Goal: Task Accomplishment & Management: Complete application form

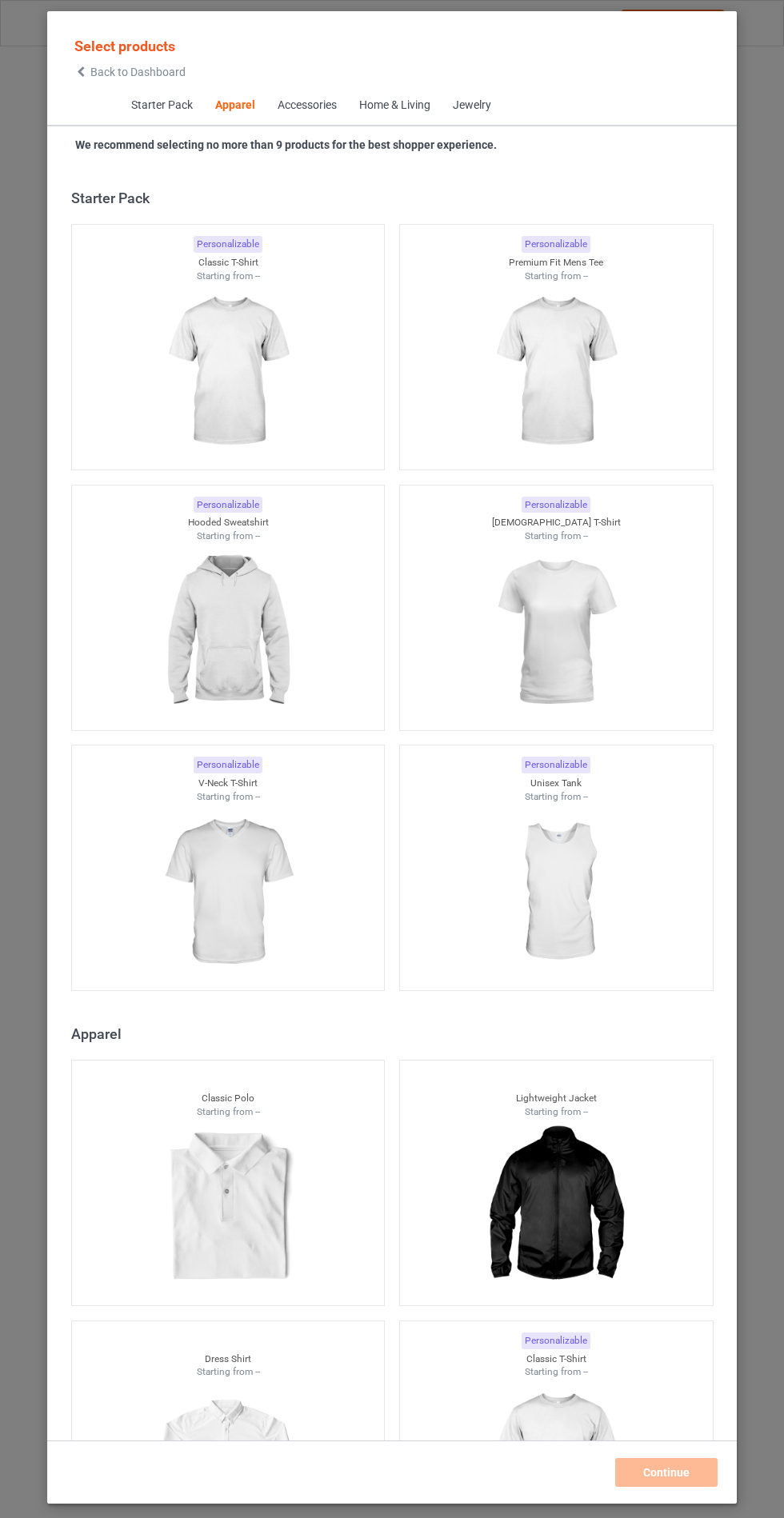
scroll to position [856, 0]
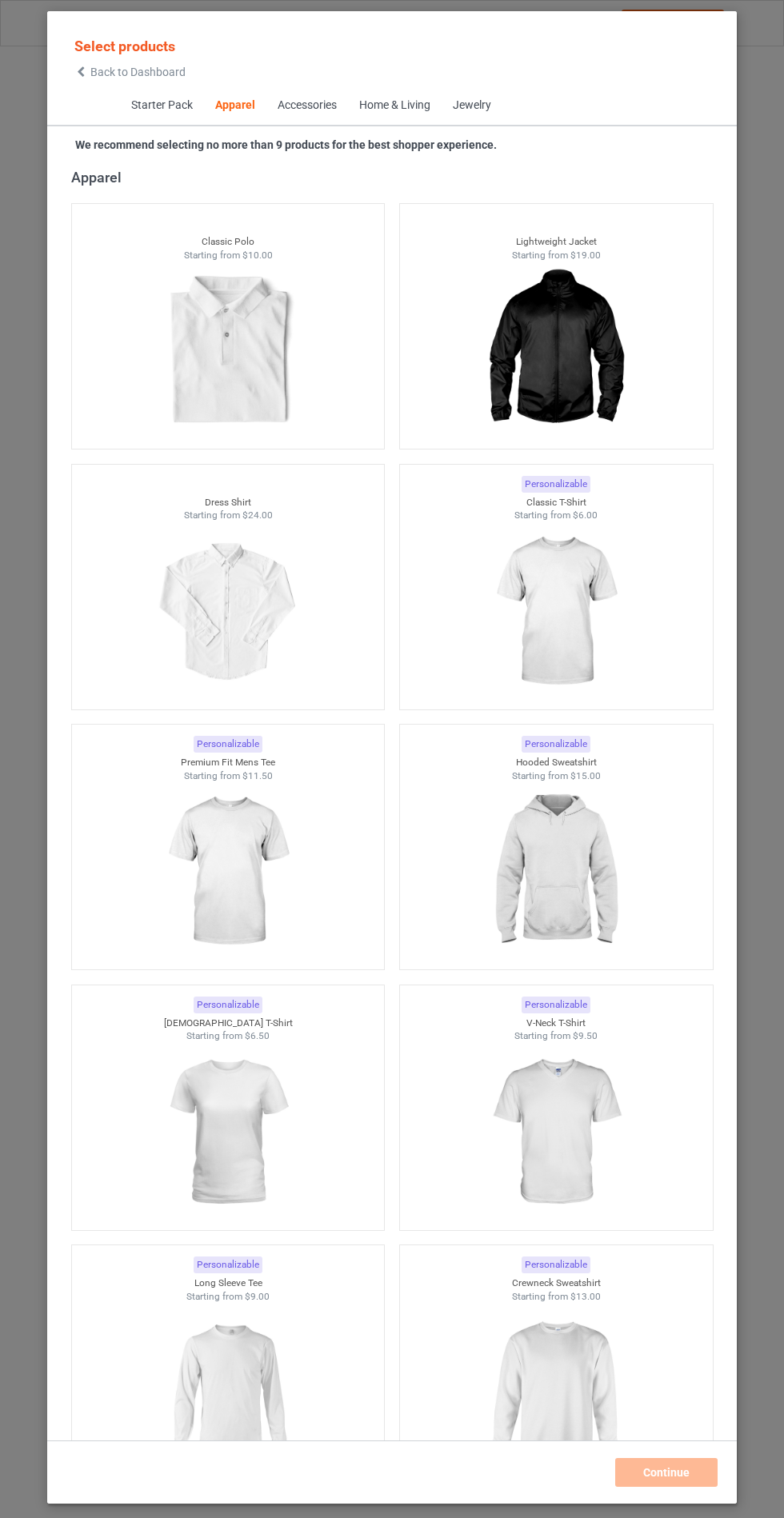
click at [535, 613] on img at bounding box center [555, 612] width 143 height 179
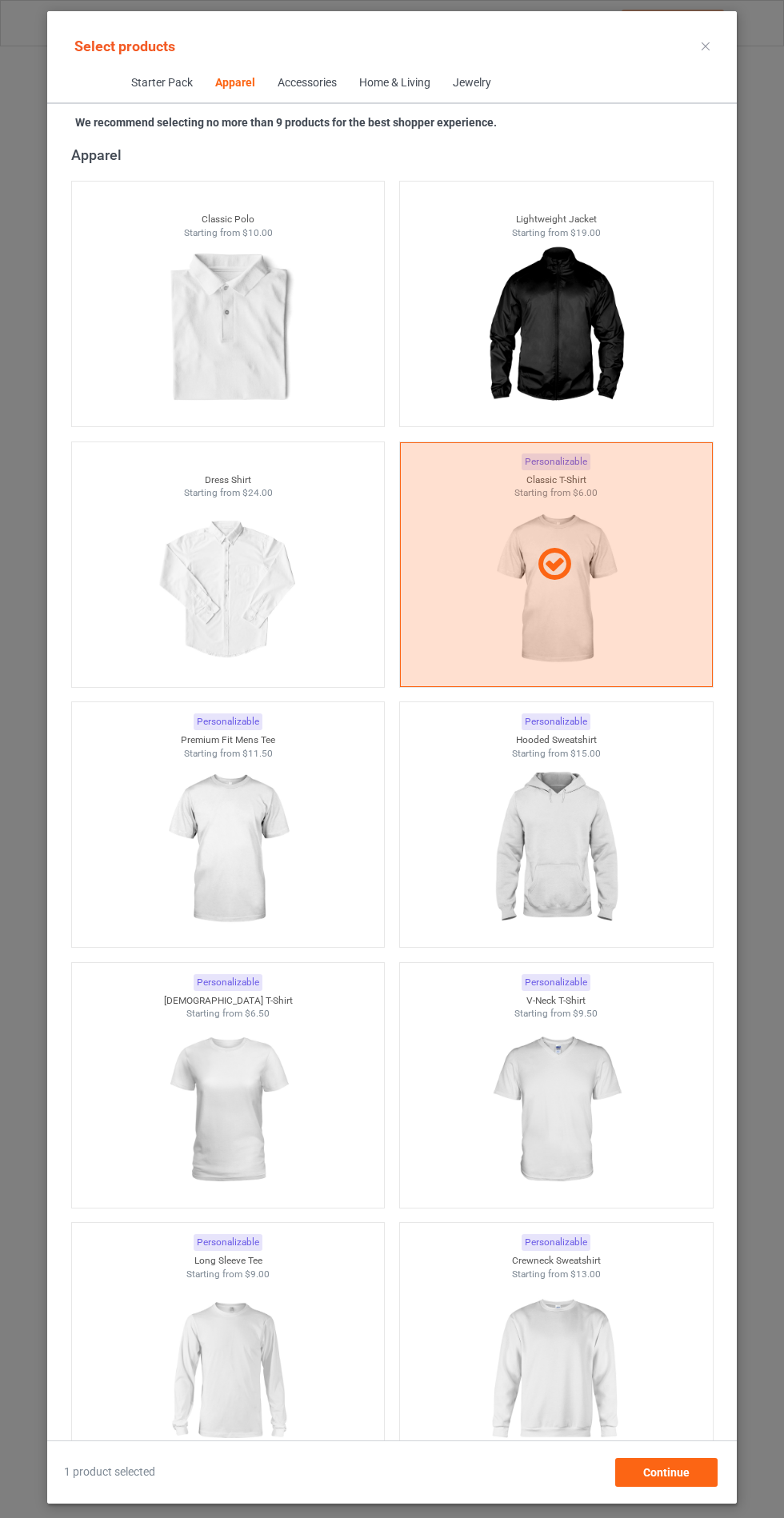
click at [218, 840] on img at bounding box center [227, 850] width 143 height 179
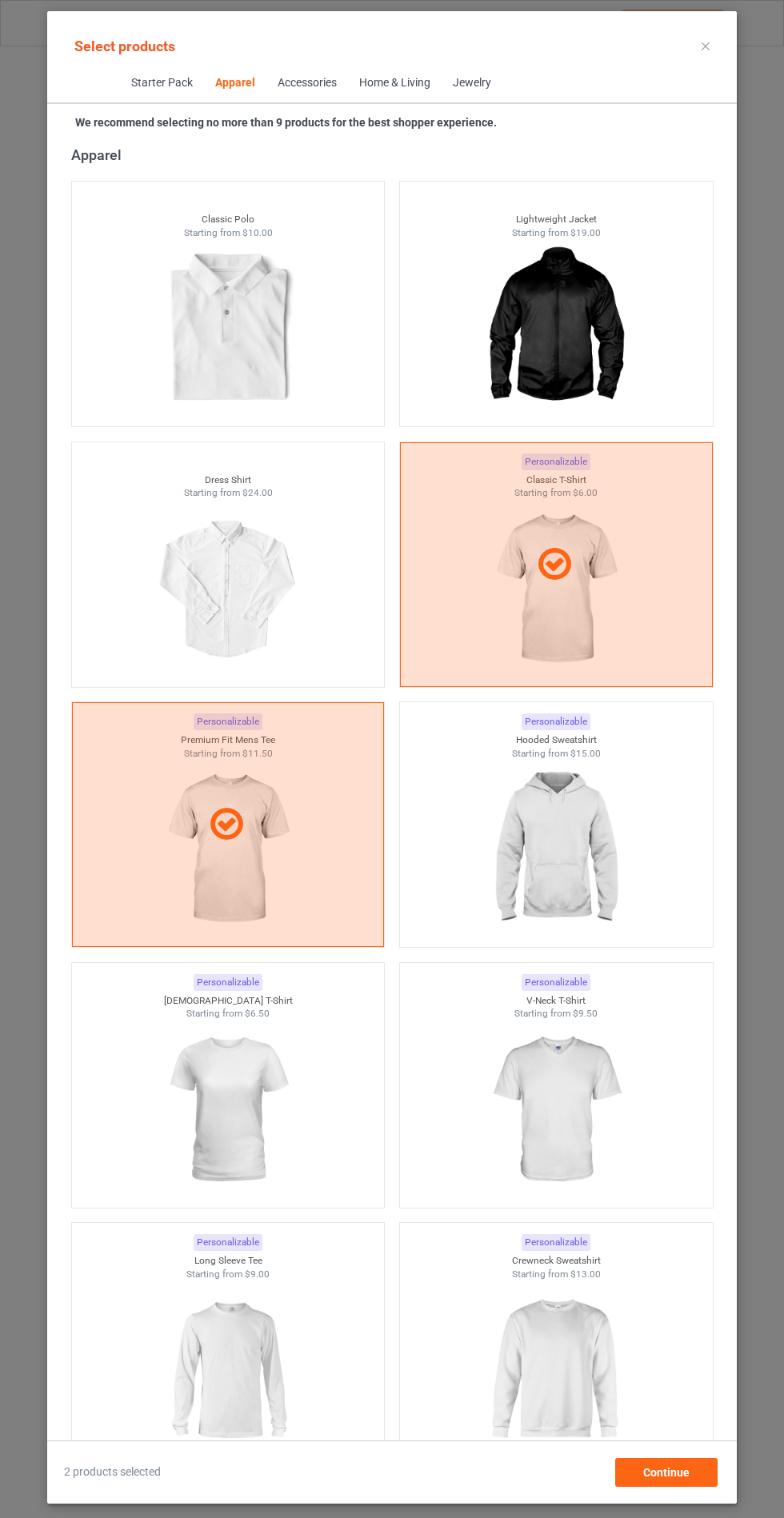
click at [554, 815] on img at bounding box center [555, 850] width 143 height 179
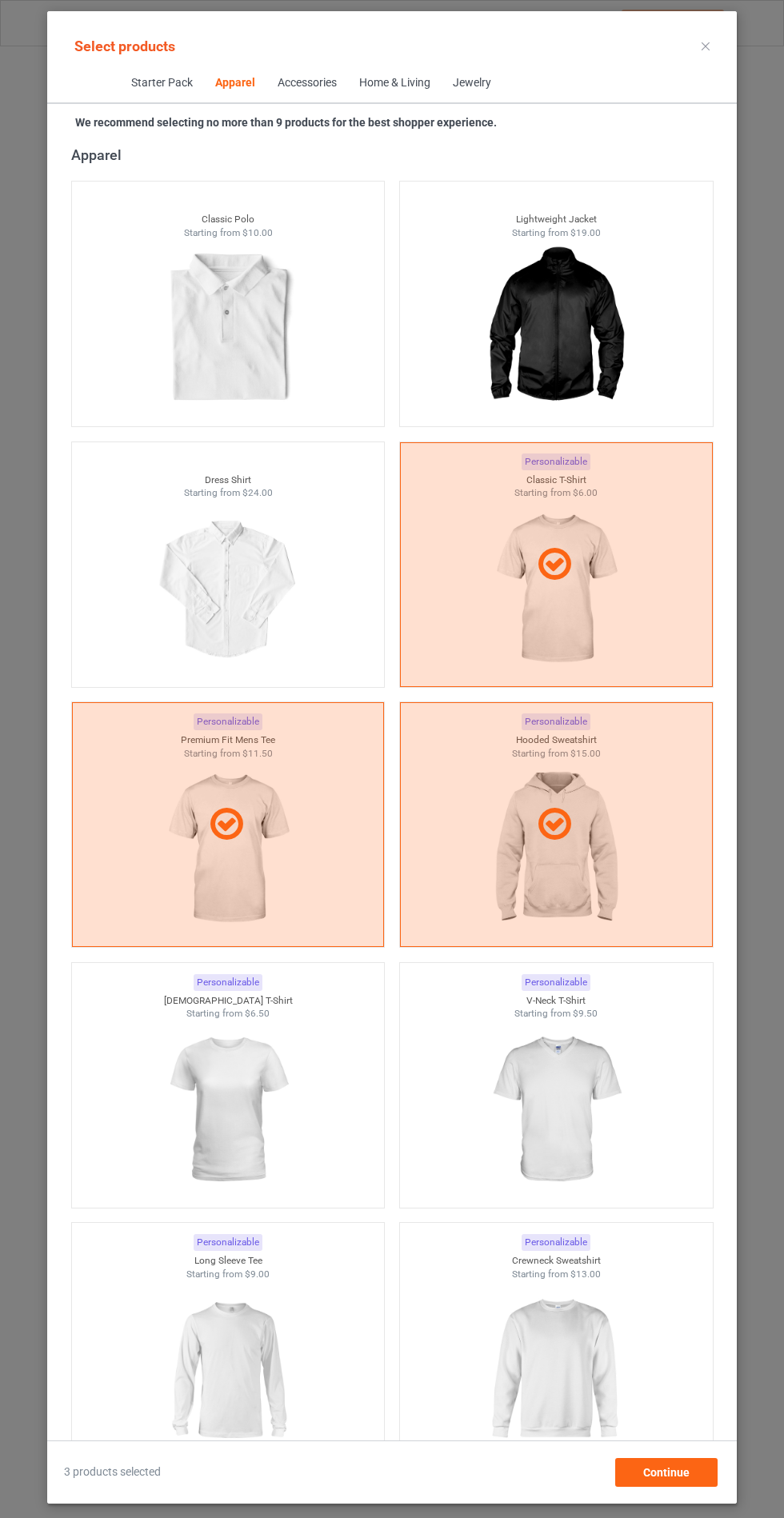
click at [574, 1122] on img at bounding box center [555, 1110] width 143 height 179
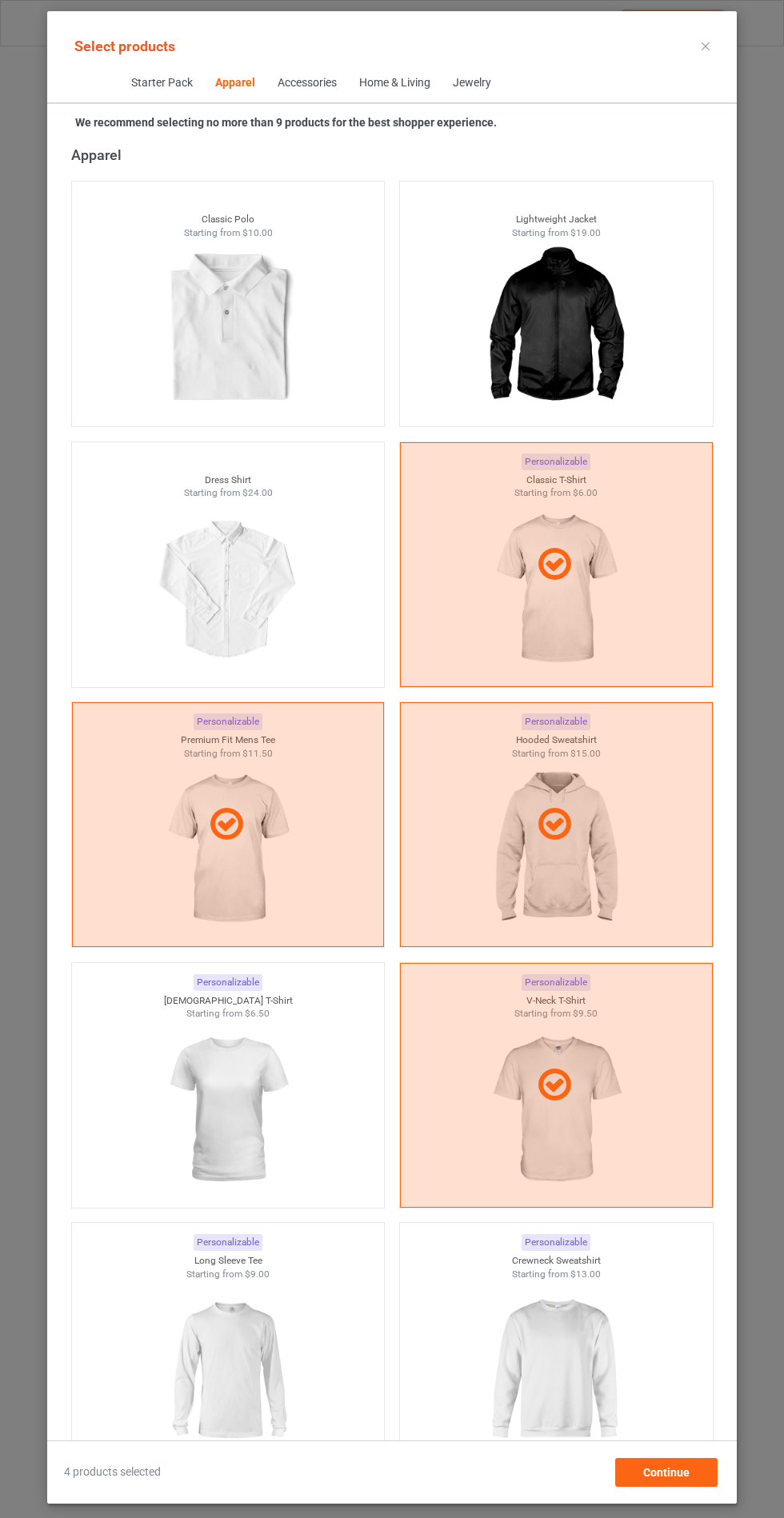
click at [235, 1101] on img at bounding box center [227, 1110] width 143 height 179
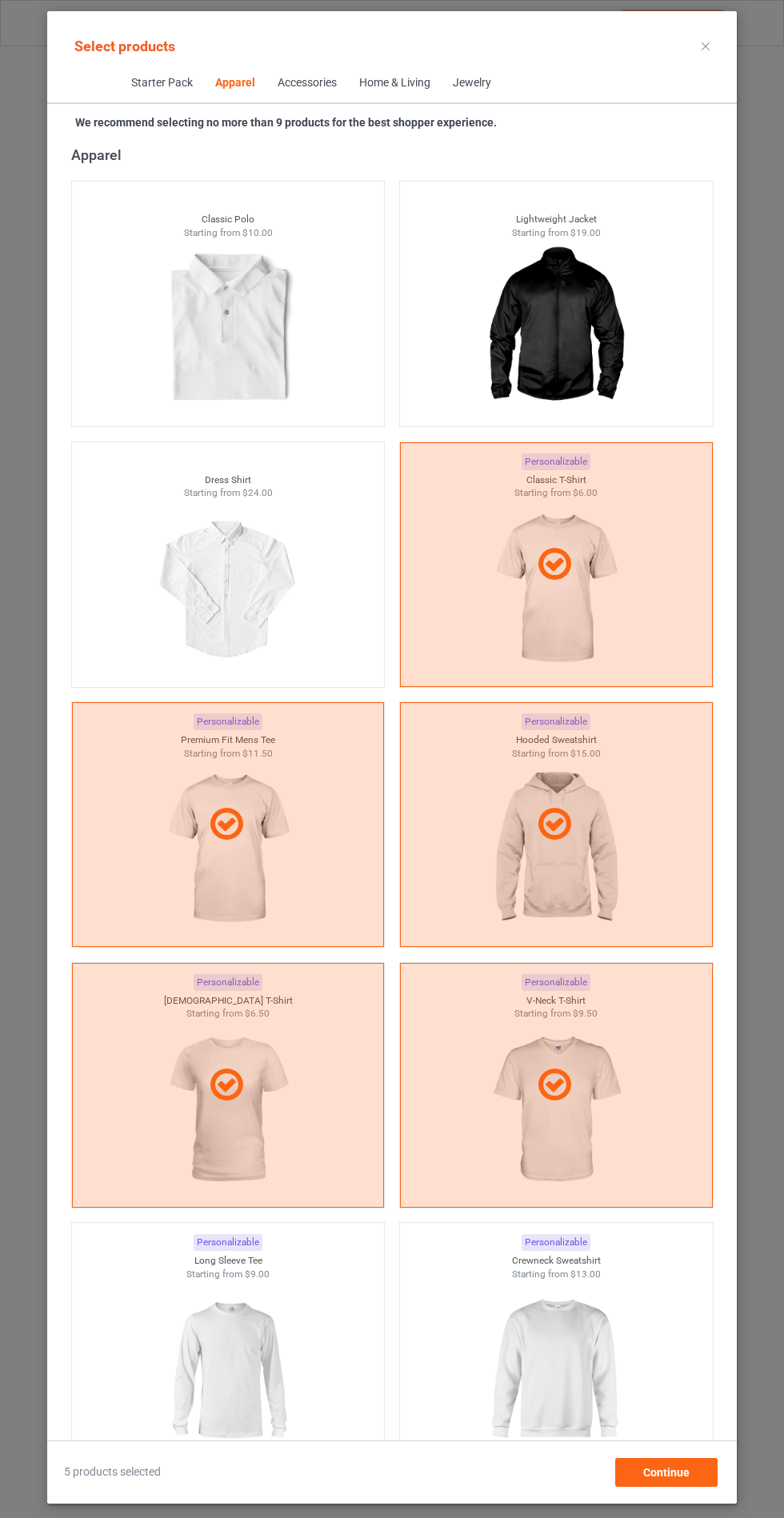
click at [234, 1368] on img at bounding box center [227, 1370] width 143 height 179
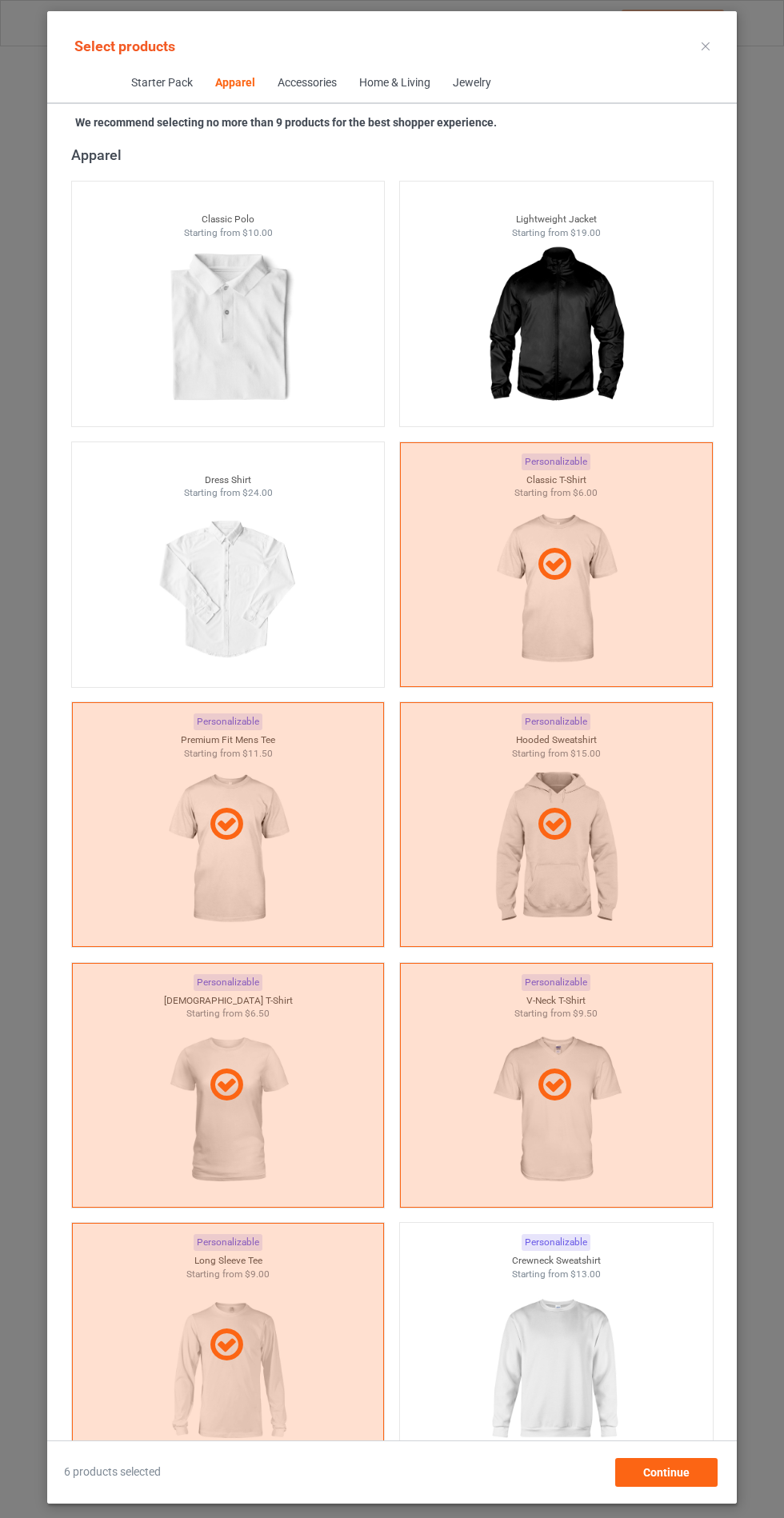
click at [586, 1369] on img at bounding box center [555, 1370] width 143 height 179
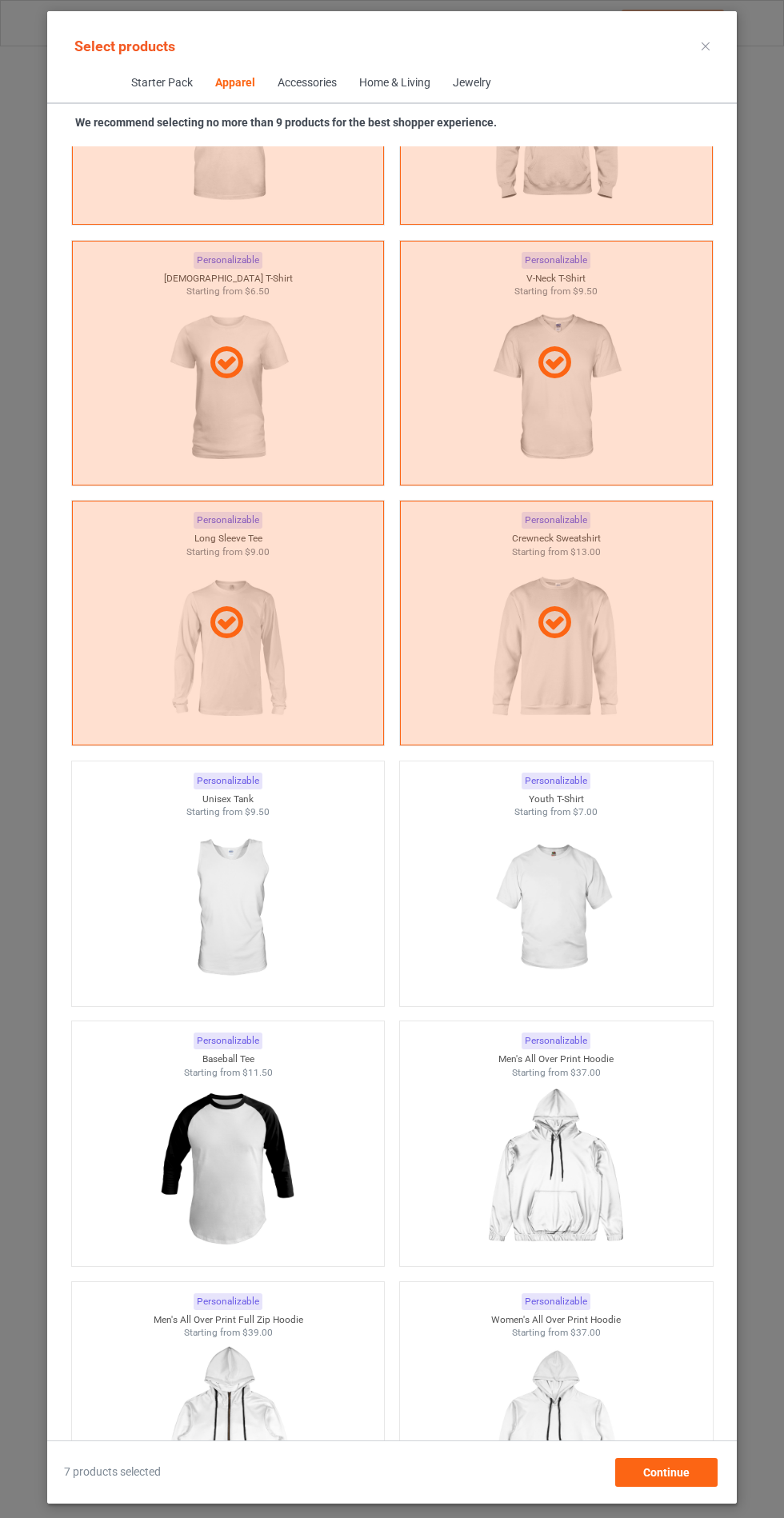
scroll to position [1639, 0]
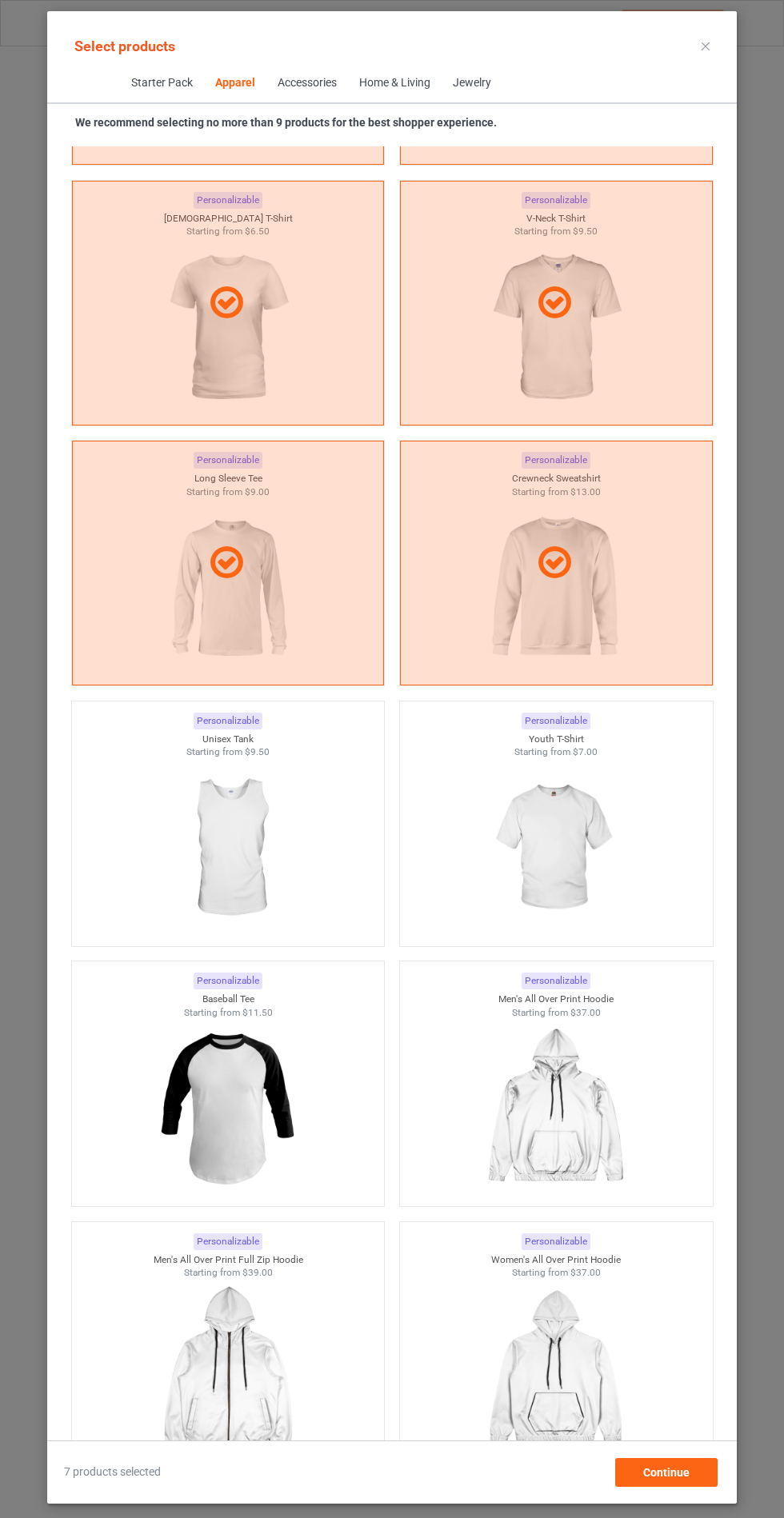
click at [248, 842] on img at bounding box center [227, 849] width 143 height 179
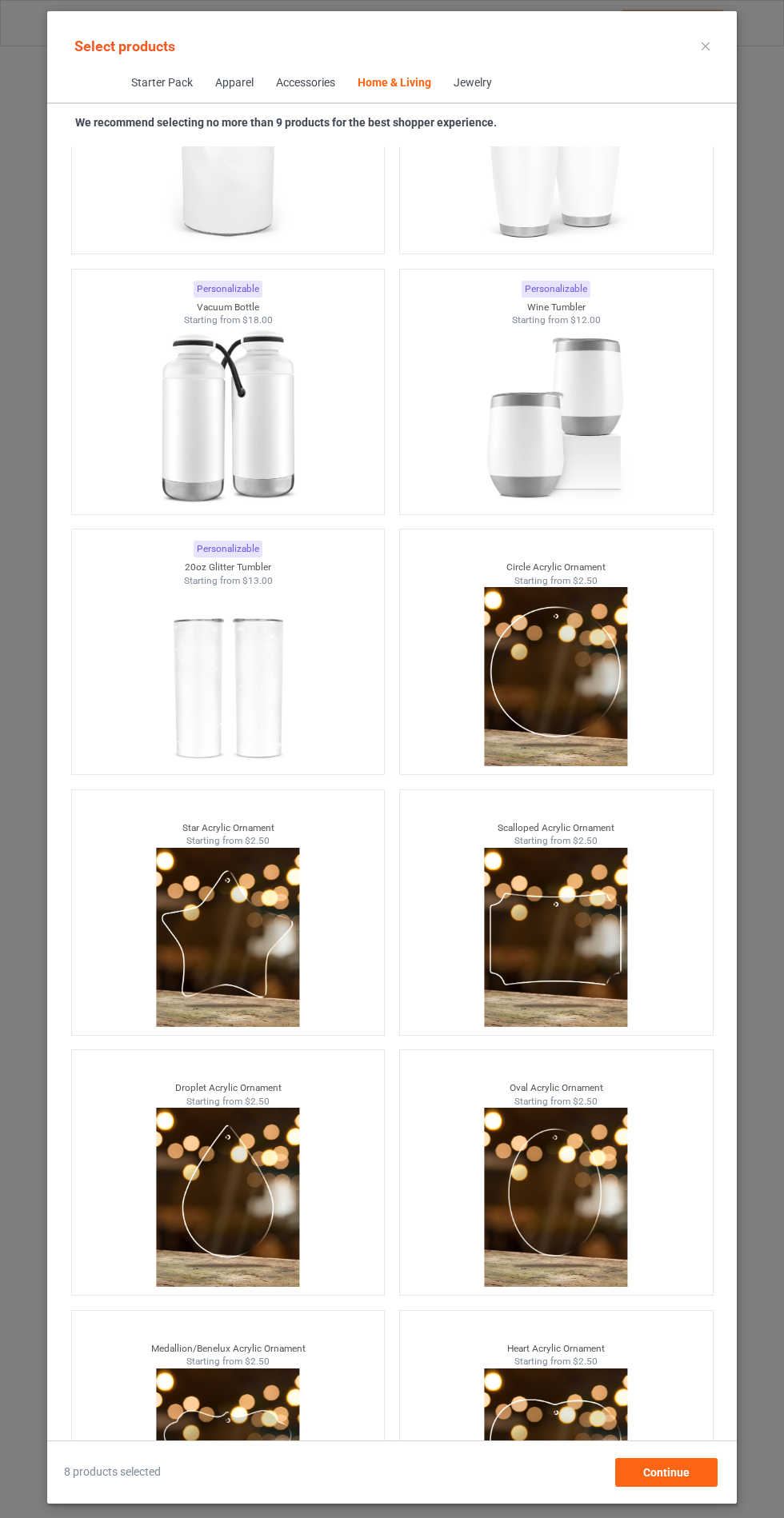
scroll to position [119, 0]
click at [678, 1477] on span "Continue" at bounding box center [666, 1472] width 47 height 13
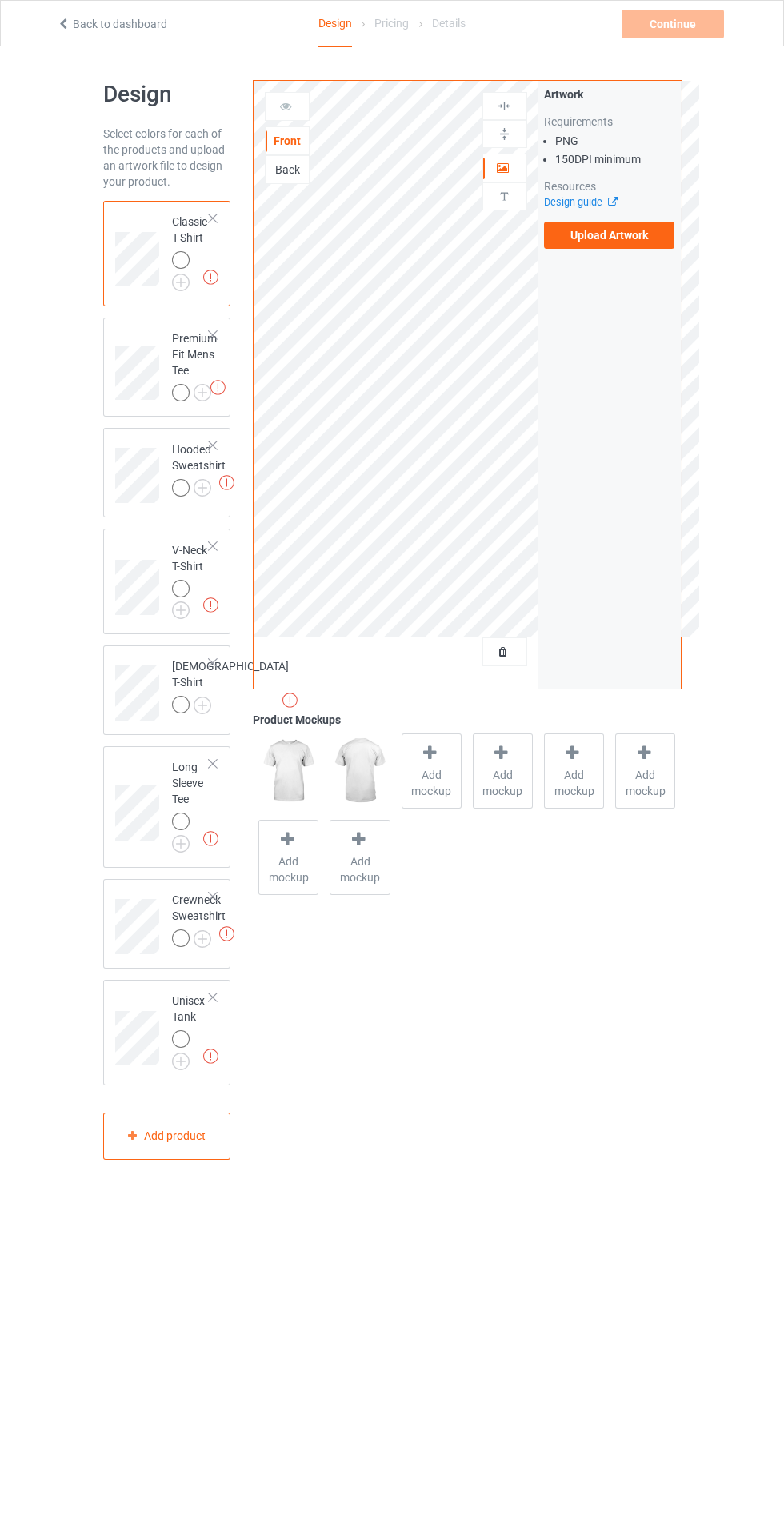
click at [619, 238] on label "Upload Artwork" at bounding box center [609, 235] width 131 height 27
click at [0, 0] on input "Upload Artwork" at bounding box center [0, 0] width 0 height 0
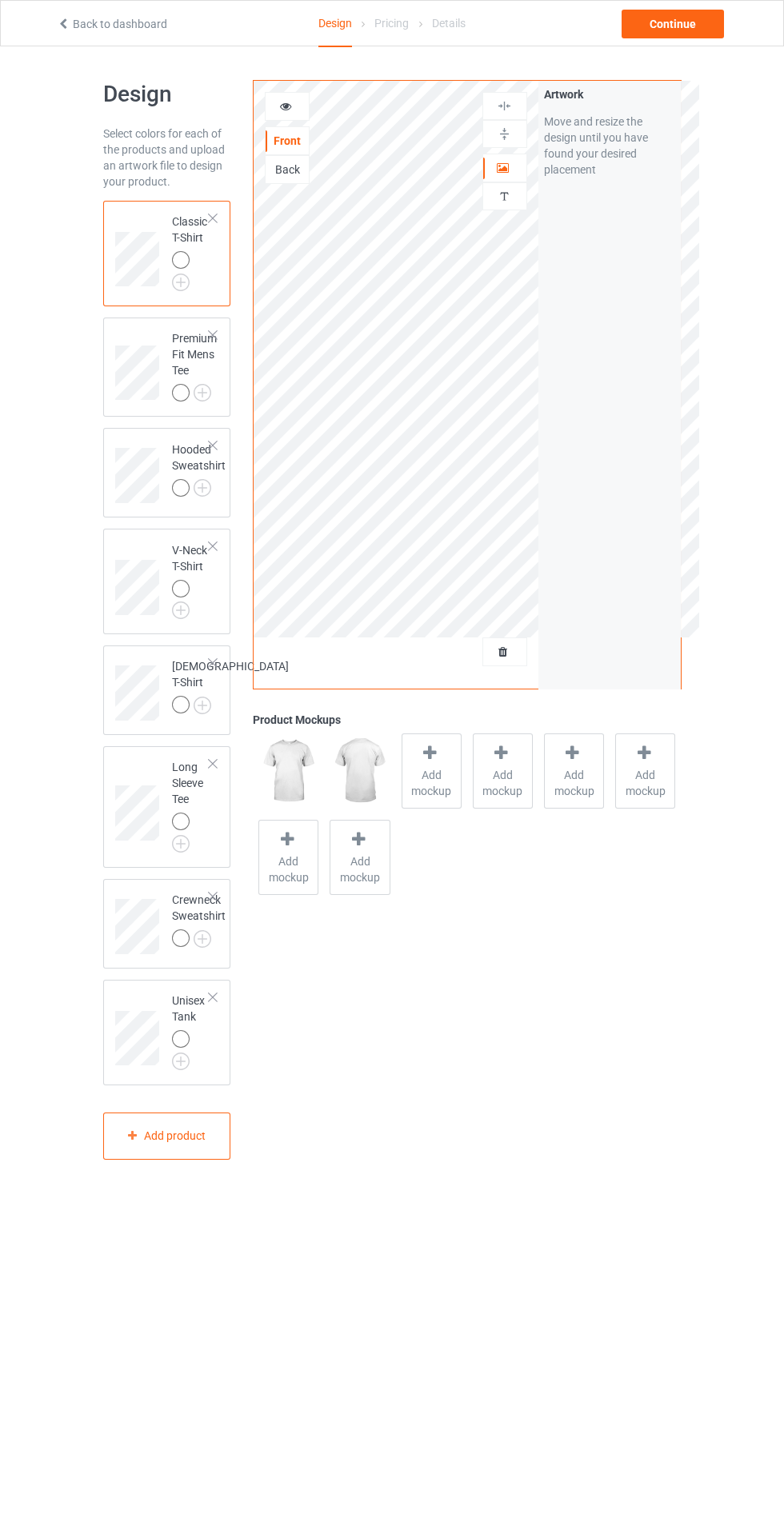
click at [0, 0] on img at bounding box center [0, 0] width 0 height 0
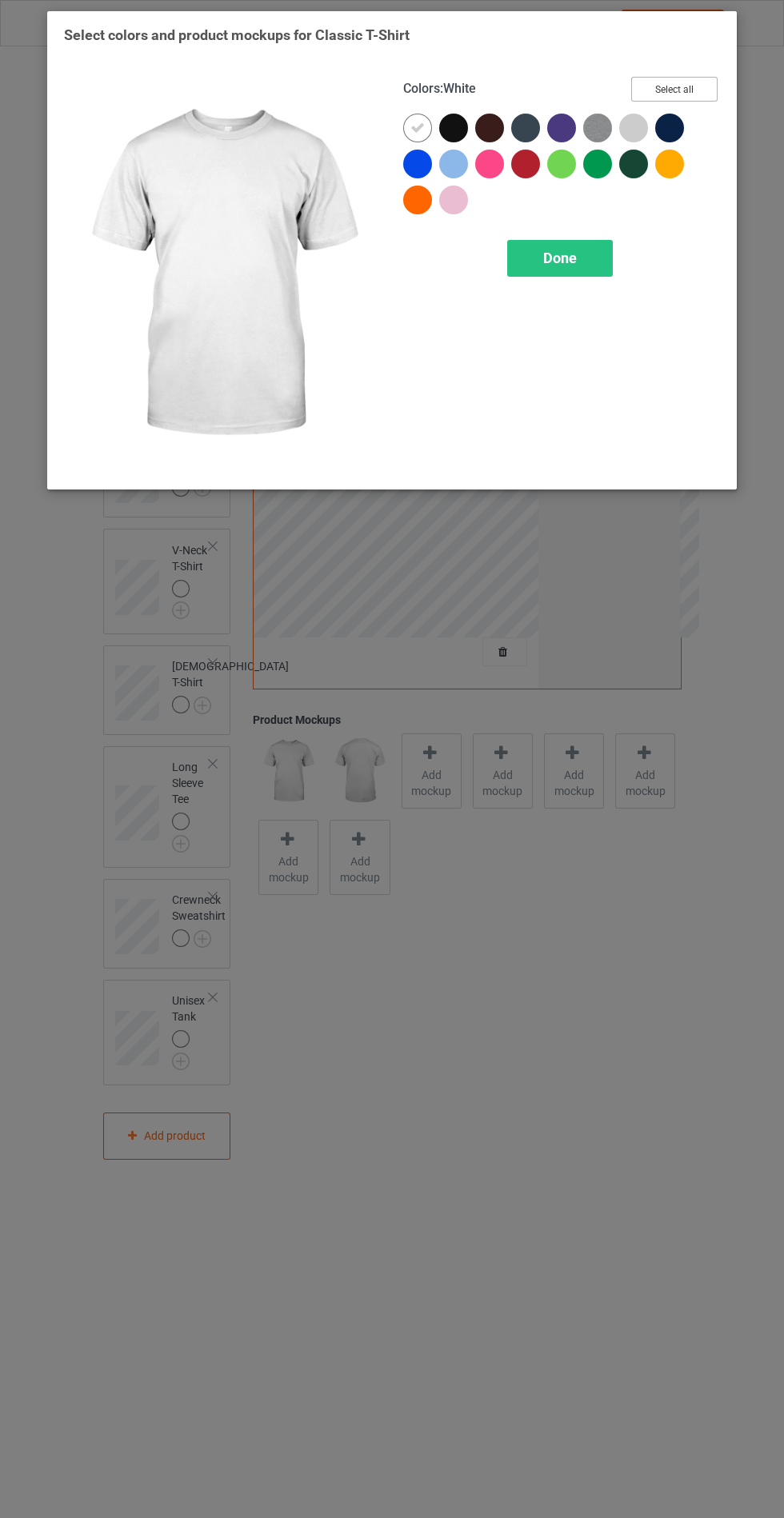
click at [674, 89] on button "Select all" at bounding box center [674, 89] width 86 height 25
click at [408, 127] on div at bounding box center [417, 128] width 29 height 29
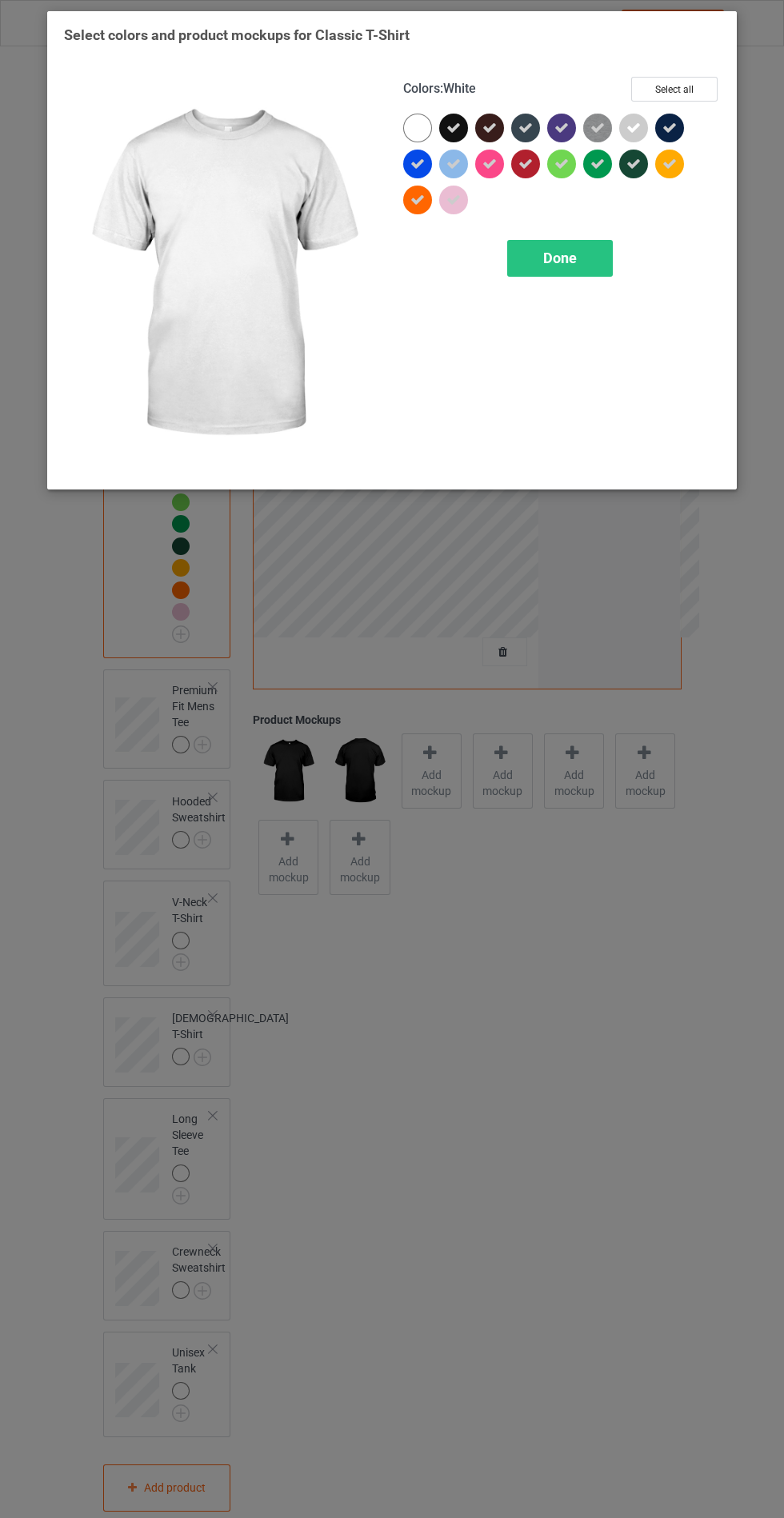
click at [630, 128] on icon at bounding box center [633, 127] width 14 height 14
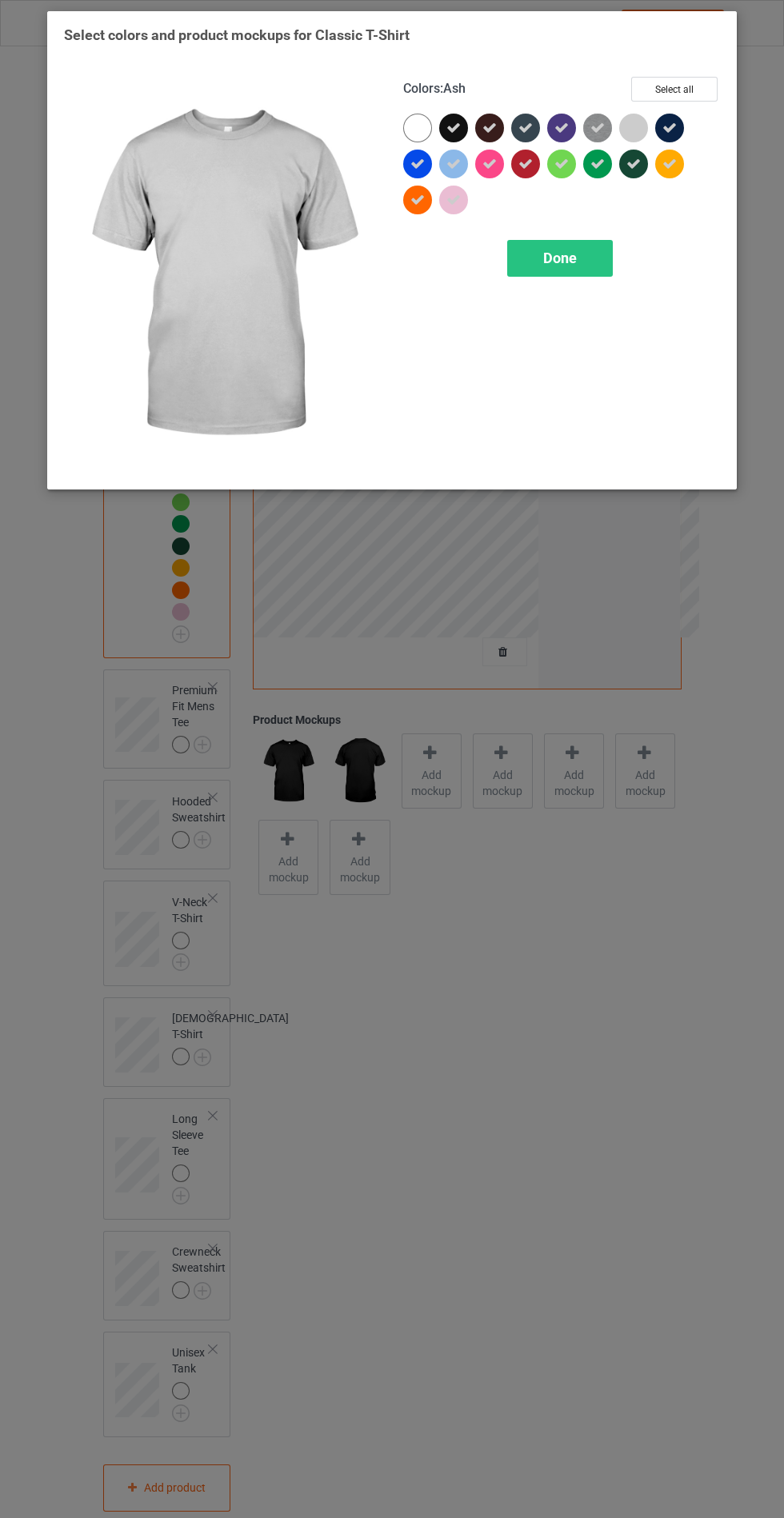
click at [574, 259] on span "Done" at bounding box center [560, 258] width 34 height 17
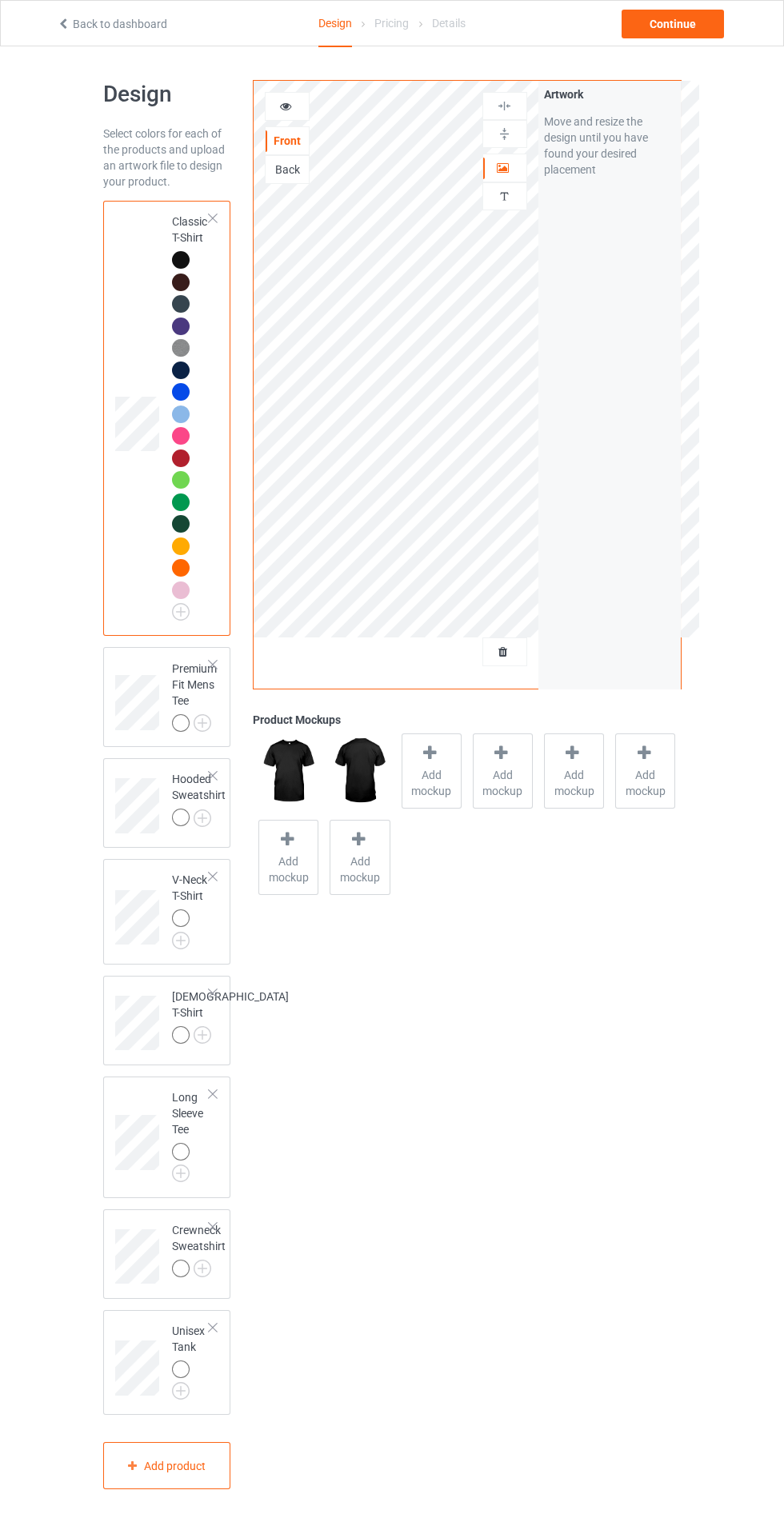
click at [0, 0] on img at bounding box center [0, 0] width 0 height 0
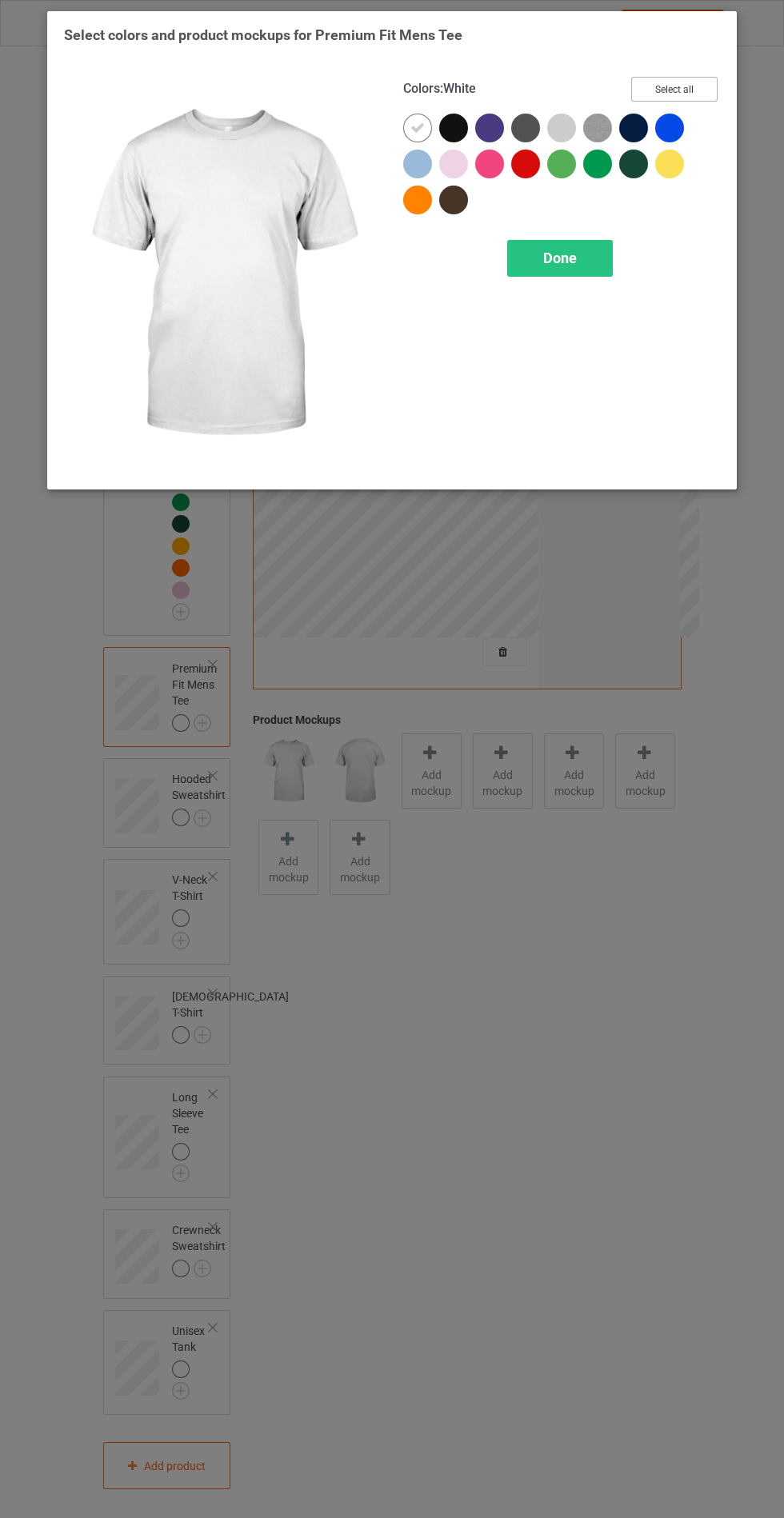
click at [690, 80] on button "Select all" at bounding box center [674, 89] width 86 height 25
click at [413, 126] on icon at bounding box center [417, 127] width 14 height 14
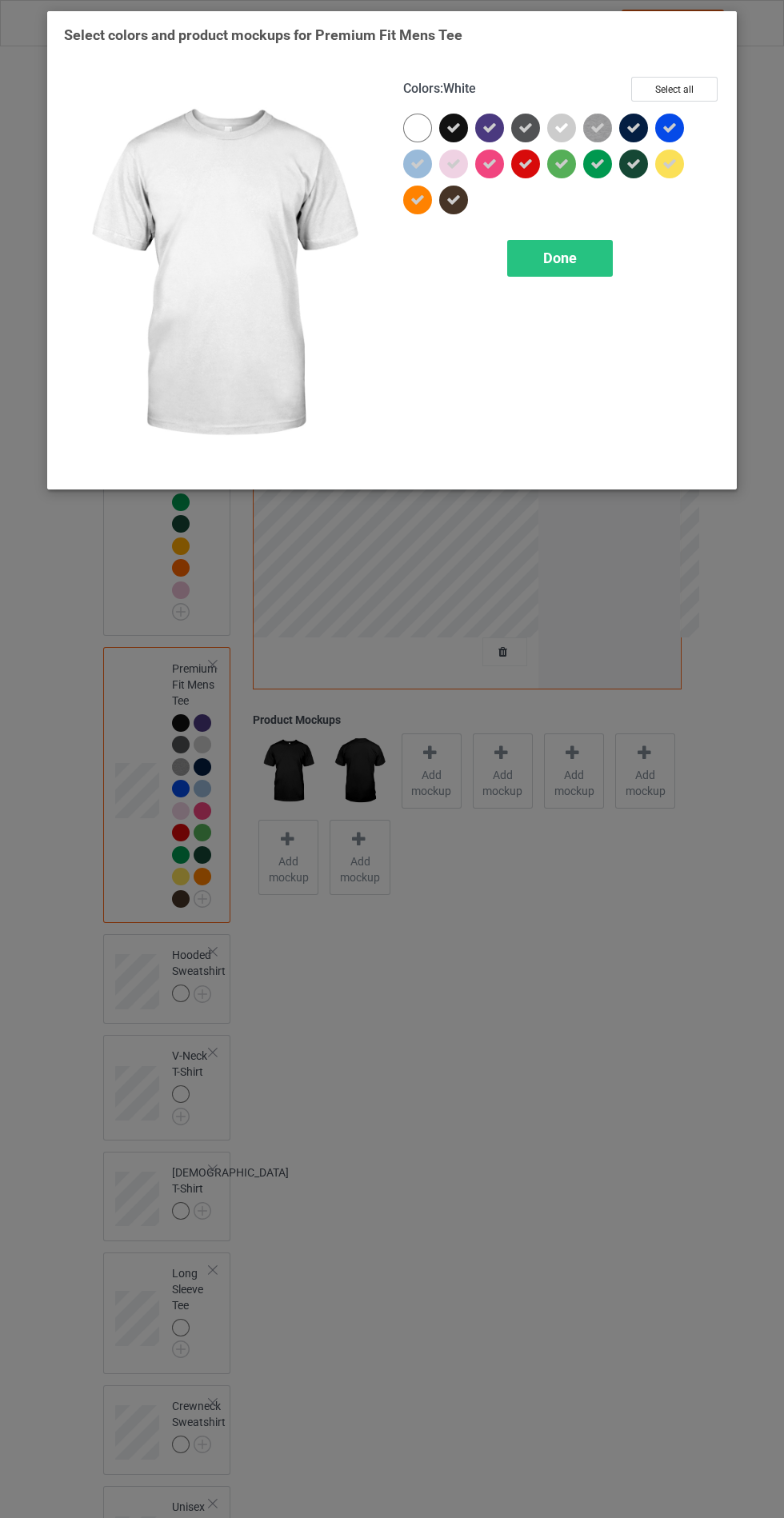
click at [559, 133] on icon at bounding box center [561, 127] width 14 height 14
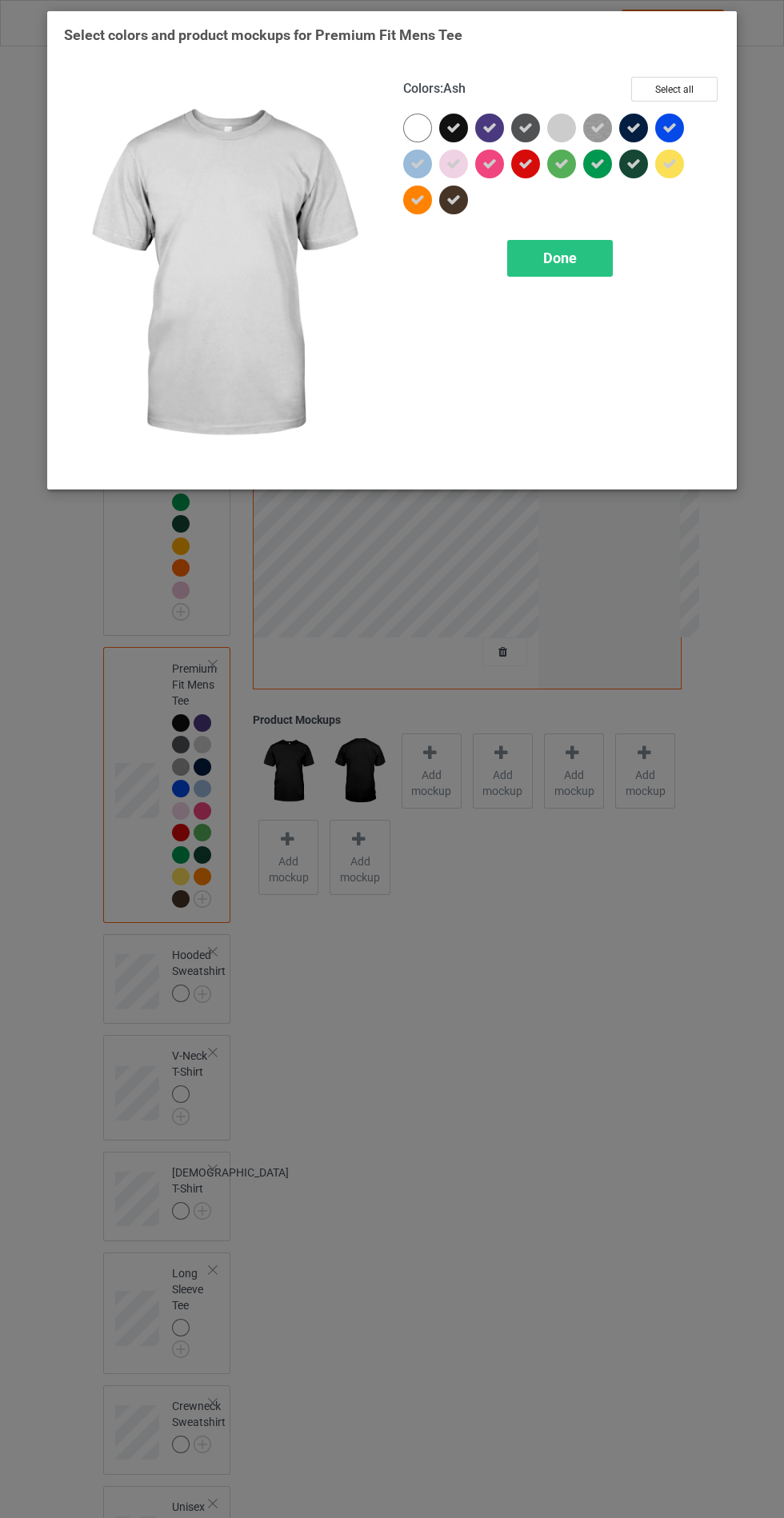
click at [557, 258] on span "Done" at bounding box center [560, 258] width 34 height 17
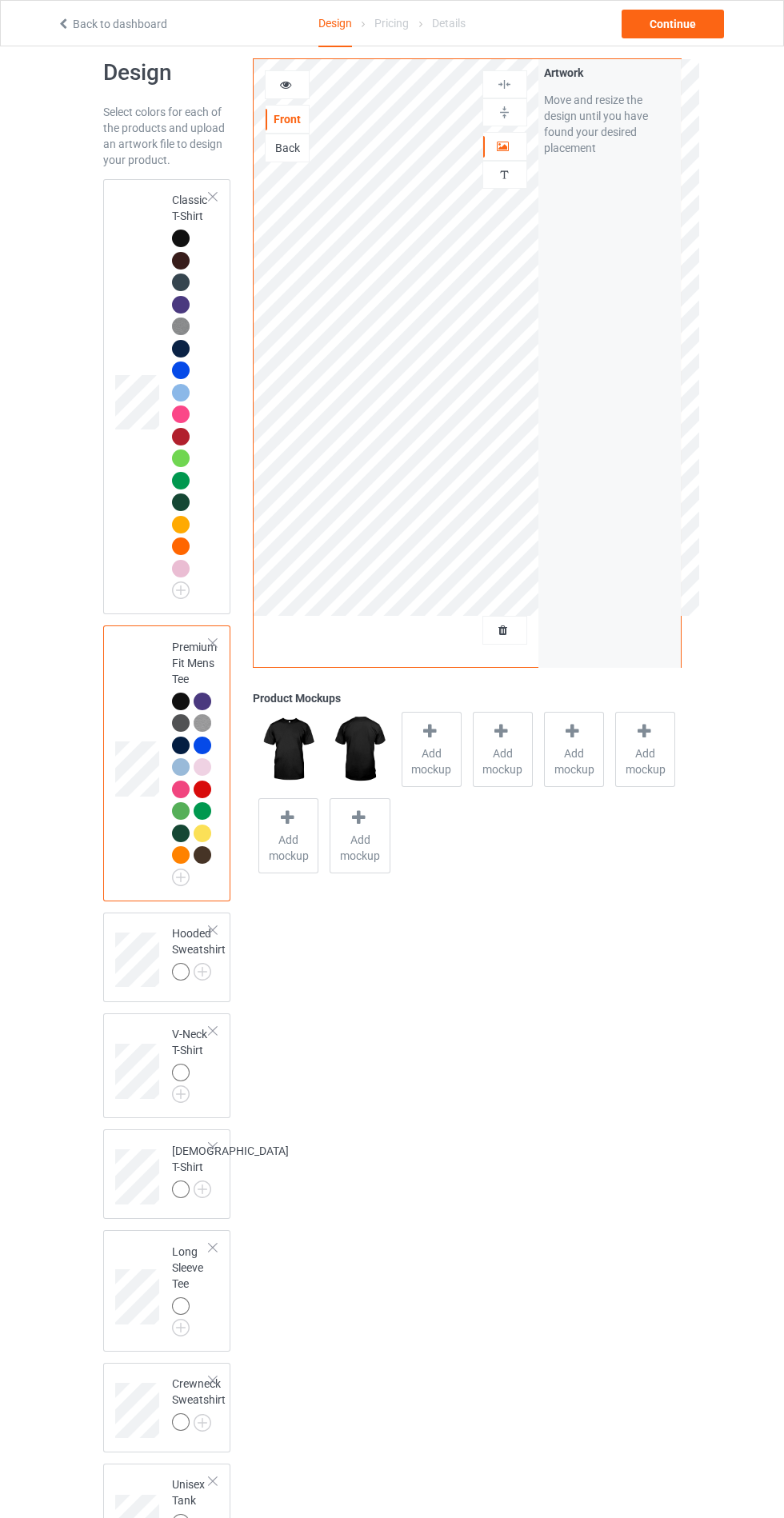
scroll to position [76, 0]
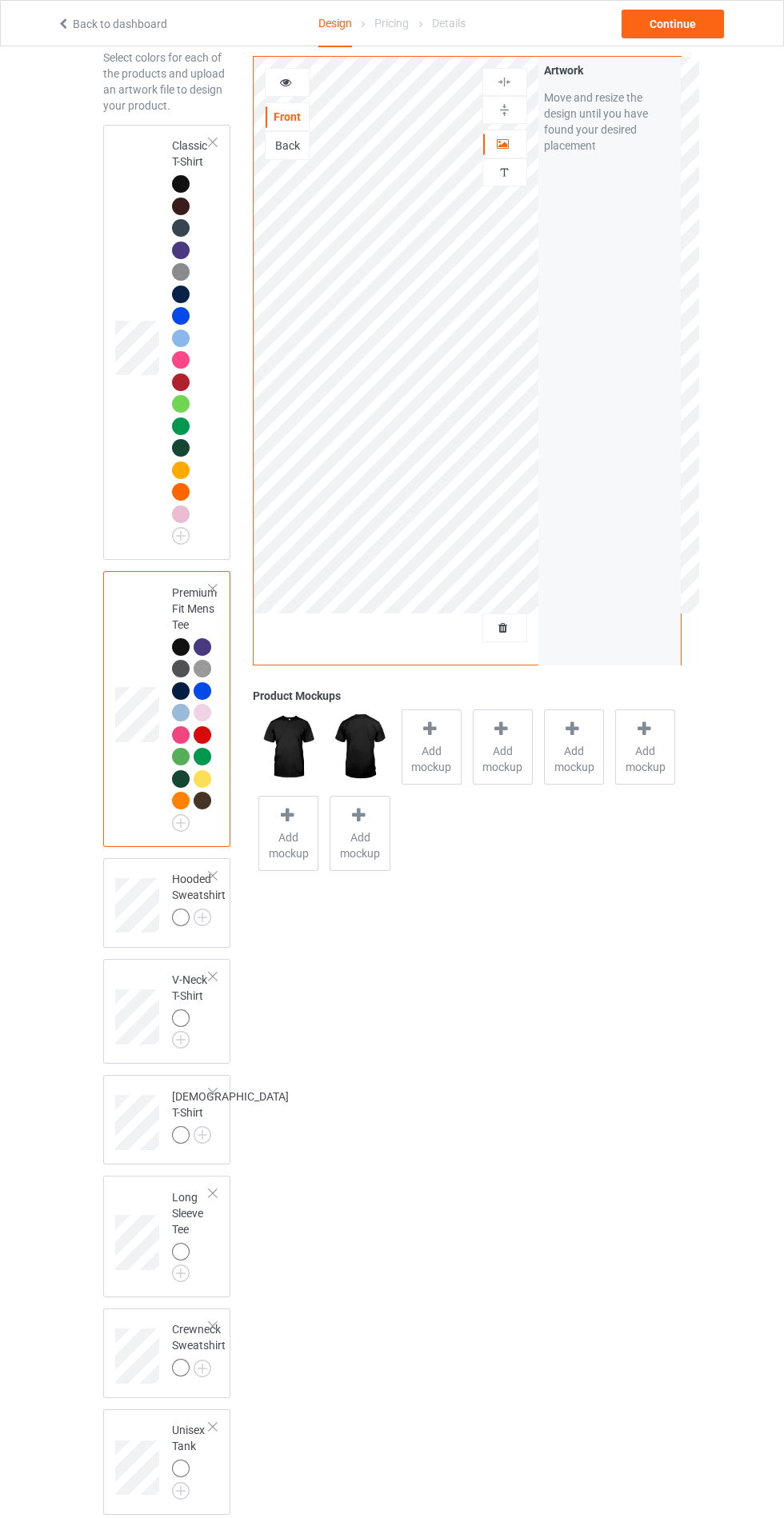
click at [0, 0] on img at bounding box center [0, 0] width 0 height 0
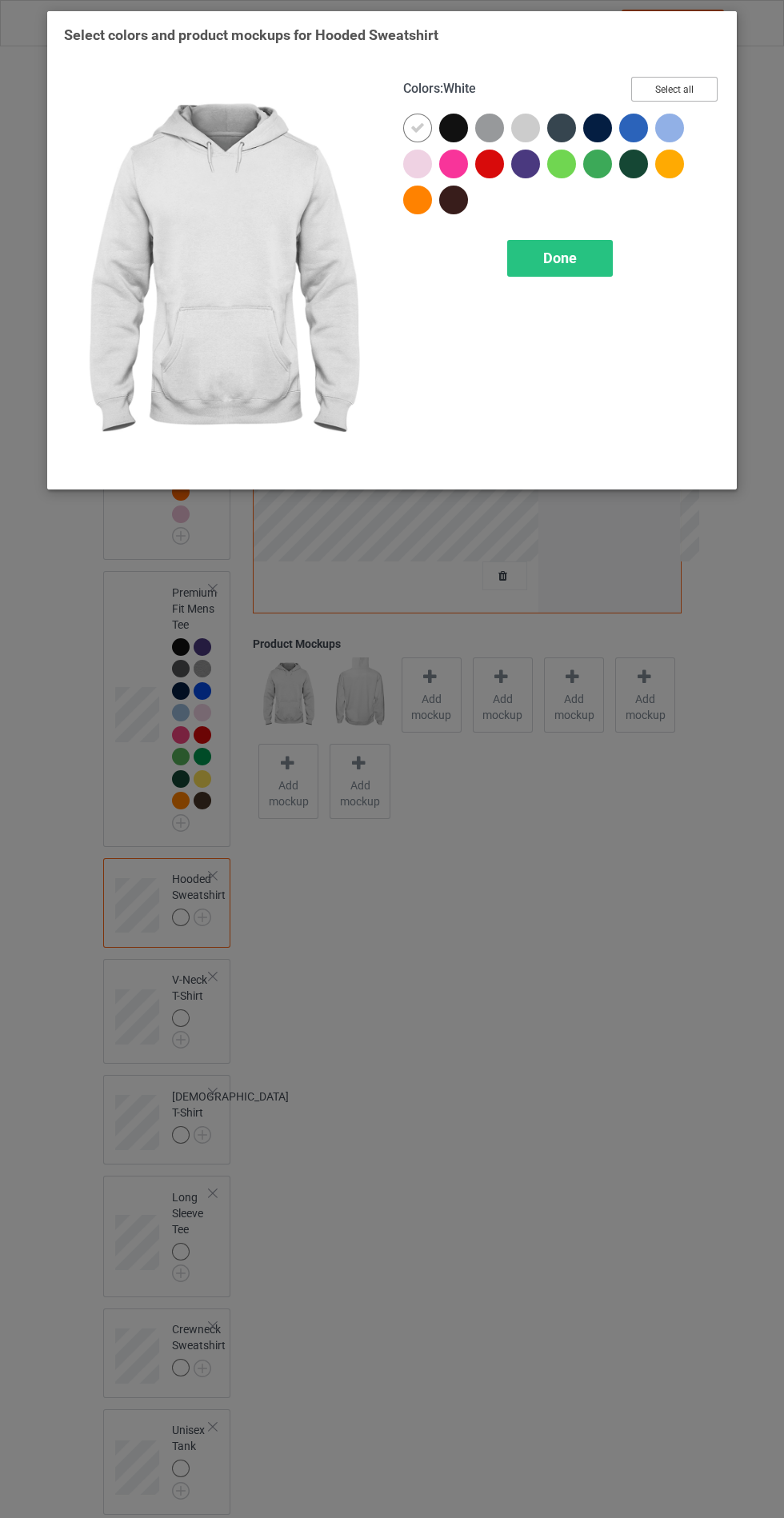
click at [673, 96] on button "Select all" at bounding box center [674, 89] width 86 height 25
click at [416, 127] on icon at bounding box center [417, 127] width 14 height 14
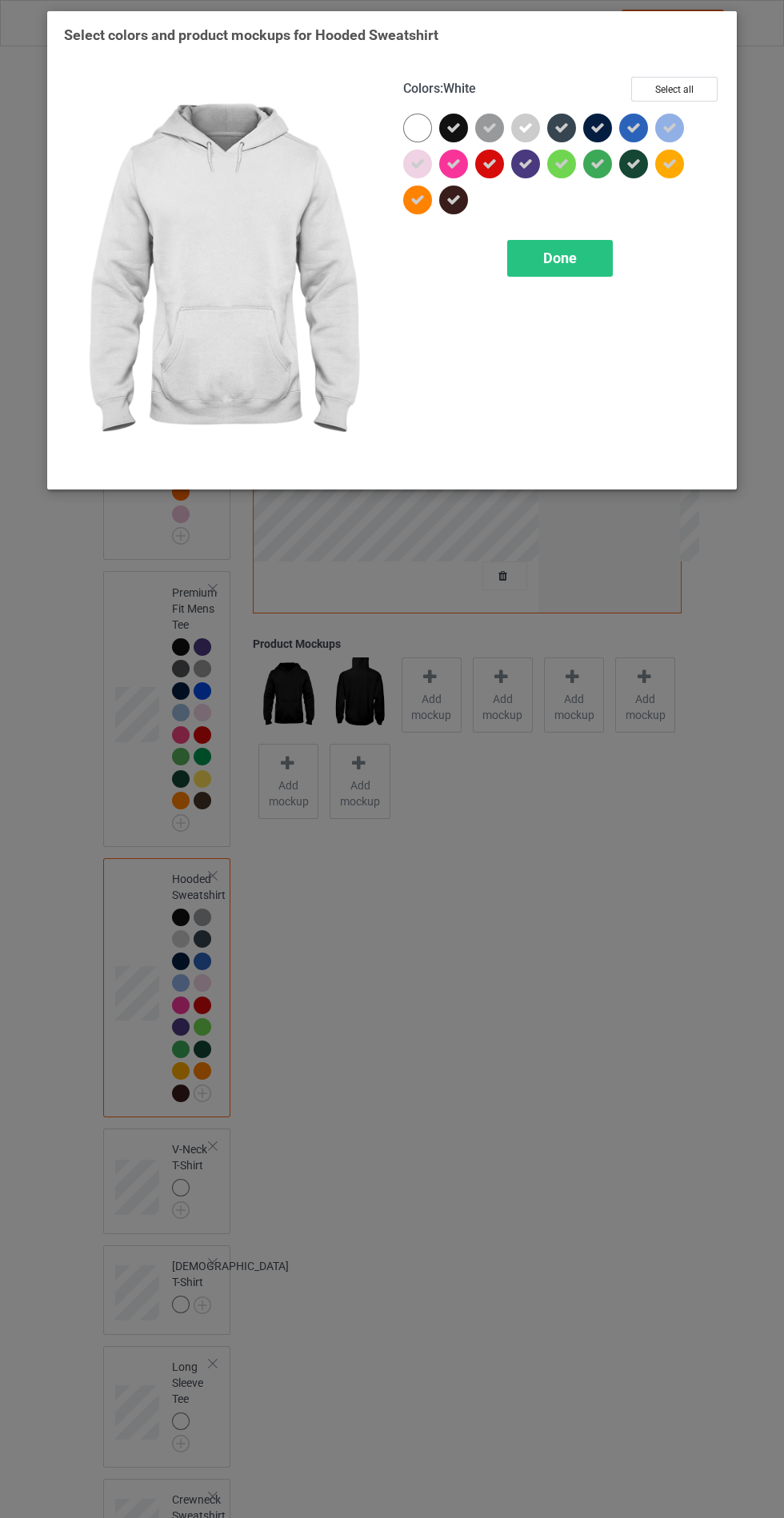
click at [519, 122] on icon at bounding box center [524, 127] width 14 height 14
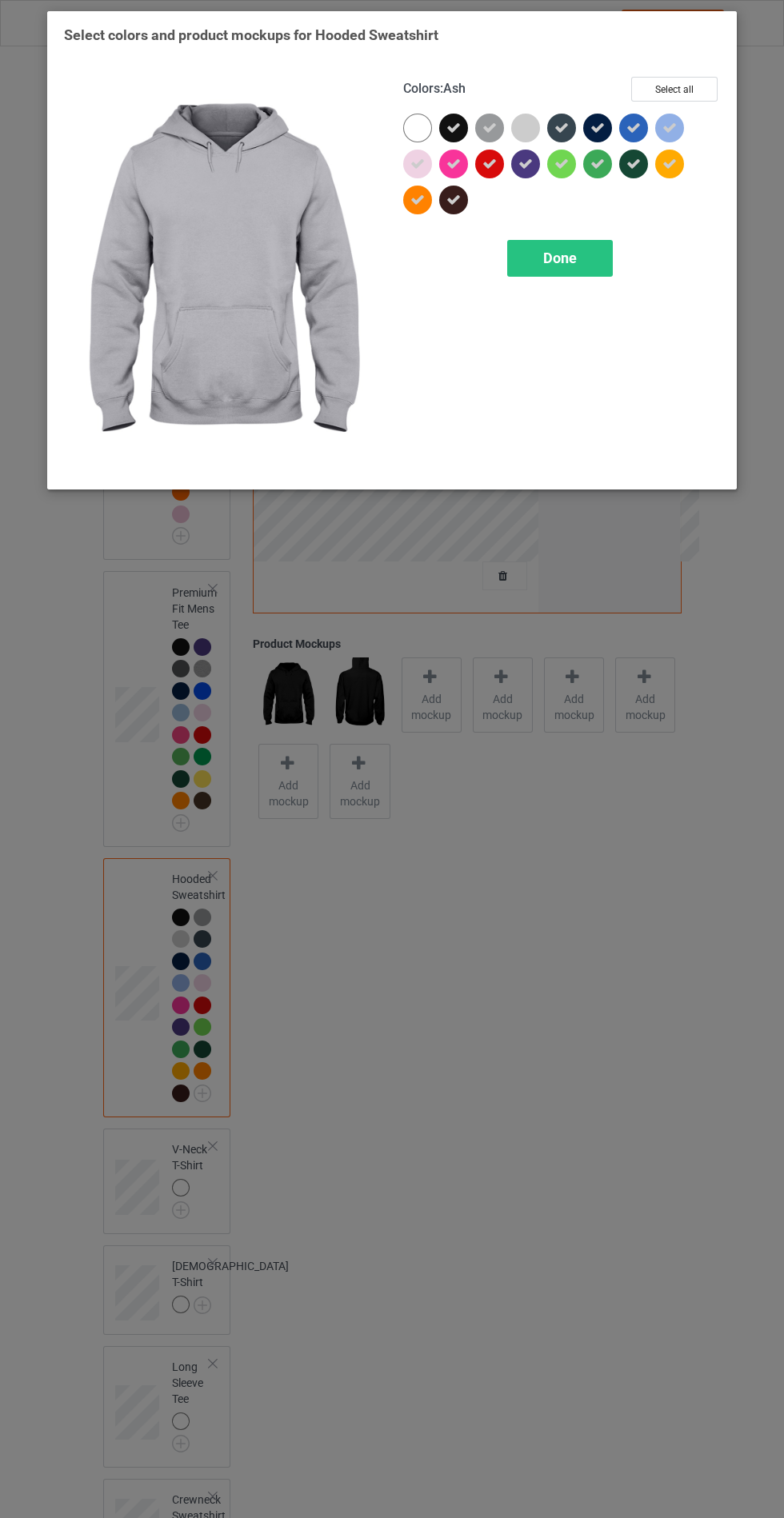
click at [585, 254] on div "Done" at bounding box center [559, 258] width 106 height 36
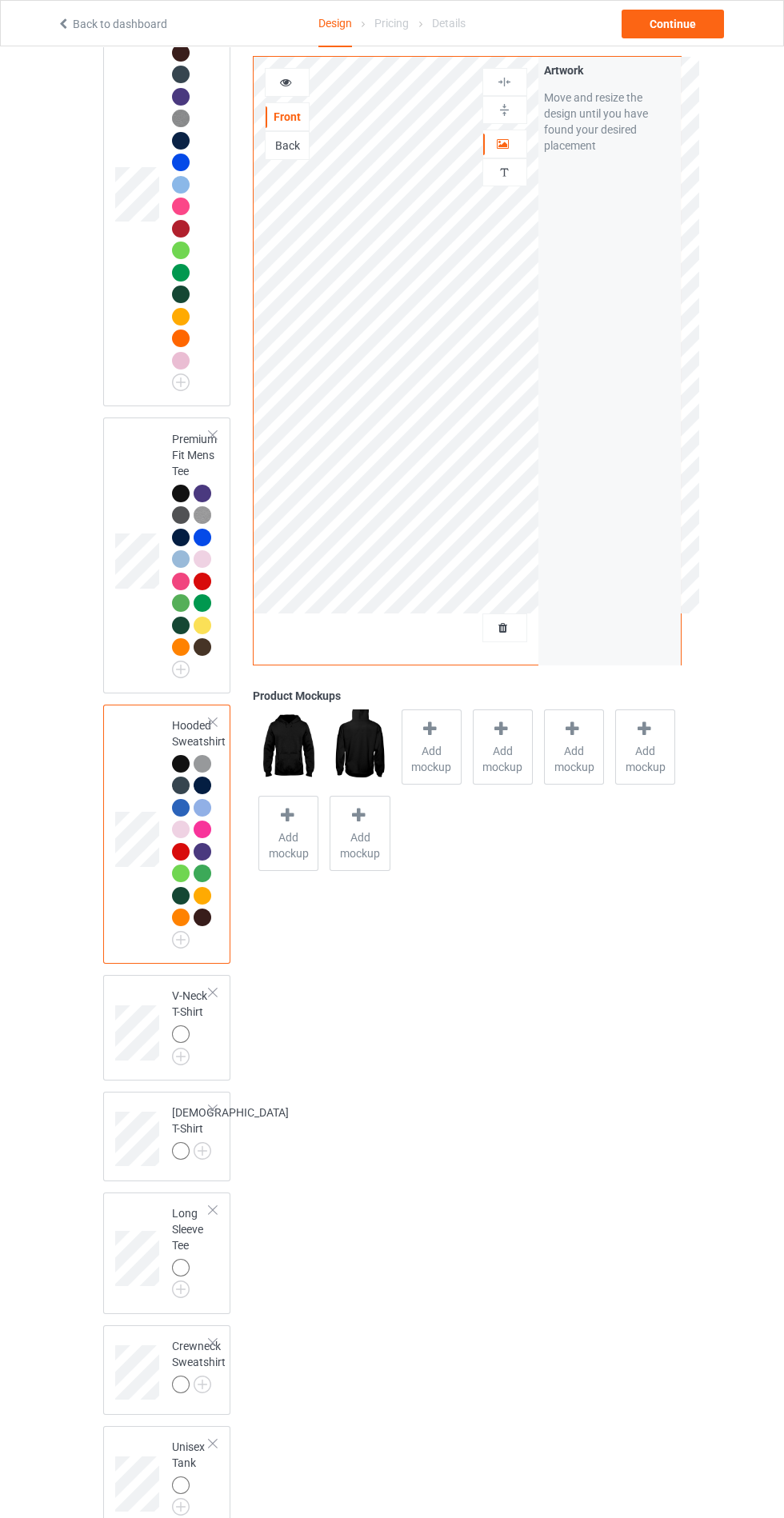
scroll to position [226, 0]
click at [0, 0] on img at bounding box center [0, 0] width 0 height 0
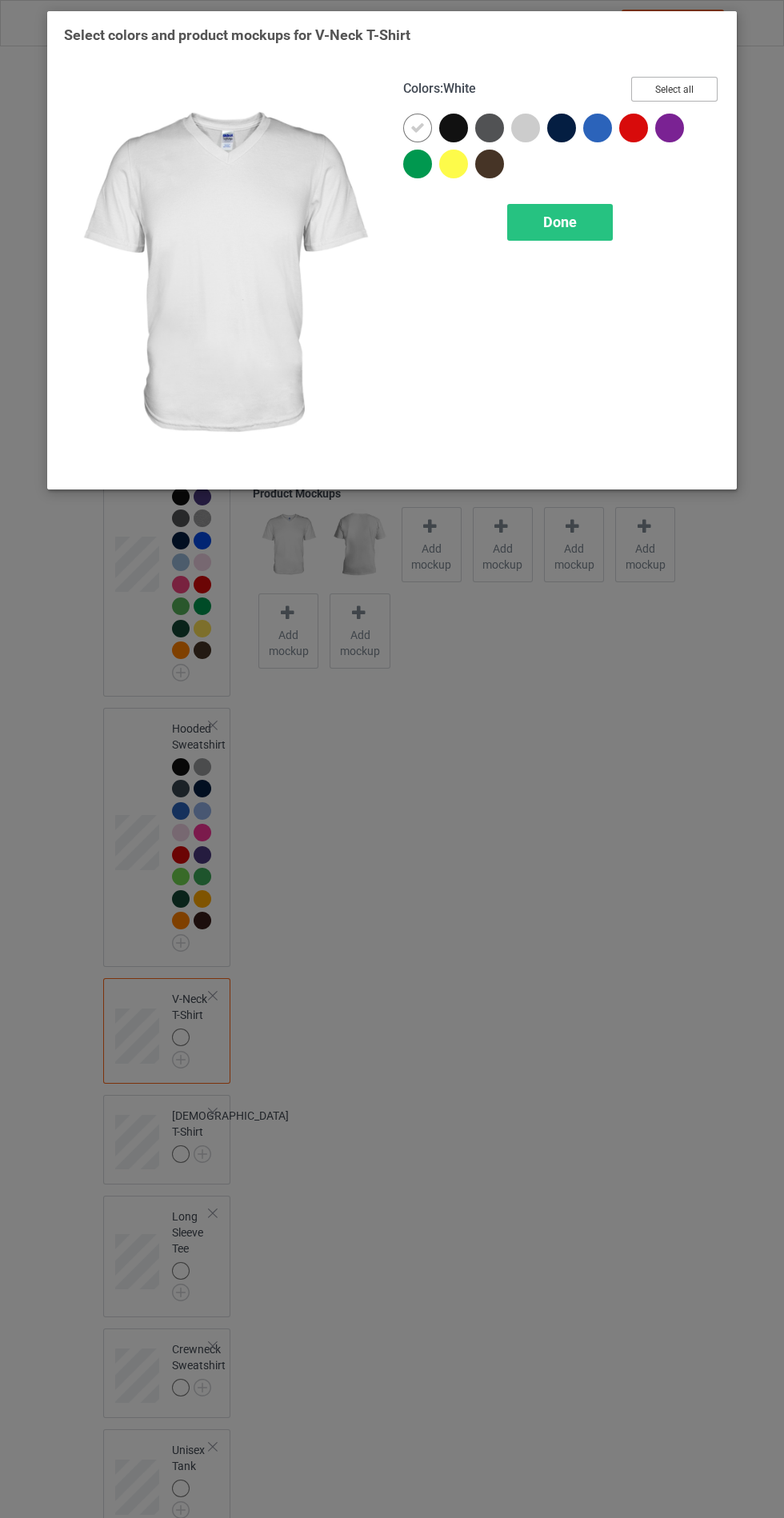
click at [678, 89] on button "Select all" at bounding box center [674, 89] width 86 height 25
click at [417, 127] on icon at bounding box center [417, 127] width 14 height 14
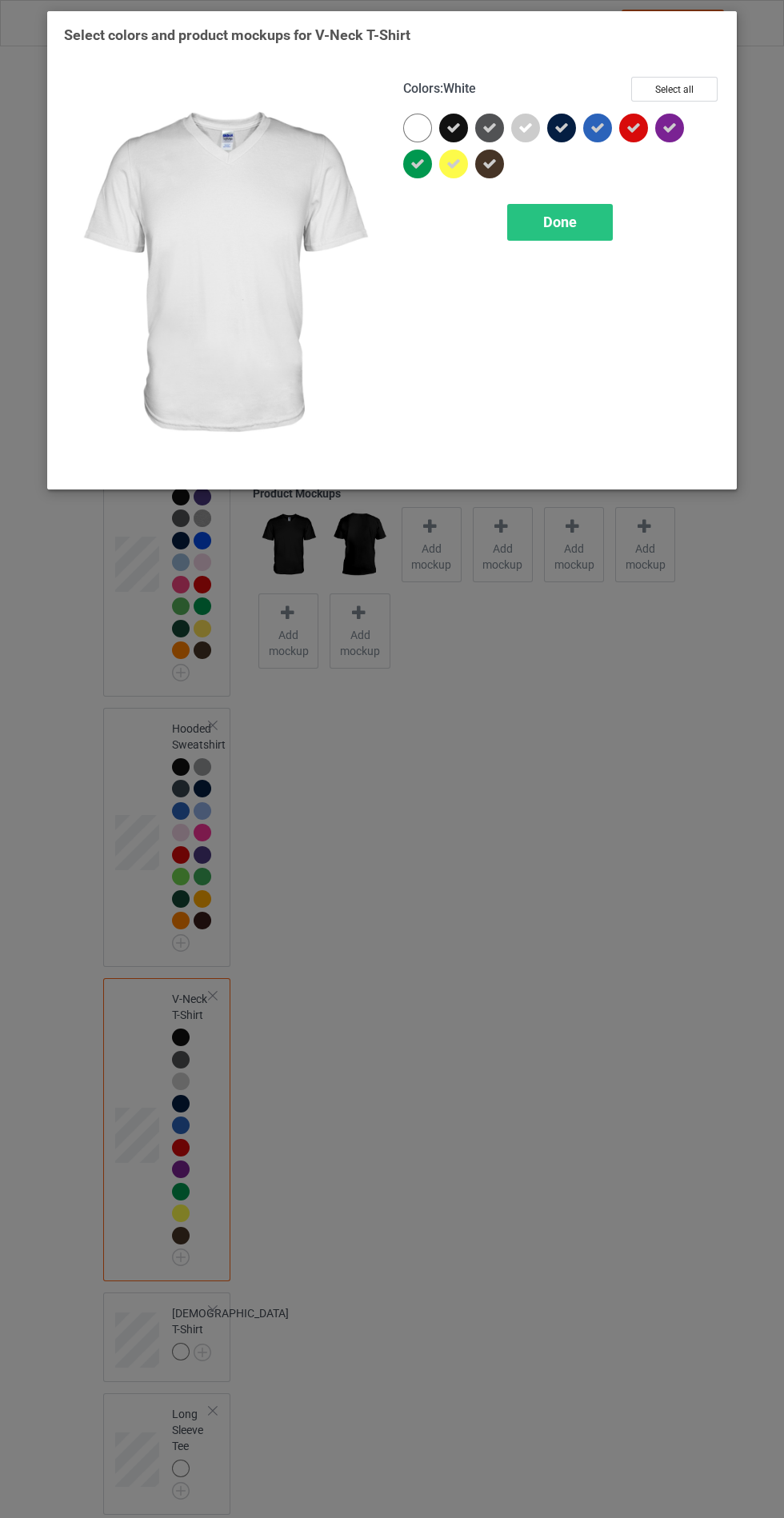
click at [549, 225] on span "Done" at bounding box center [560, 222] width 34 height 17
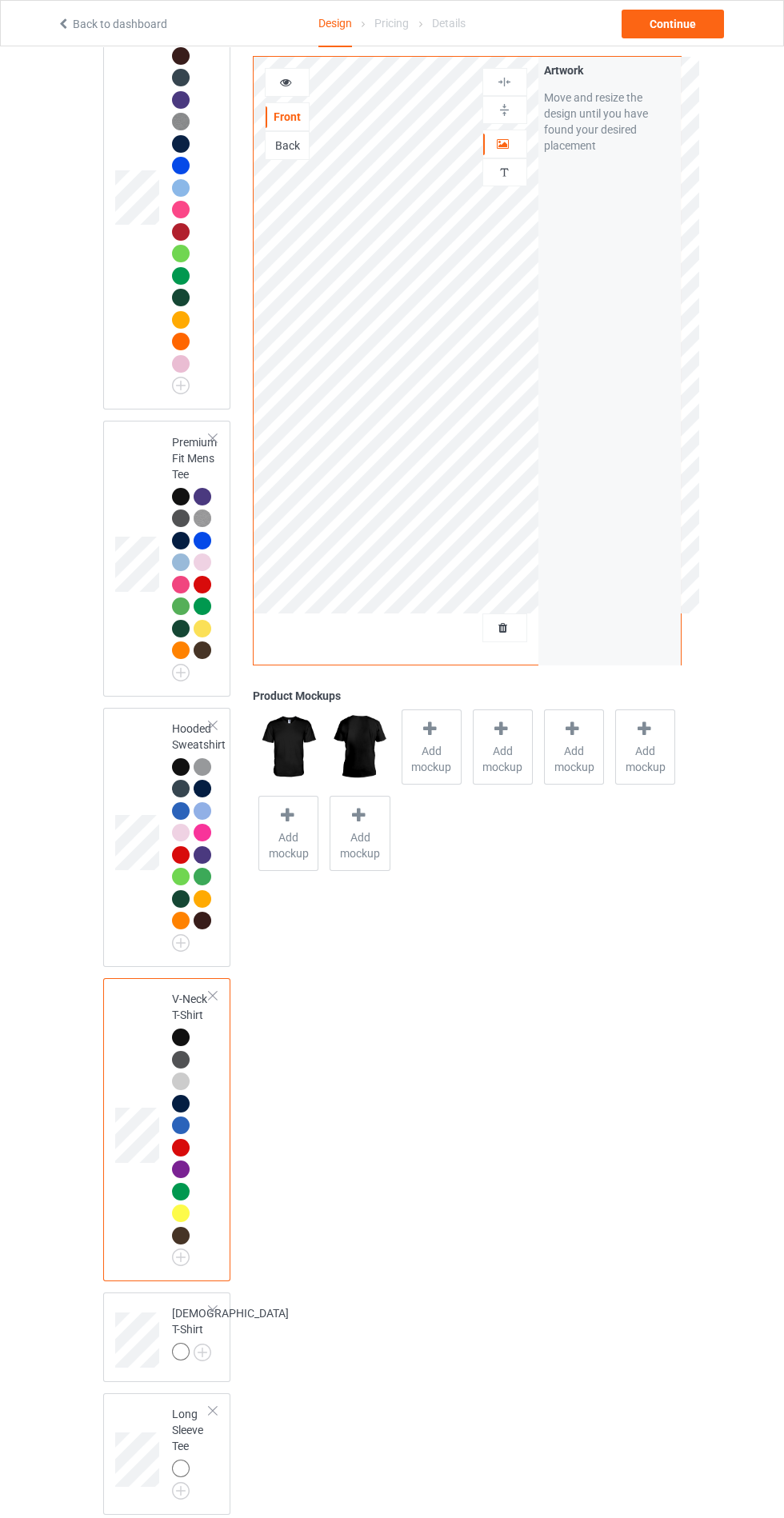
scroll to position [445, 0]
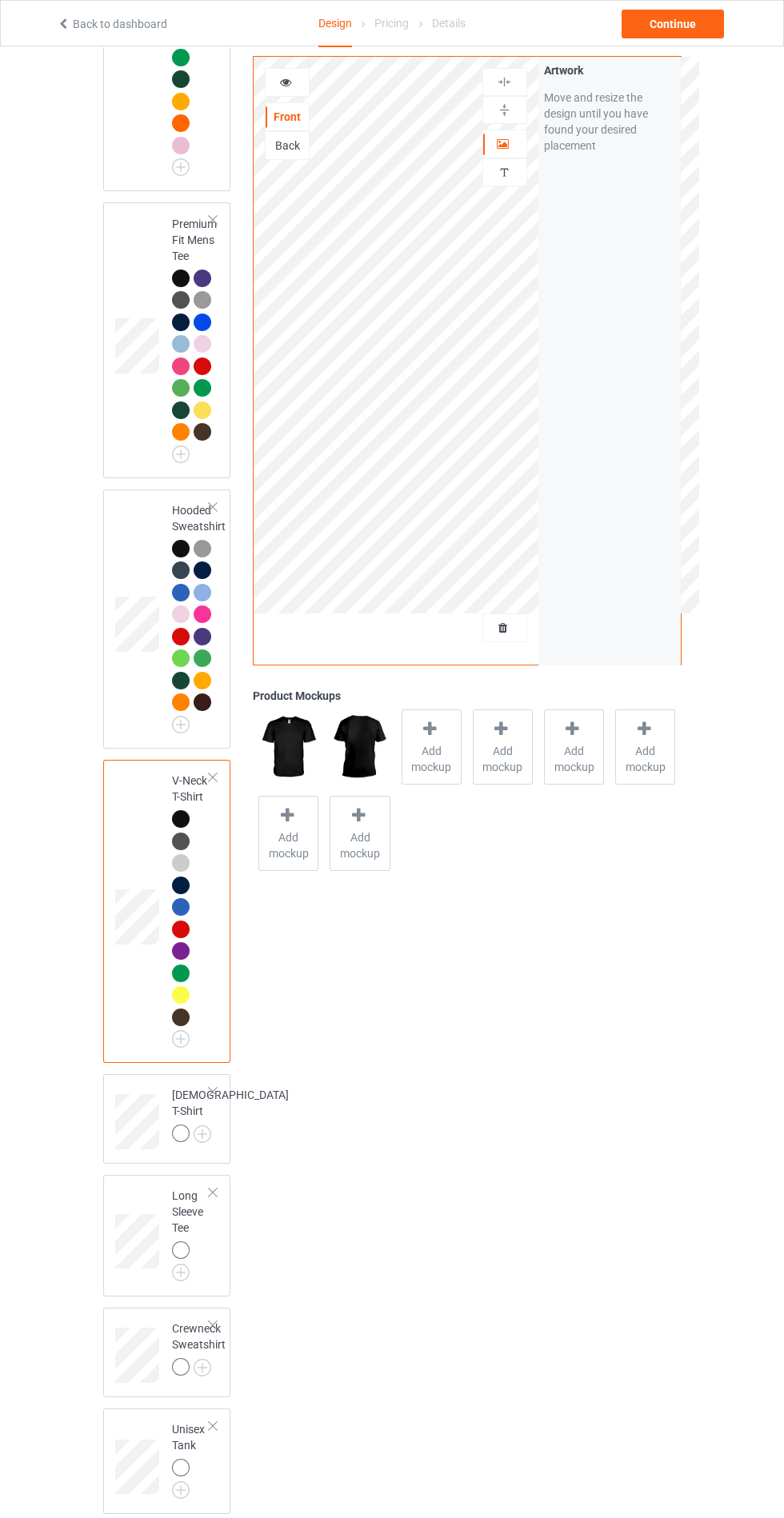
click at [0, 0] on img at bounding box center [0, 0] width 0 height 0
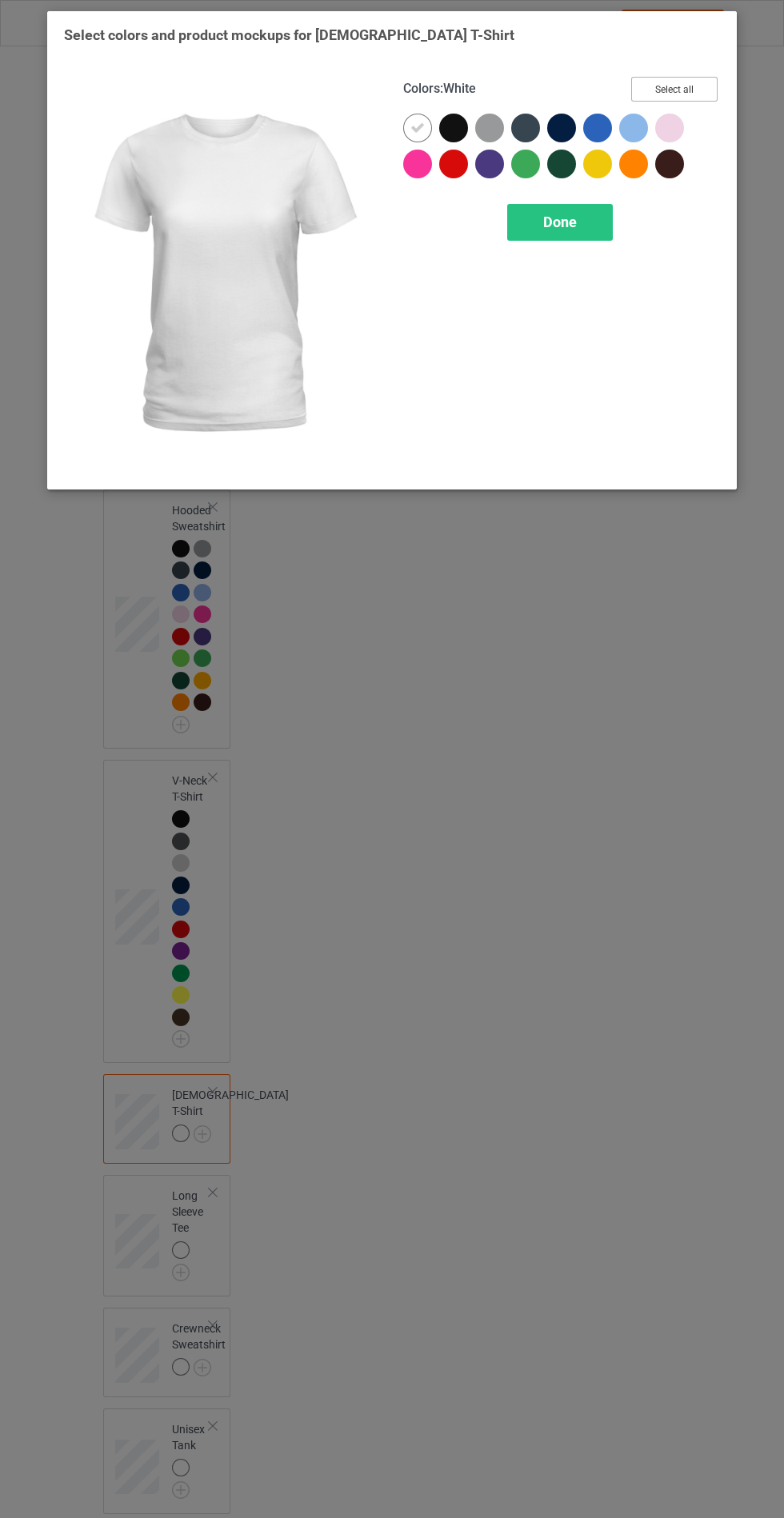
click at [684, 83] on button "Select all" at bounding box center [674, 89] width 86 height 25
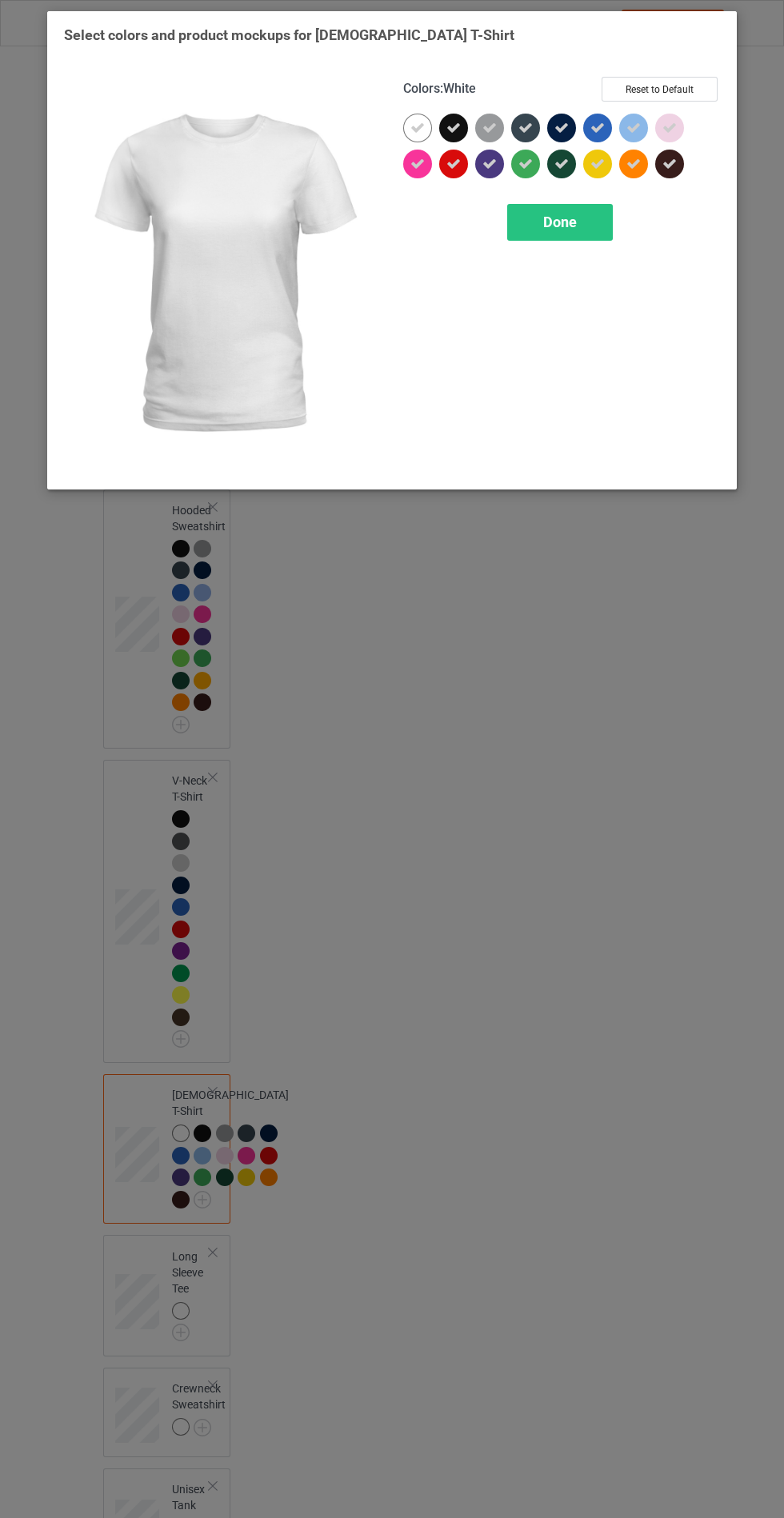
click at [417, 127] on icon at bounding box center [417, 127] width 14 height 14
click at [489, 127] on icon at bounding box center [489, 127] width 14 height 14
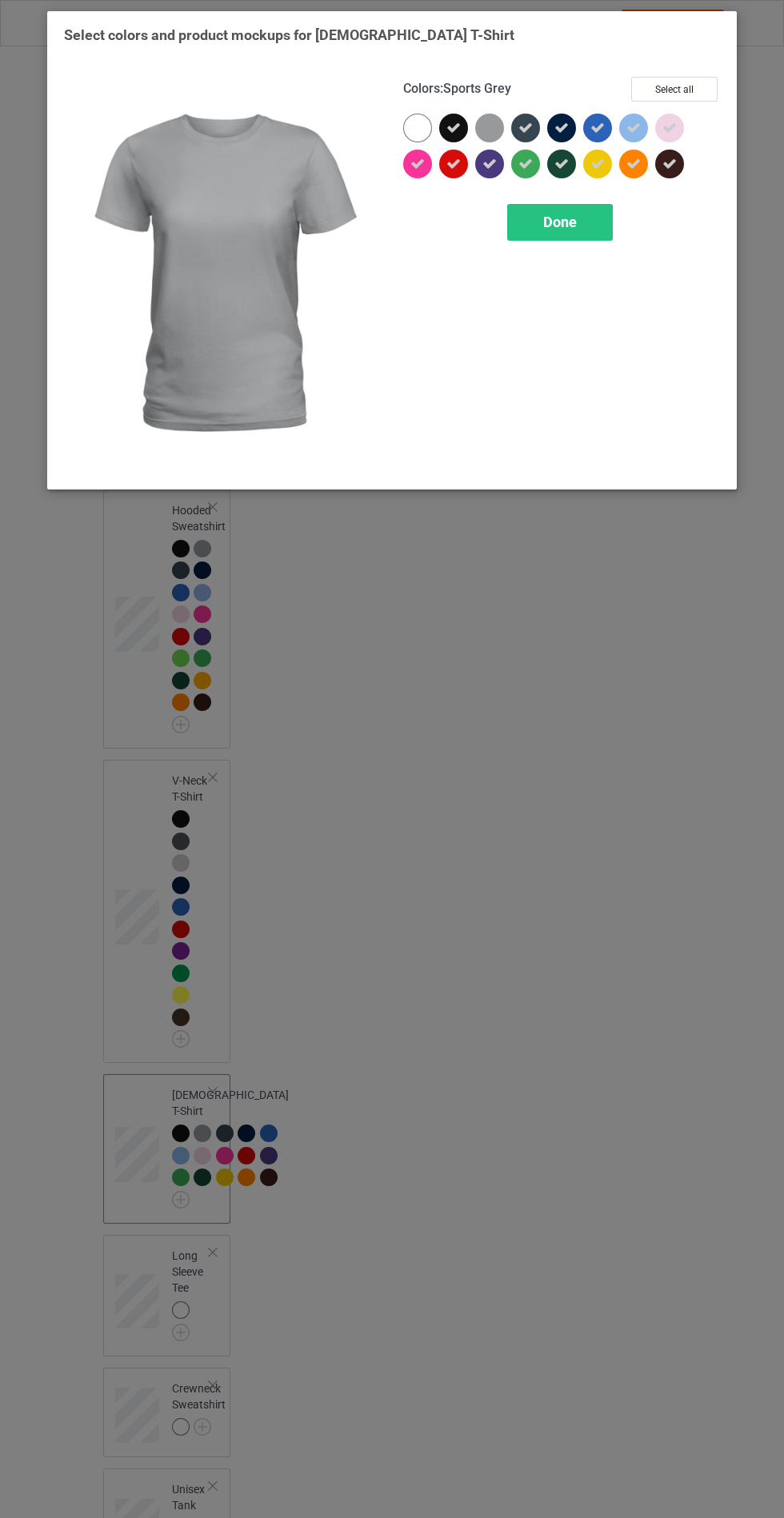
click at [573, 206] on div "Done" at bounding box center [559, 222] width 106 height 36
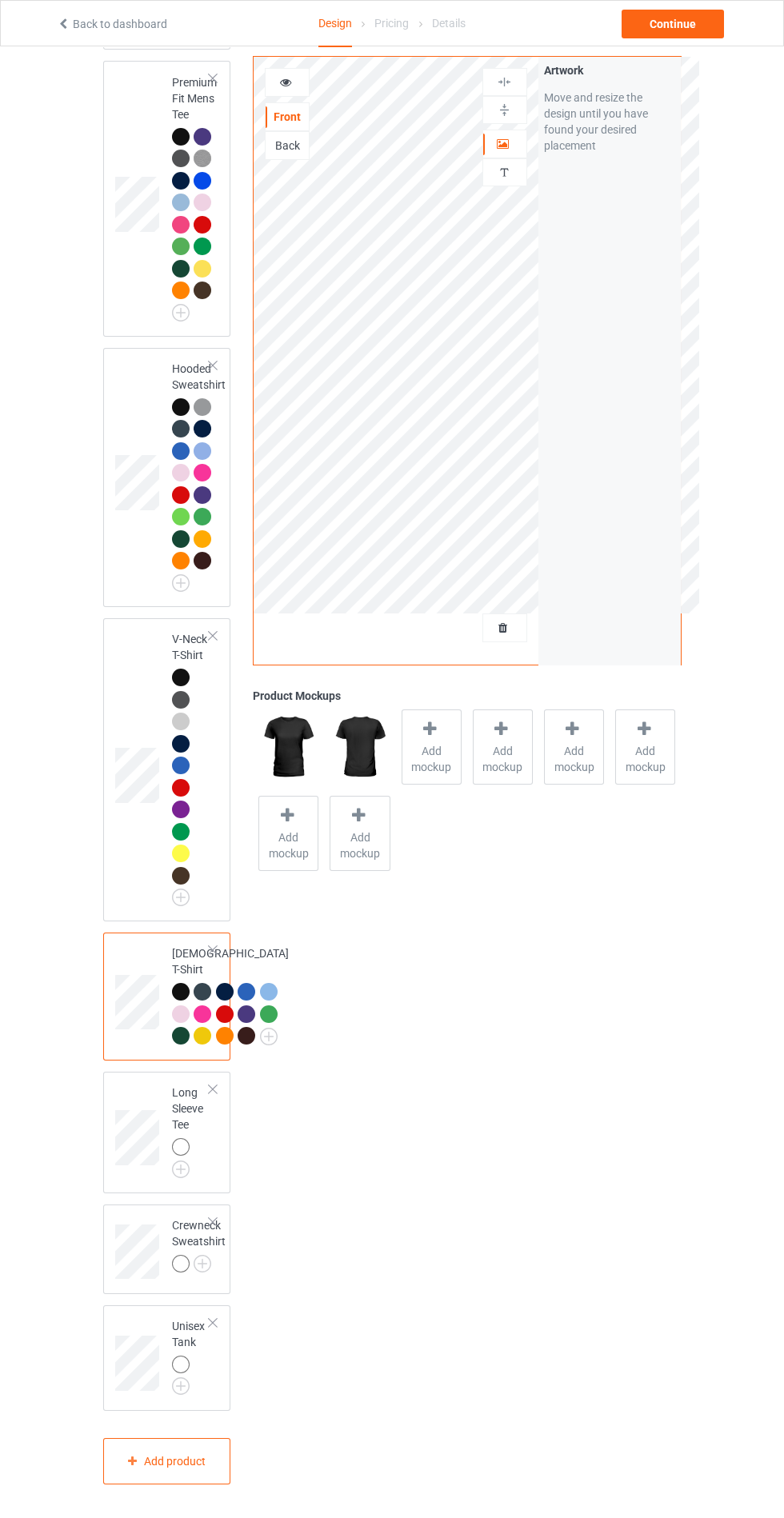
scroll to position [730, 0]
click at [0, 0] on img at bounding box center [0, 0] width 0 height 0
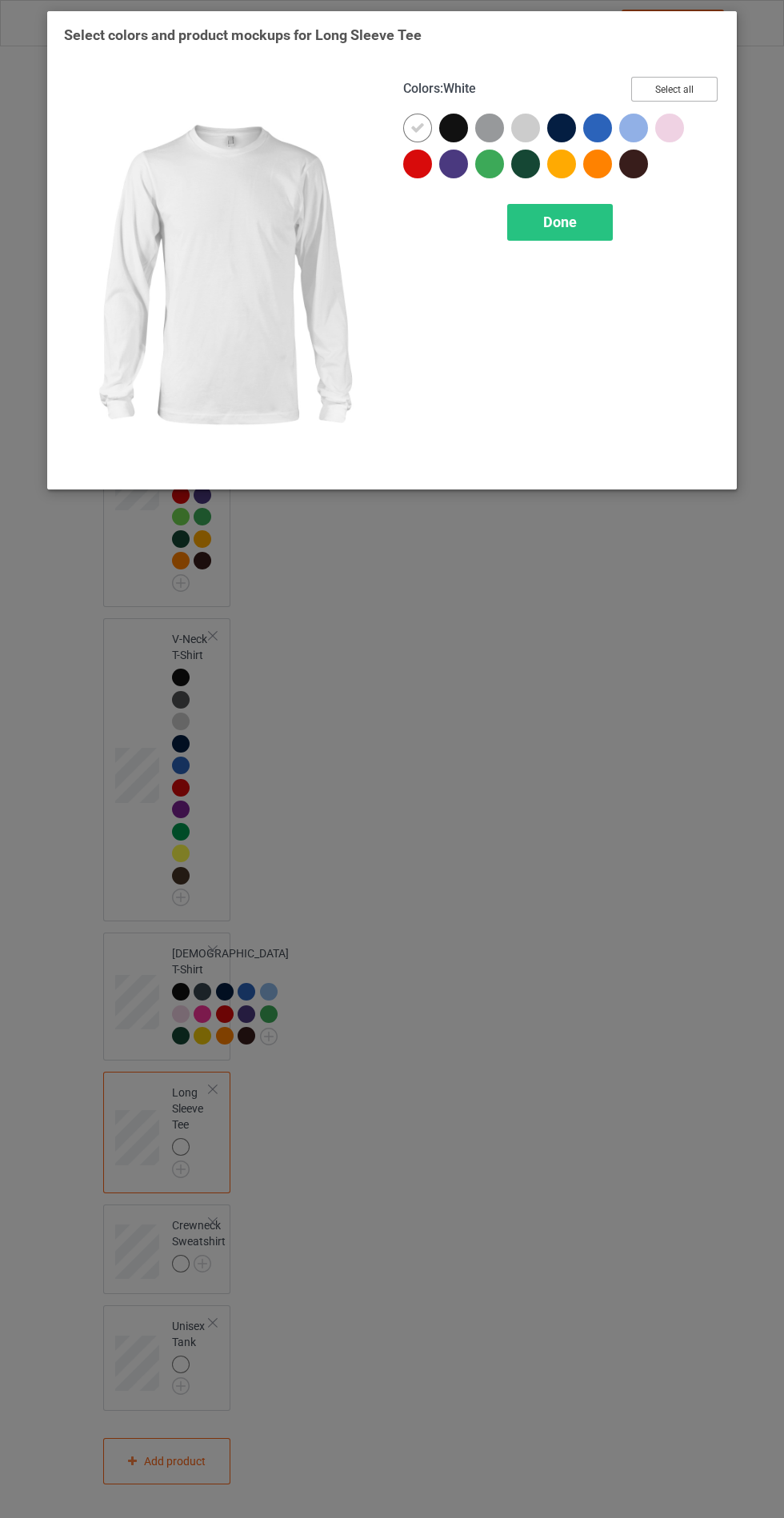
click at [667, 94] on button "Select all" at bounding box center [674, 89] width 86 height 25
click at [417, 127] on icon at bounding box center [417, 127] width 14 height 14
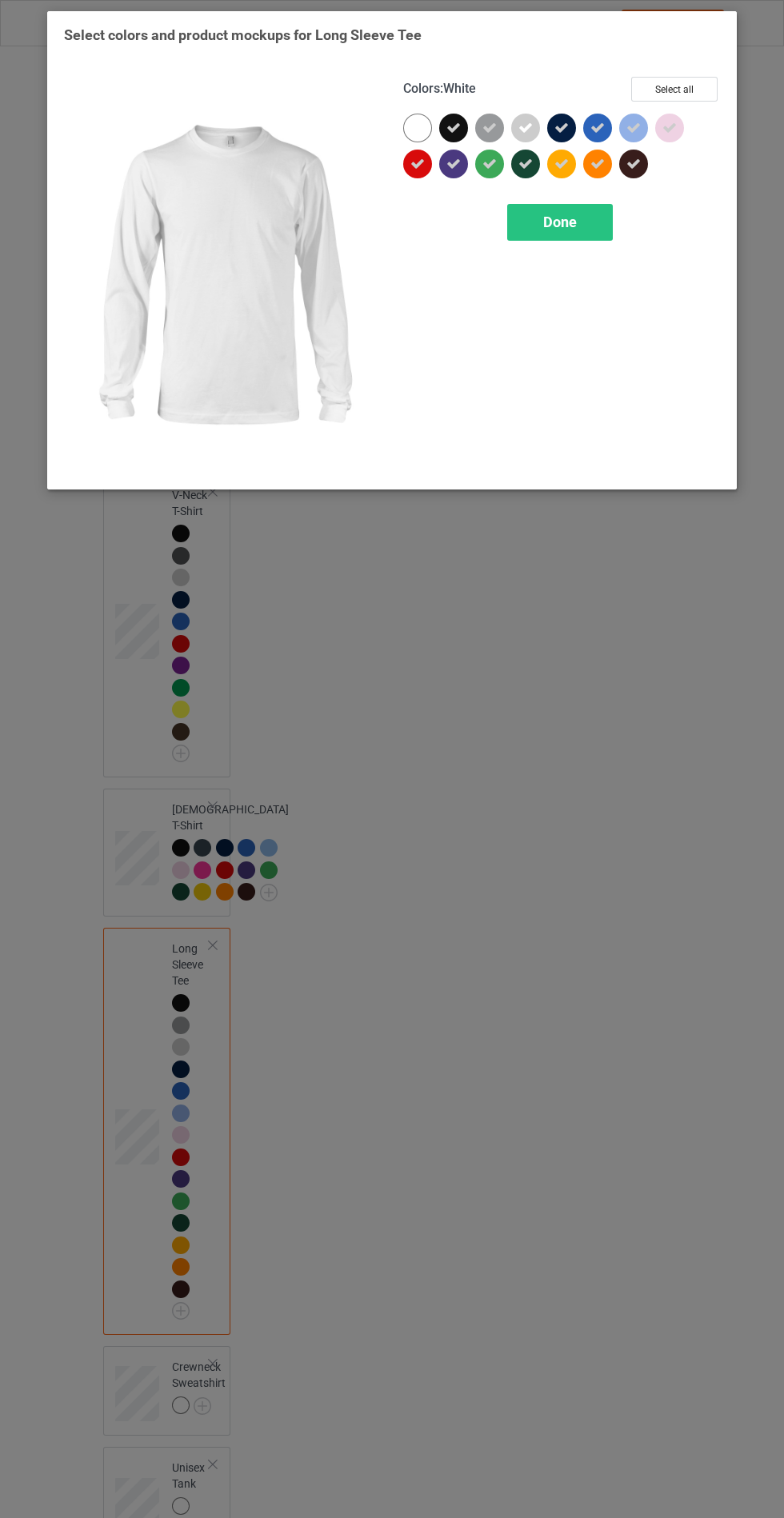
click at [524, 127] on icon at bounding box center [524, 127] width 14 height 14
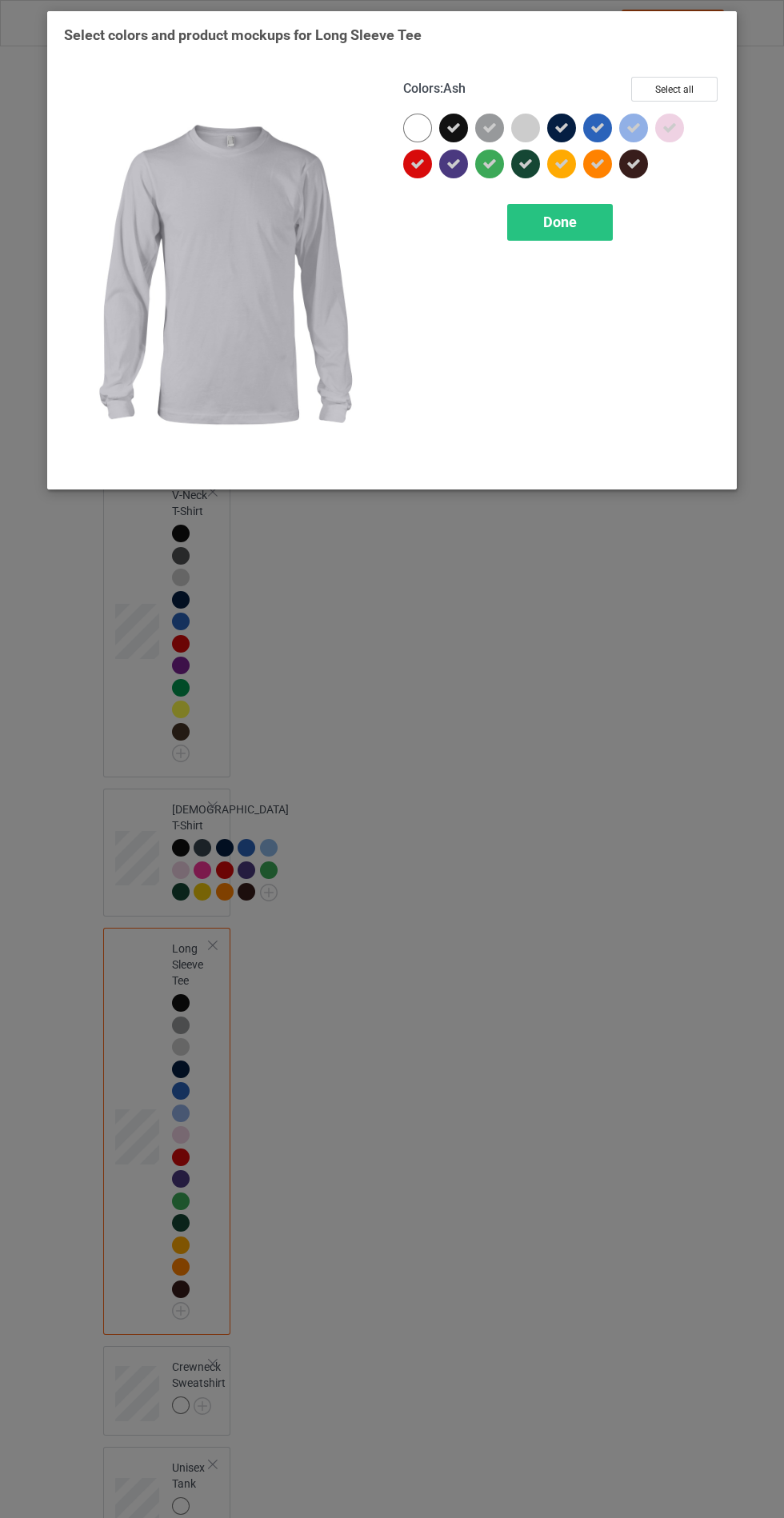
click at [556, 223] on span "Done" at bounding box center [560, 222] width 34 height 17
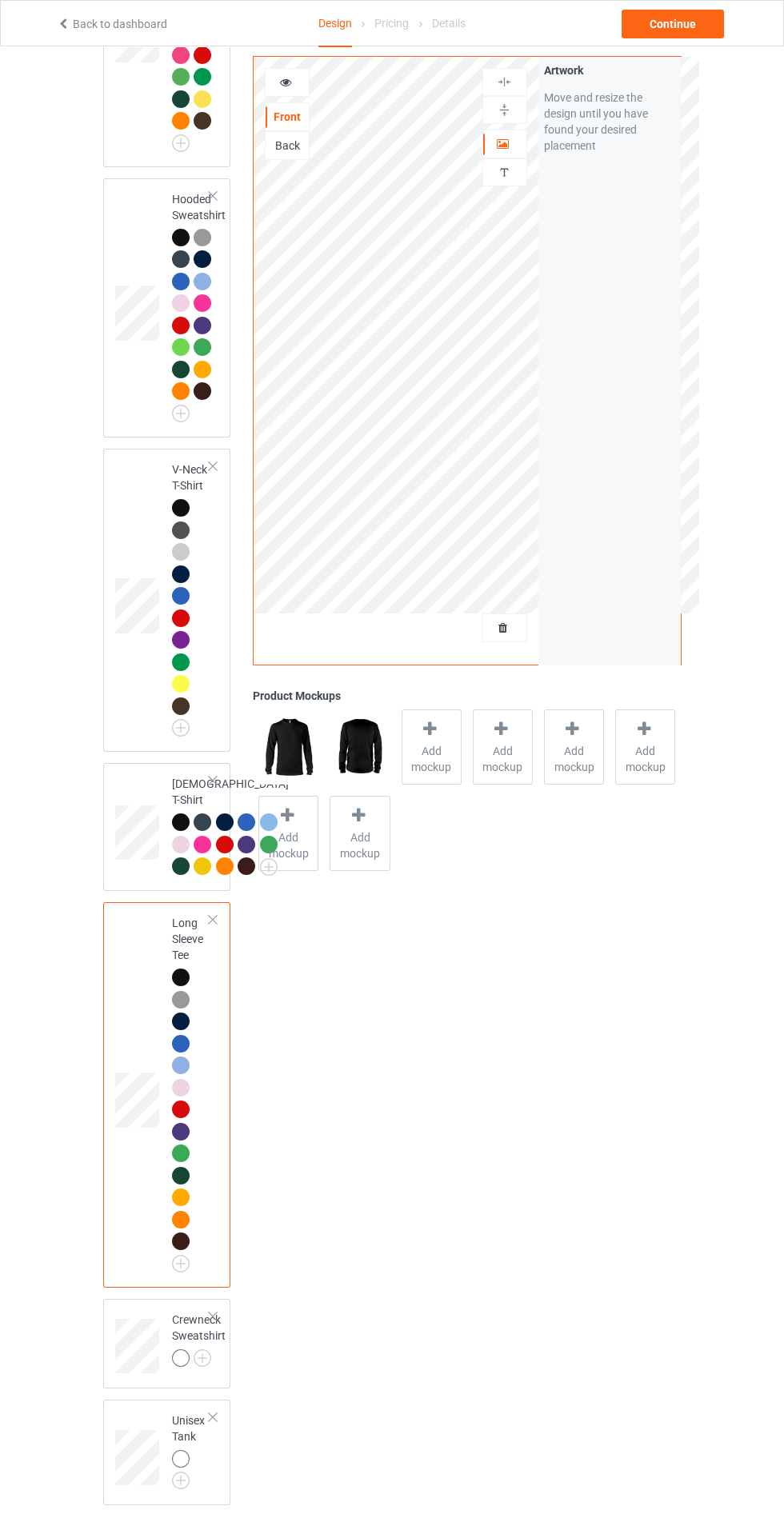
scroll to position [995, 0]
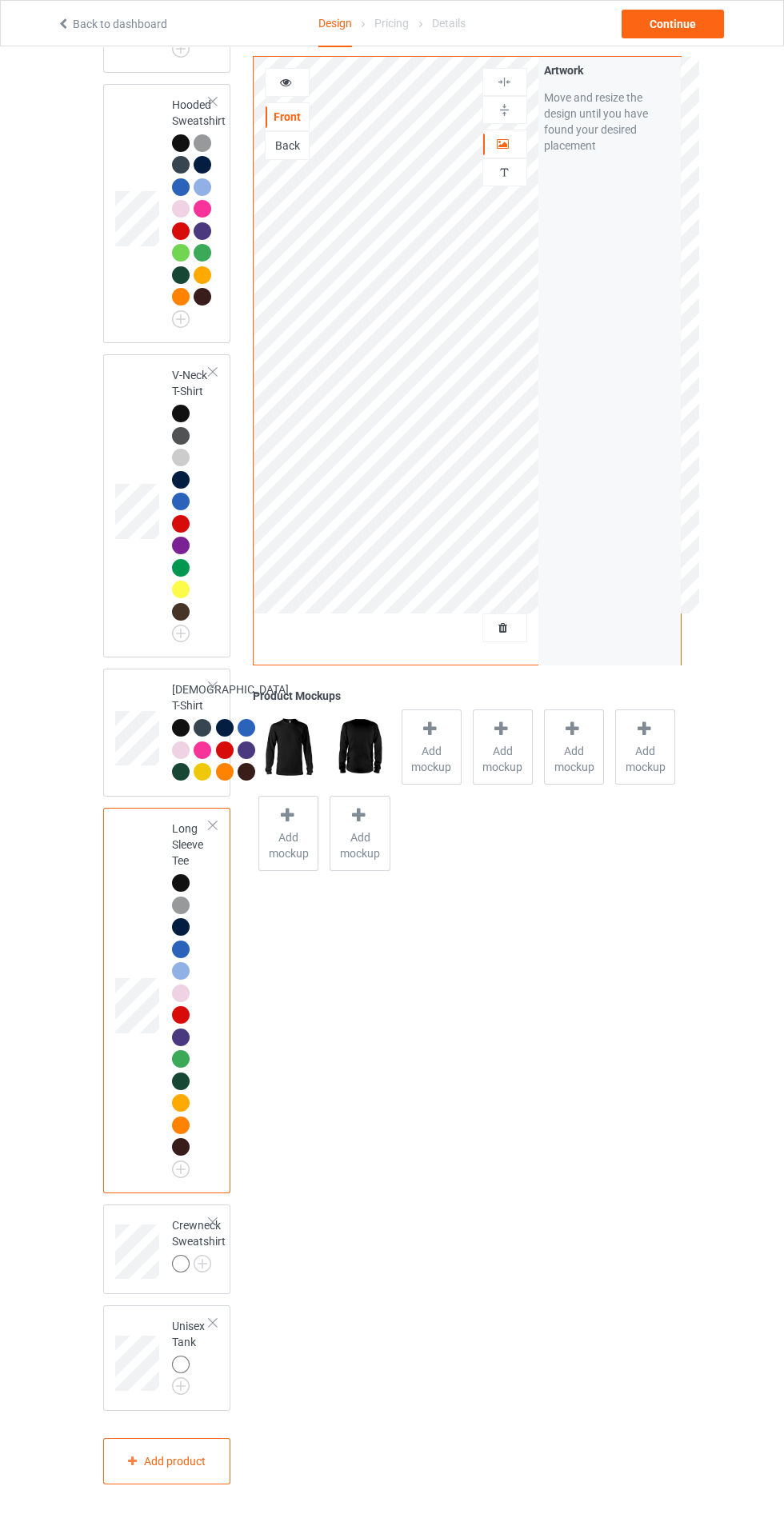
click at [0, 0] on img at bounding box center [0, 0] width 0 height 0
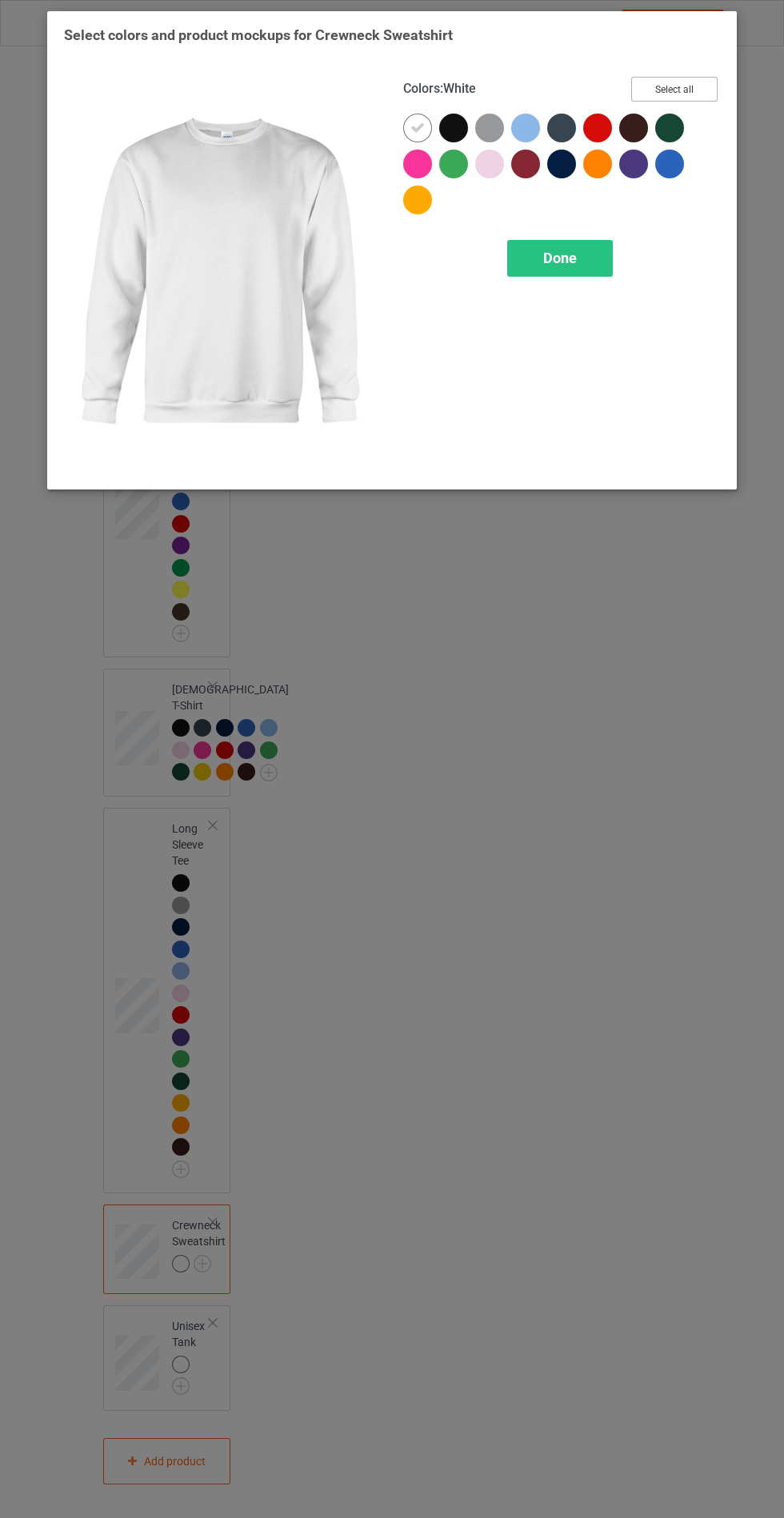
click at [673, 92] on button "Select all" at bounding box center [674, 89] width 86 height 25
click at [411, 127] on icon at bounding box center [417, 127] width 14 height 14
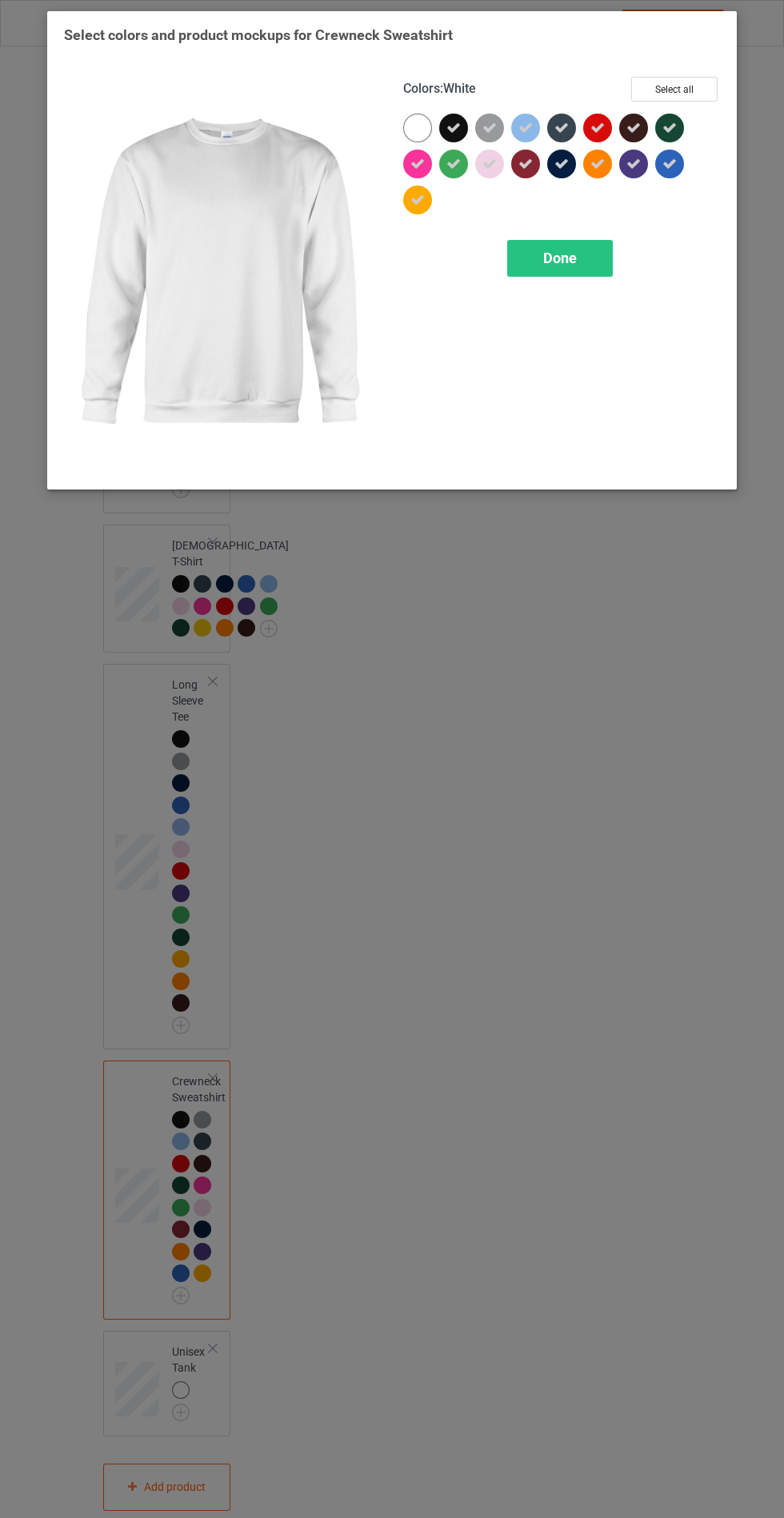
click at [560, 258] on span "Done" at bounding box center [560, 258] width 34 height 17
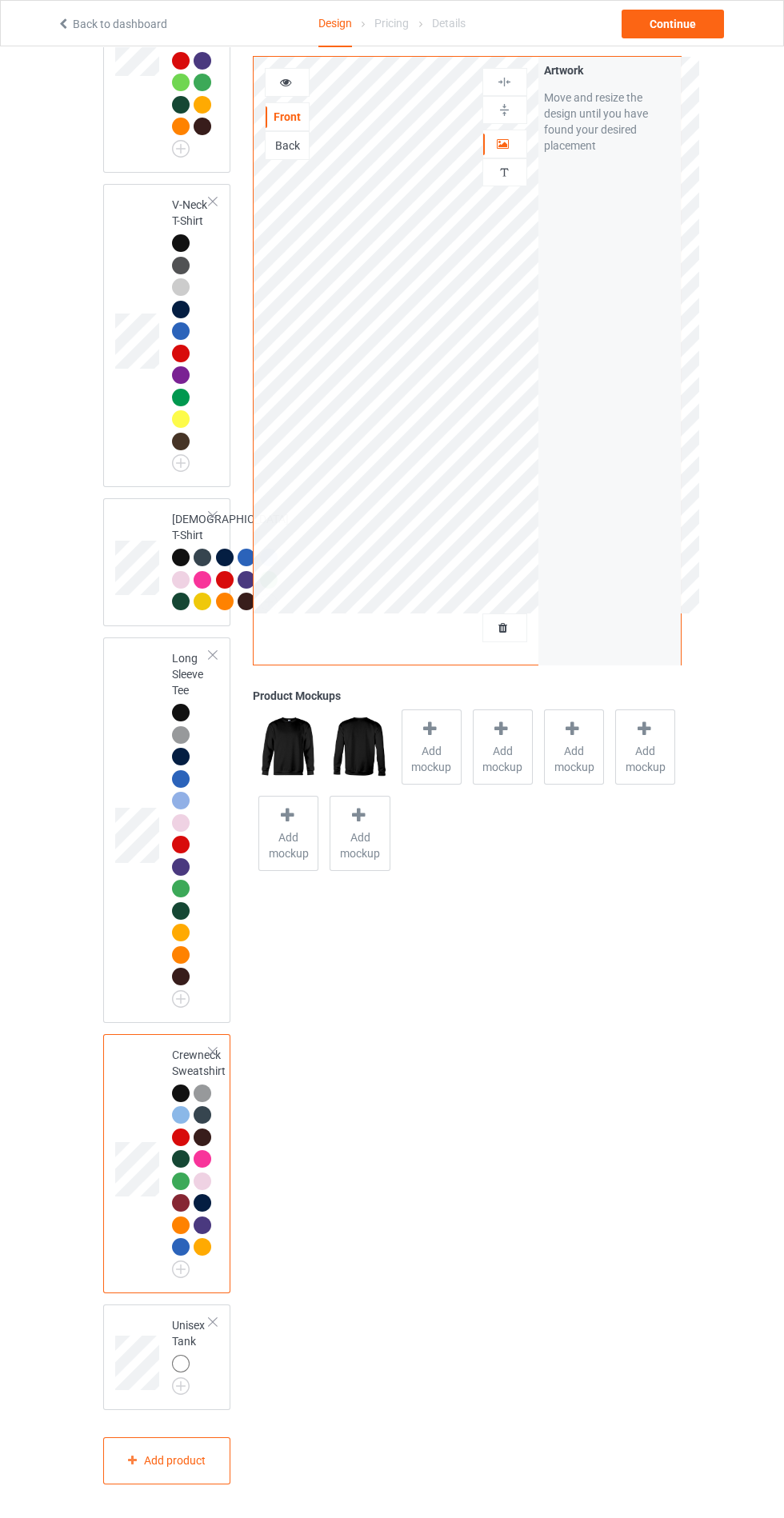
scroll to position [1165, 0]
click at [0, 0] on img at bounding box center [0, 0] width 0 height 0
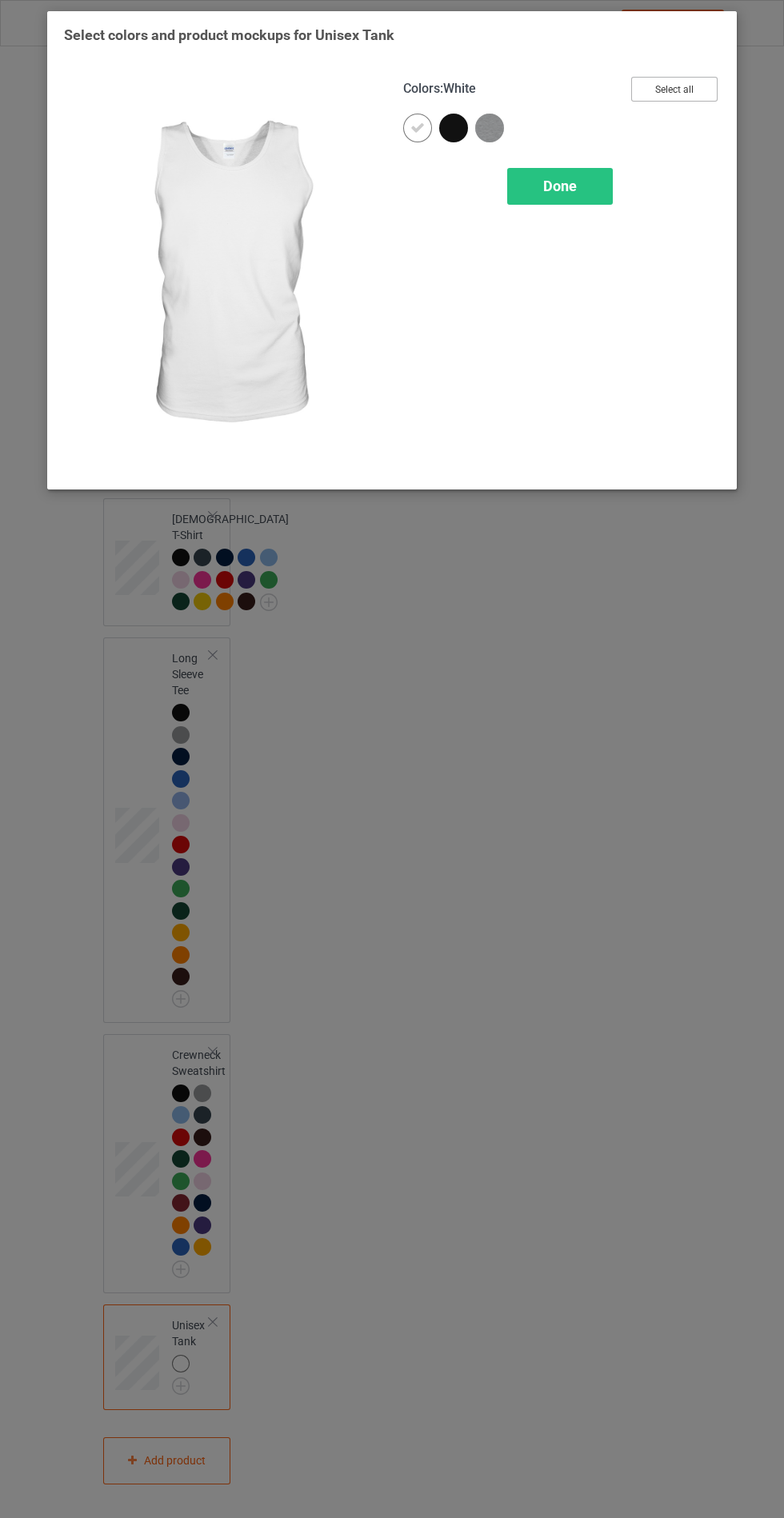
click at [673, 97] on button "Select all" at bounding box center [674, 89] width 86 height 25
click at [417, 127] on icon at bounding box center [417, 127] width 14 height 14
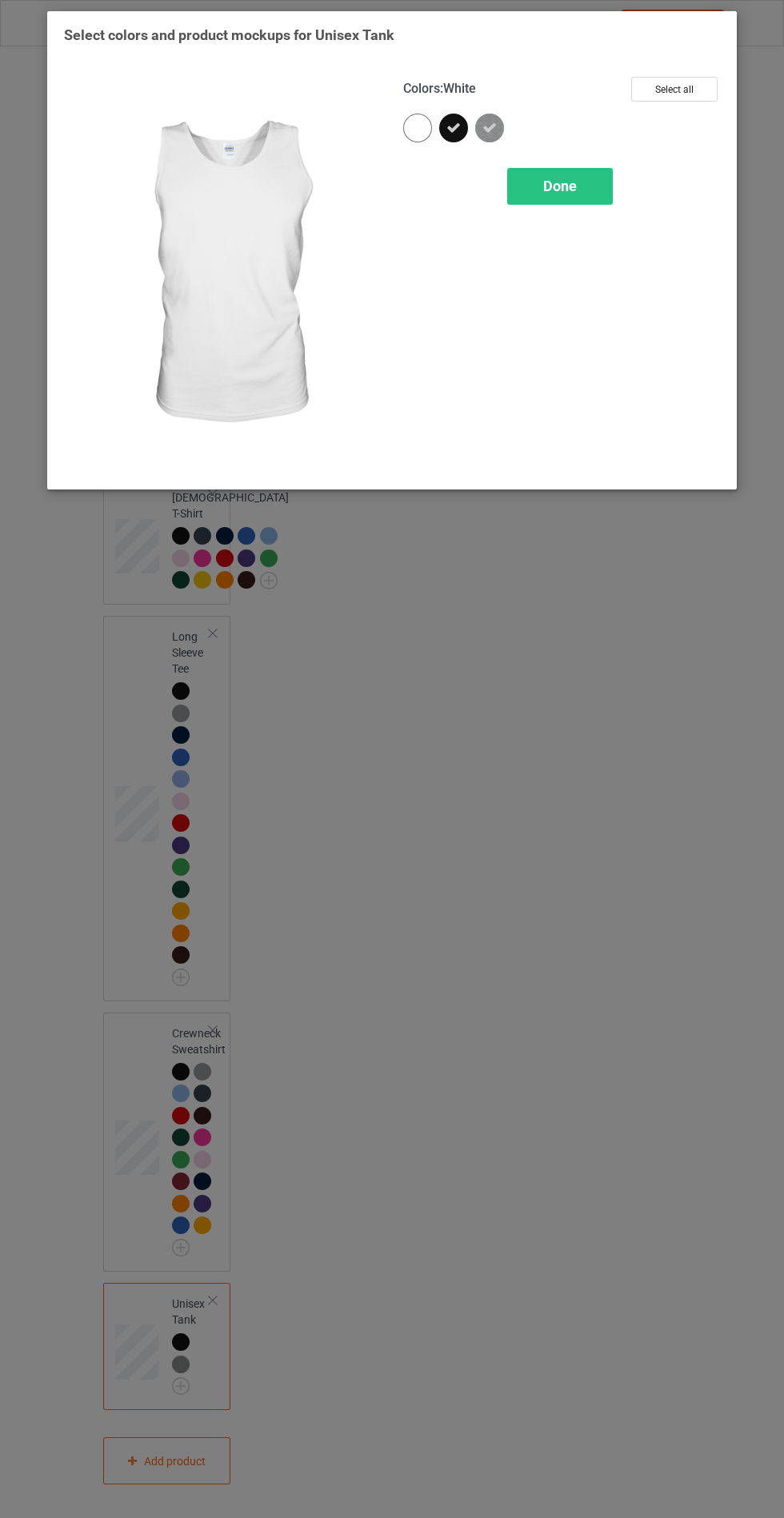
click at [585, 176] on div "Done" at bounding box center [559, 186] width 106 height 36
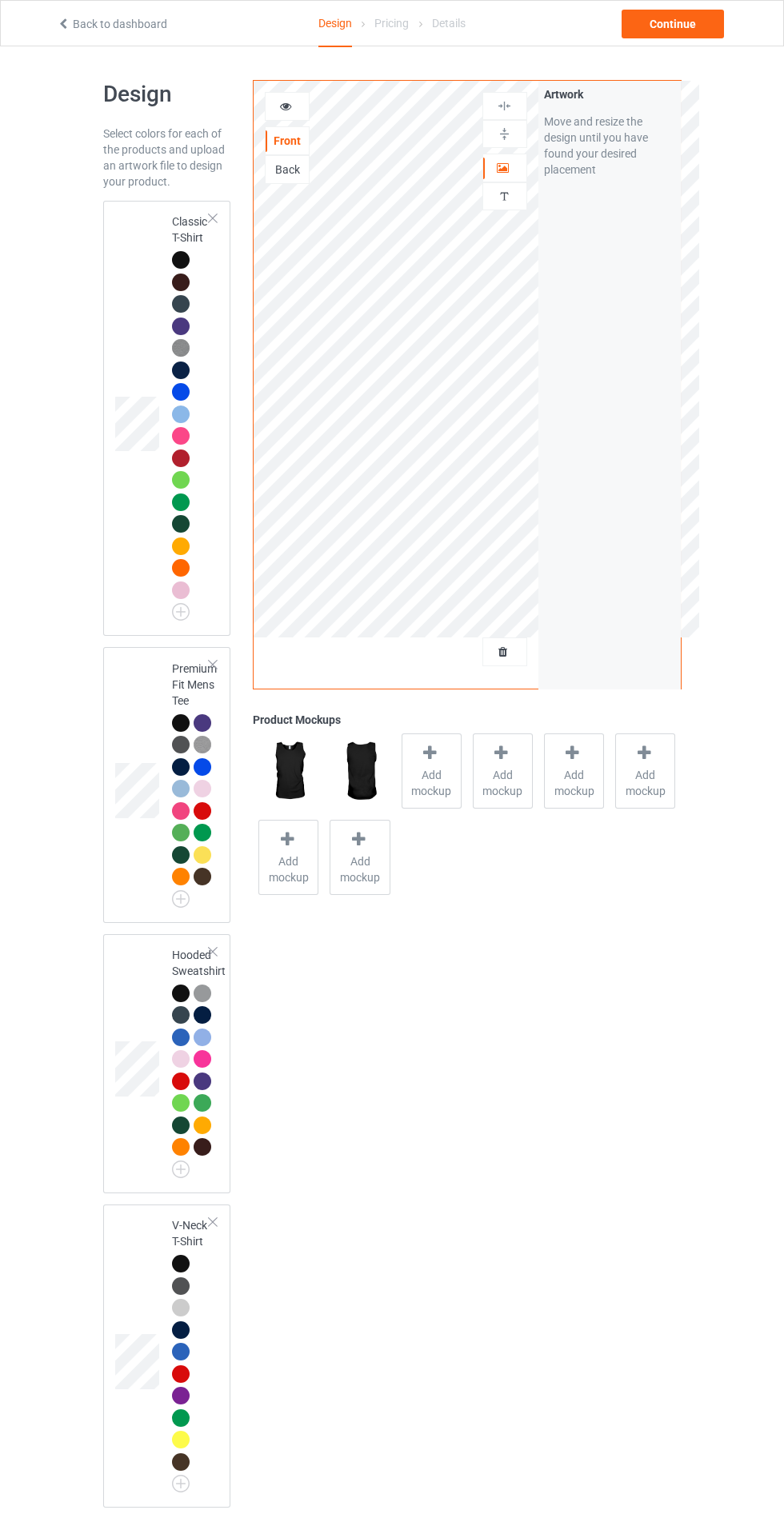
click at [180, 369] on div at bounding box center [180, 370] width 18 height 18
click at [431, 774] on span "Add mockup" at bounding box center [431, 783] width 58 height 32
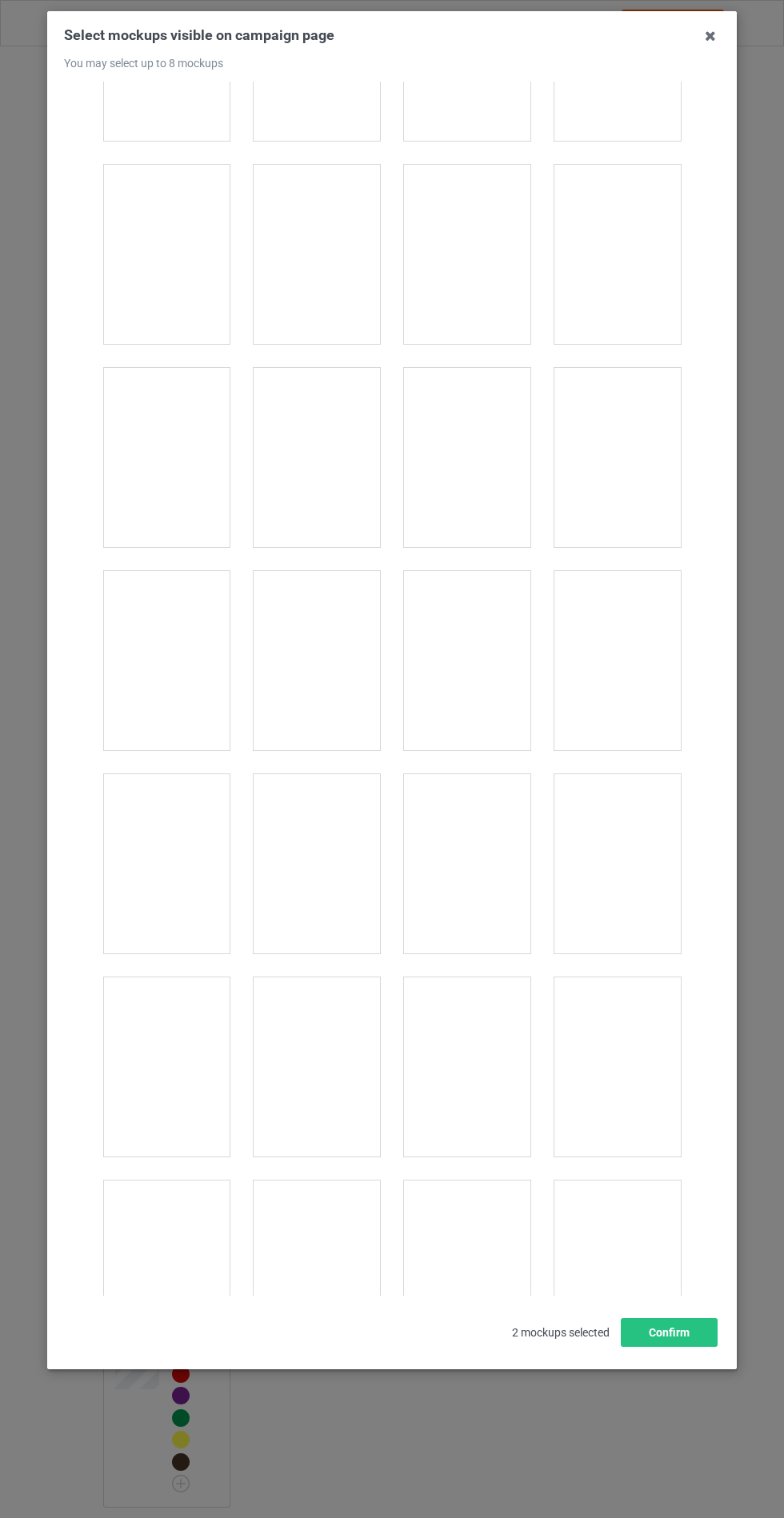
scroll to position [4608, 0]
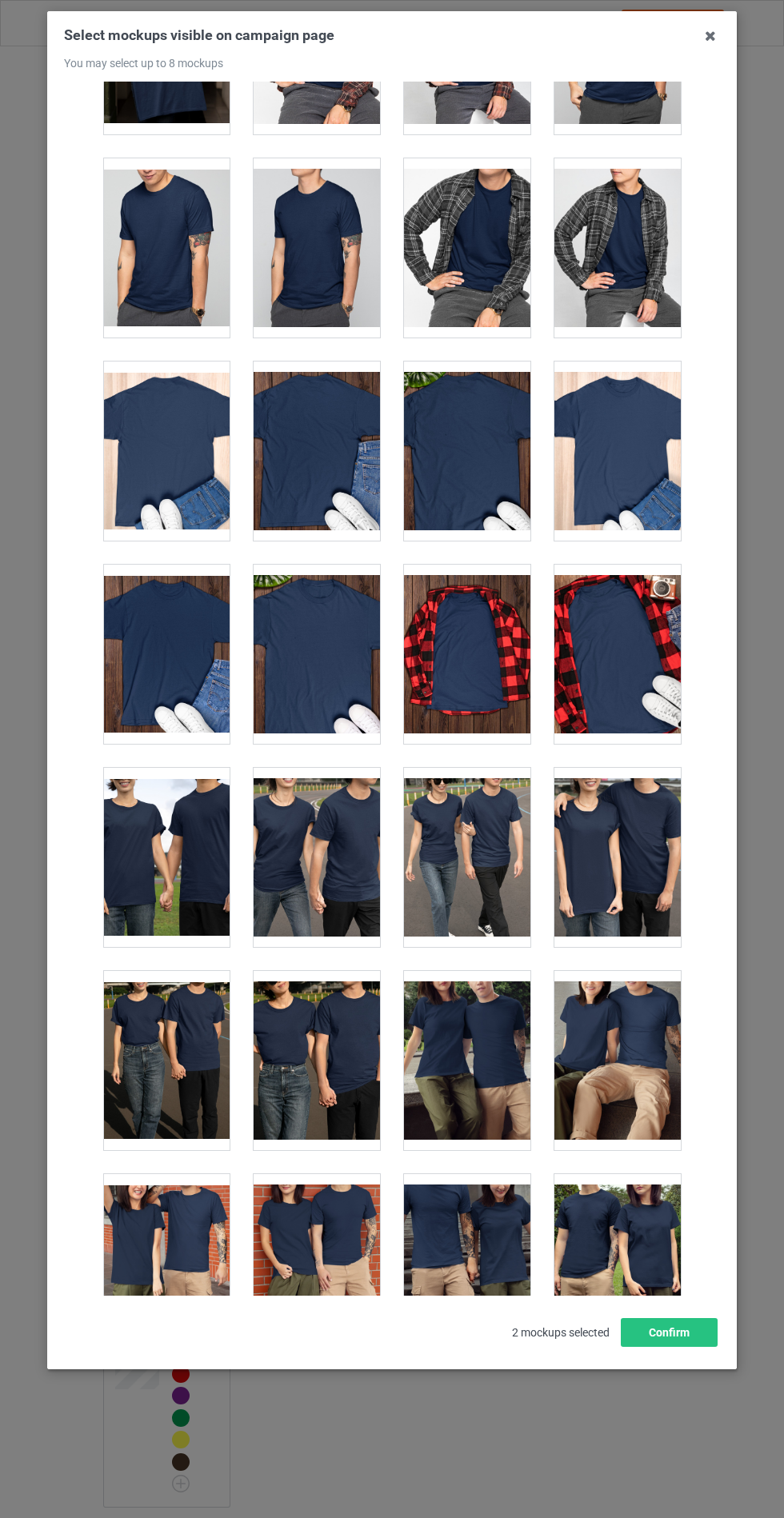
click at [459, 1055] on div at bounding box center [466, 1061] width 126 height 179
click at [310, 650] on div at bounding box center [316, 654] width 126 height 179
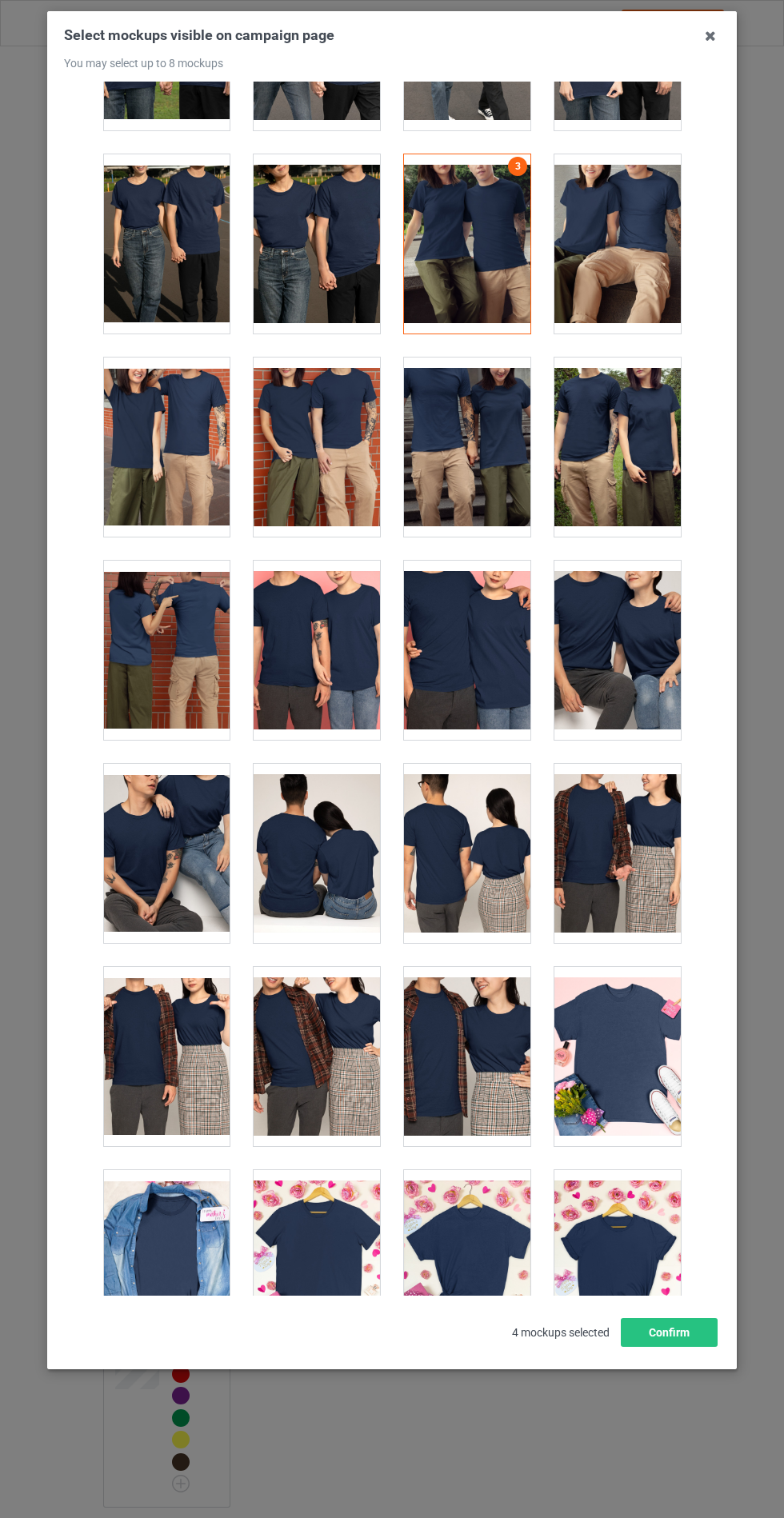
scroll to position [5528, 0]
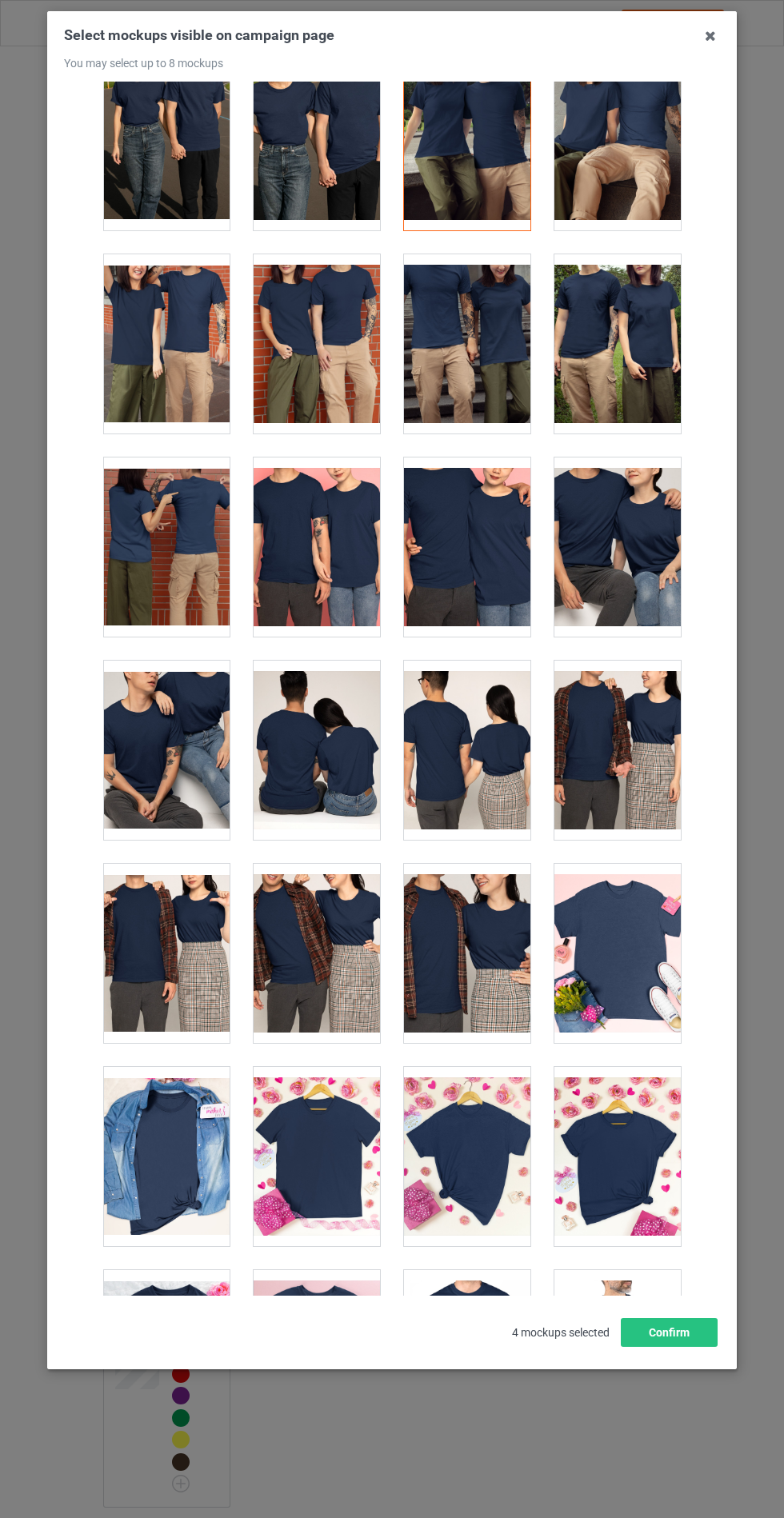
click at [444, 956] on div at bounding box center [466, 953] width 126 height 179
click at [164, 1123] on div at bounding box center [165, 1156] width 126 height 179
click at [676, 1347] on button "Confirm" at bounding box center [669, 1332] width 97 height 29
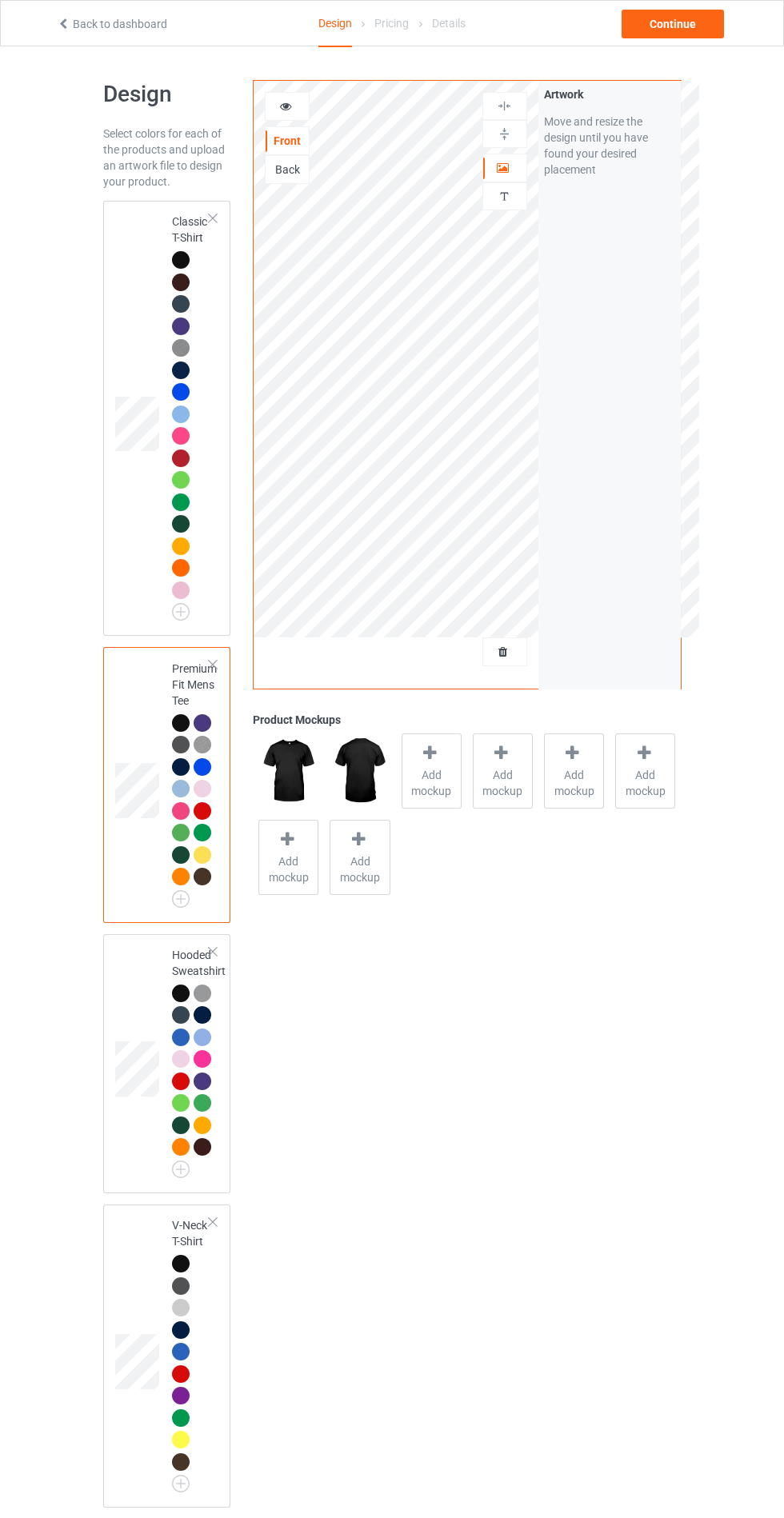
click at [429, 752] on icon at bounding box center [429, 753] width 20 height 17
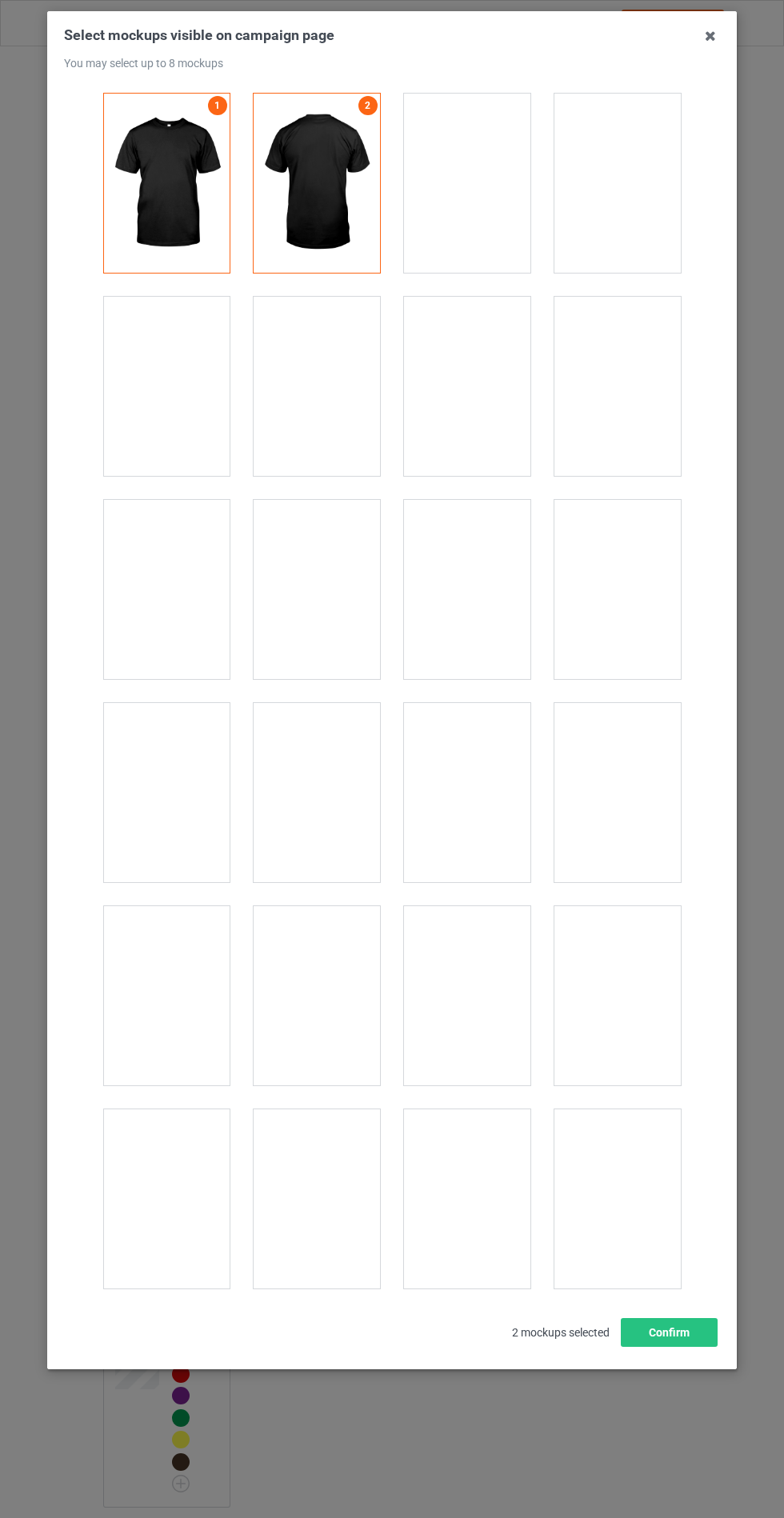
click at [298, 380] on div at bounding box center [316, 386] width 126 height 179
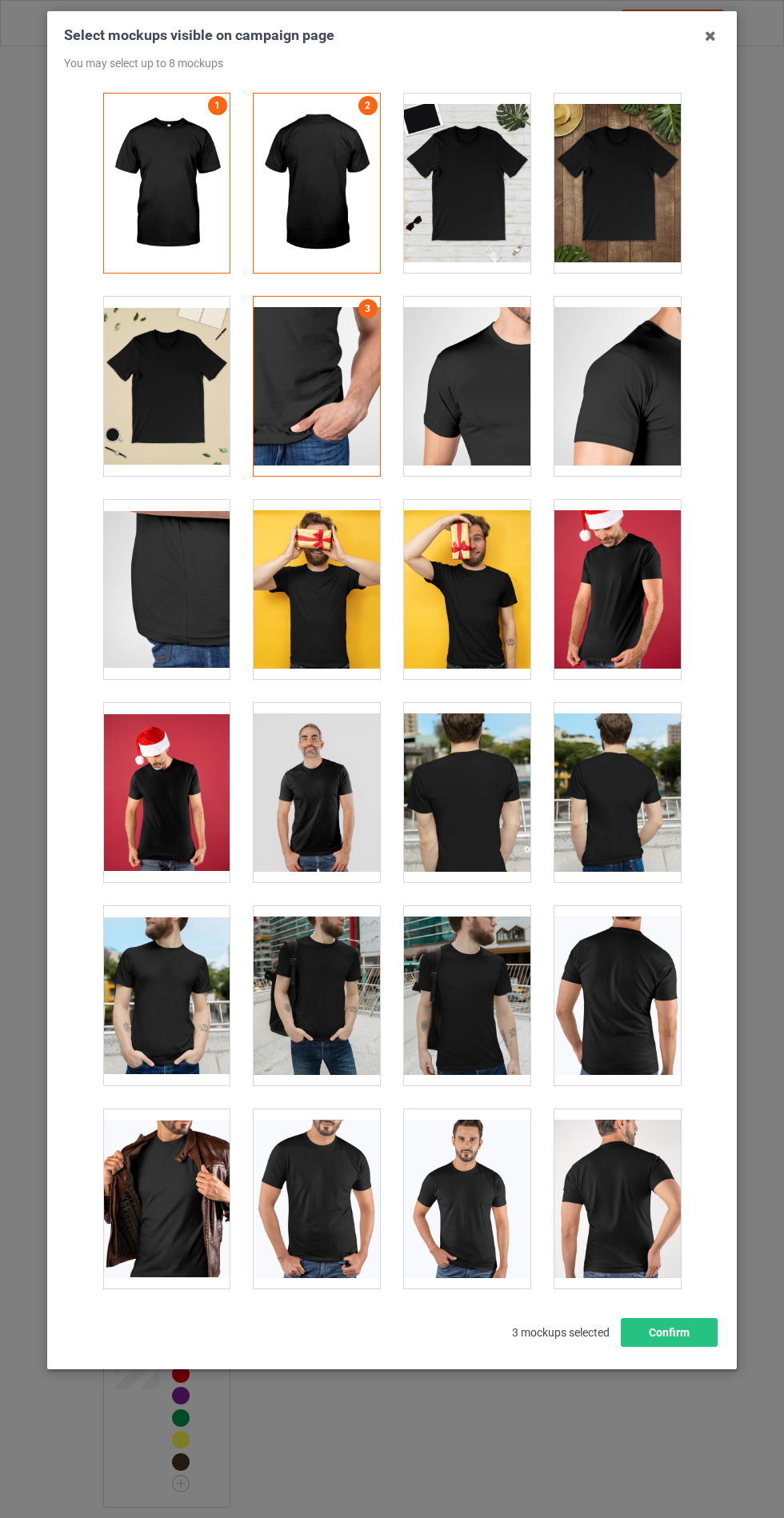
click at [618, 180] on div at bounding box center [617, 183] width 126 height 179
click at [165, 385] on div at bounding box center [165, 386] width 126 height 179
click at [690, 1347] on button "Confirm" at bounding box center [669, 1332] width 97 height 29
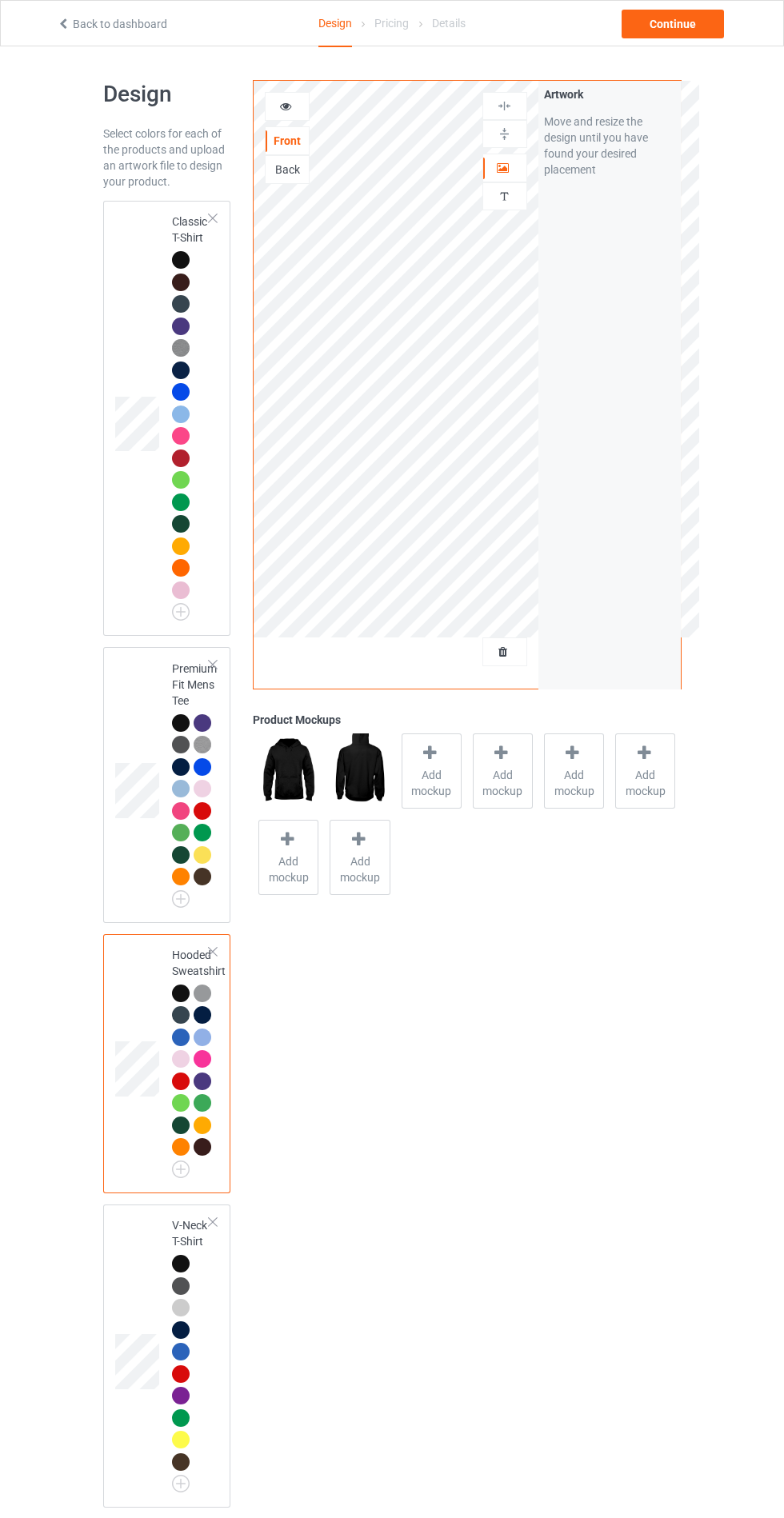
click at [428, 745] on icon at bounding box center [429, 753] width 20 height 17
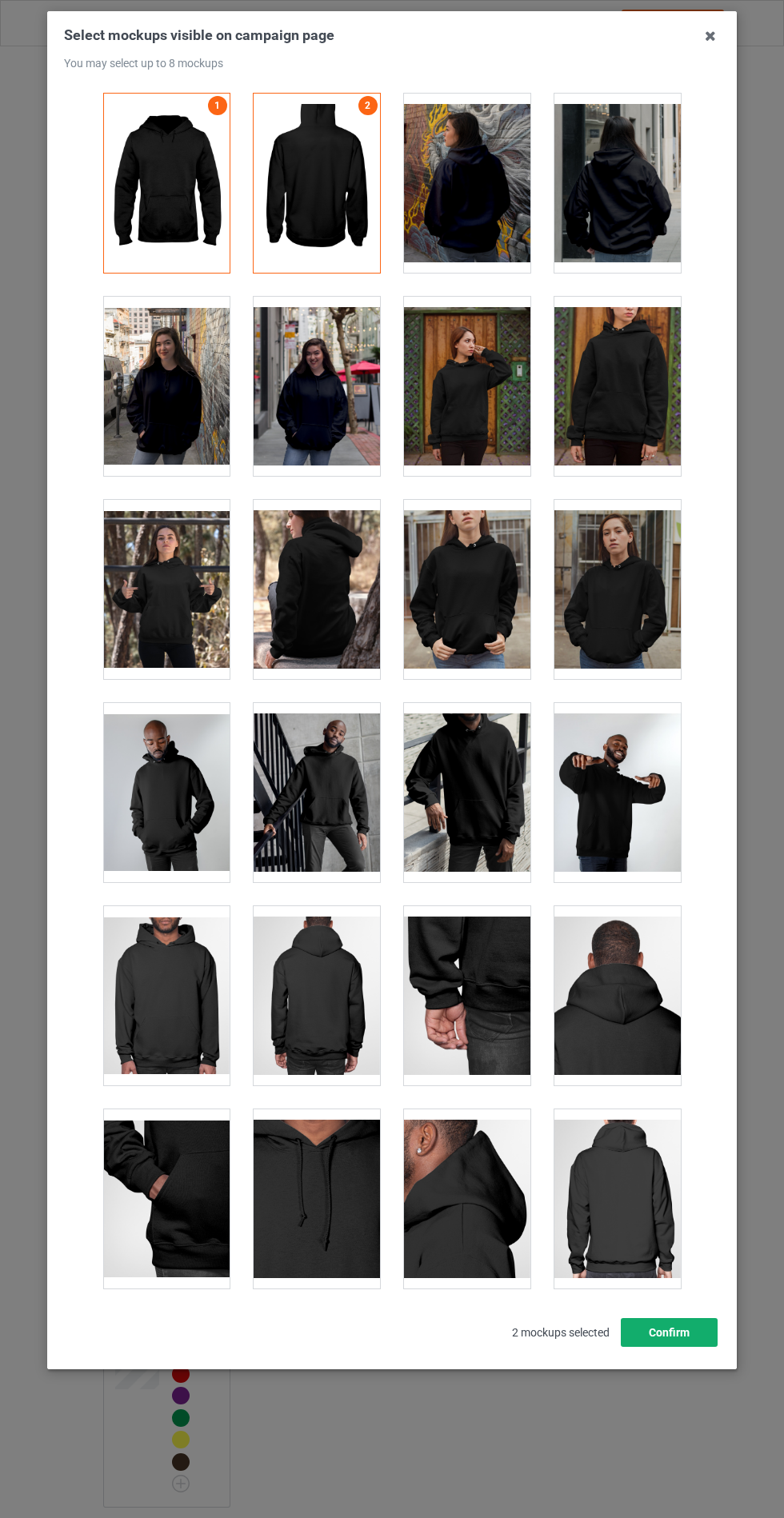
click at [678, 1347] on button "Confirm" at bounding box center [669, 1332] width 97 height 29
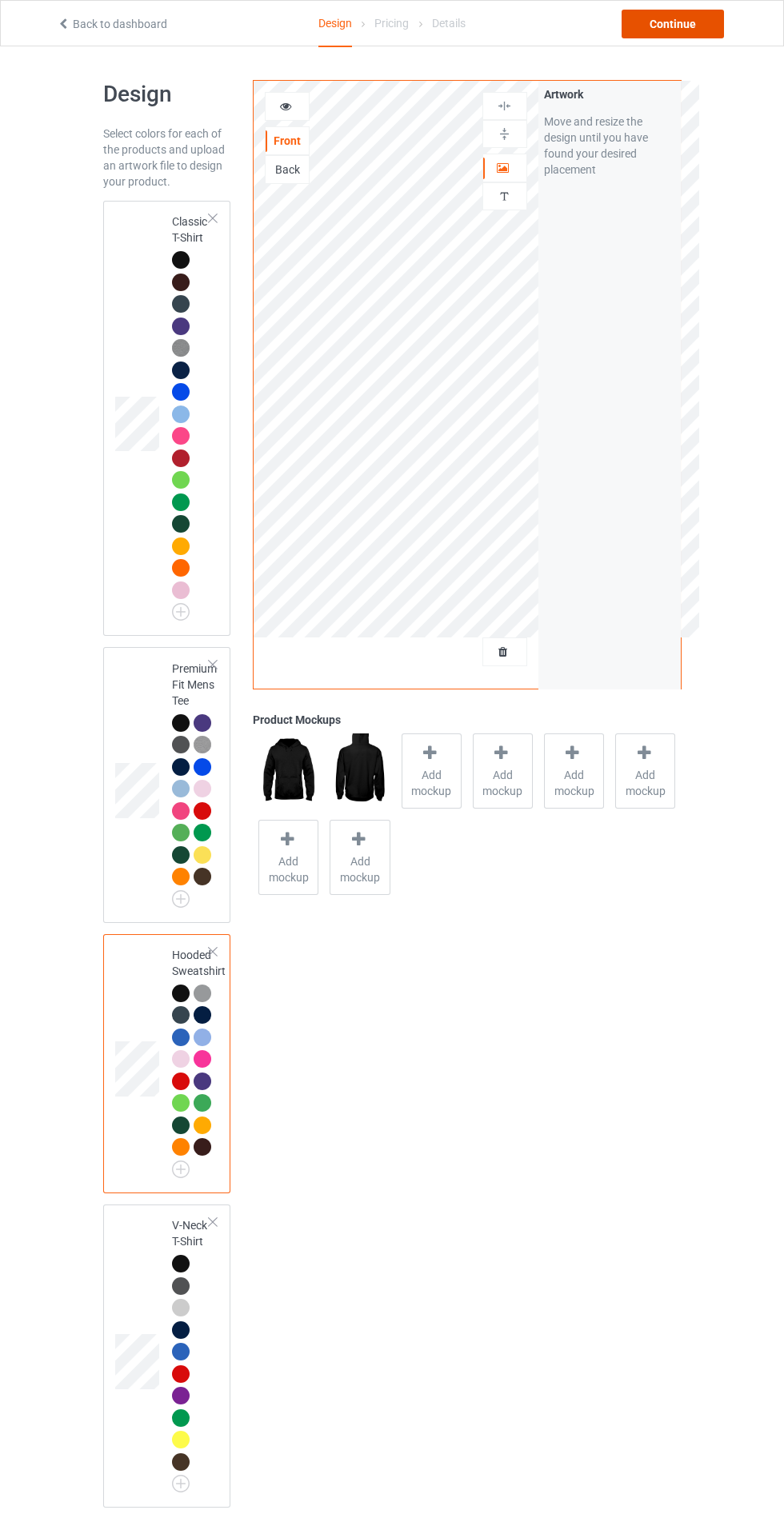
click at [673, 28] on div "Continue" at bounding box center [673, 23] width 103 height 29
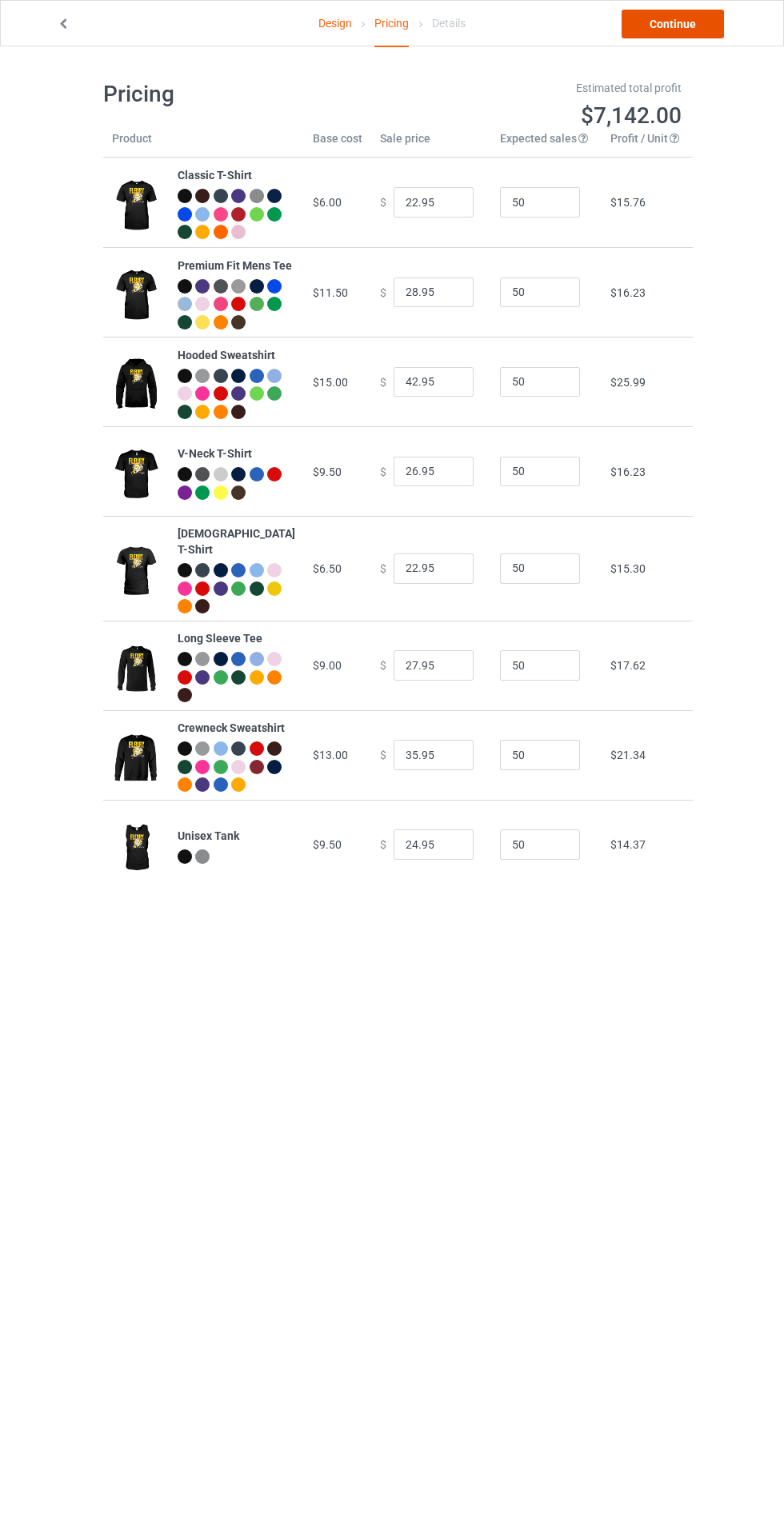
click at [700, 24] on link "Continue" at bounding box center [673, 23] width 103 height 29
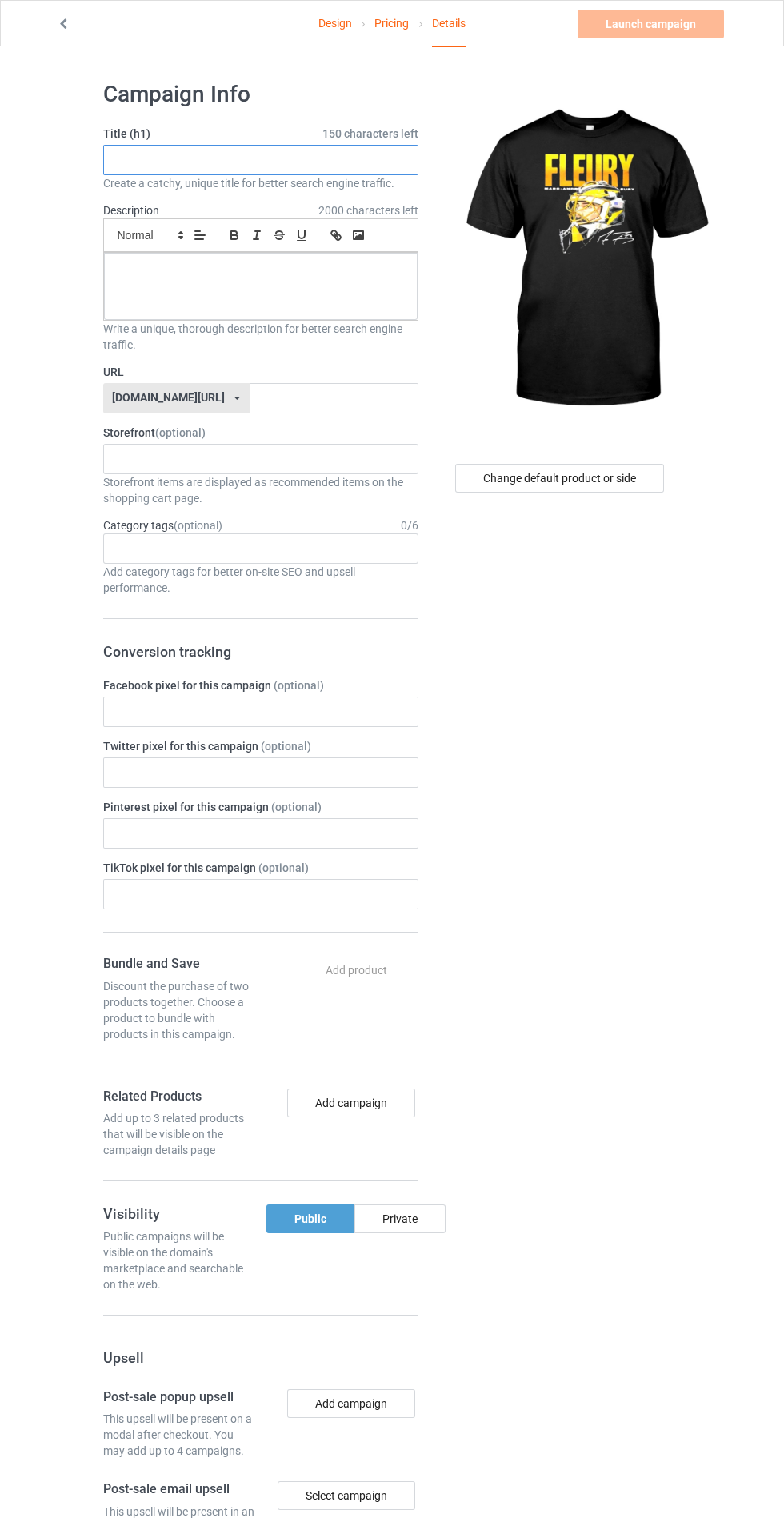
click at [307, 160] on input "text" at bounding box center [260, 160] width 315 height 31
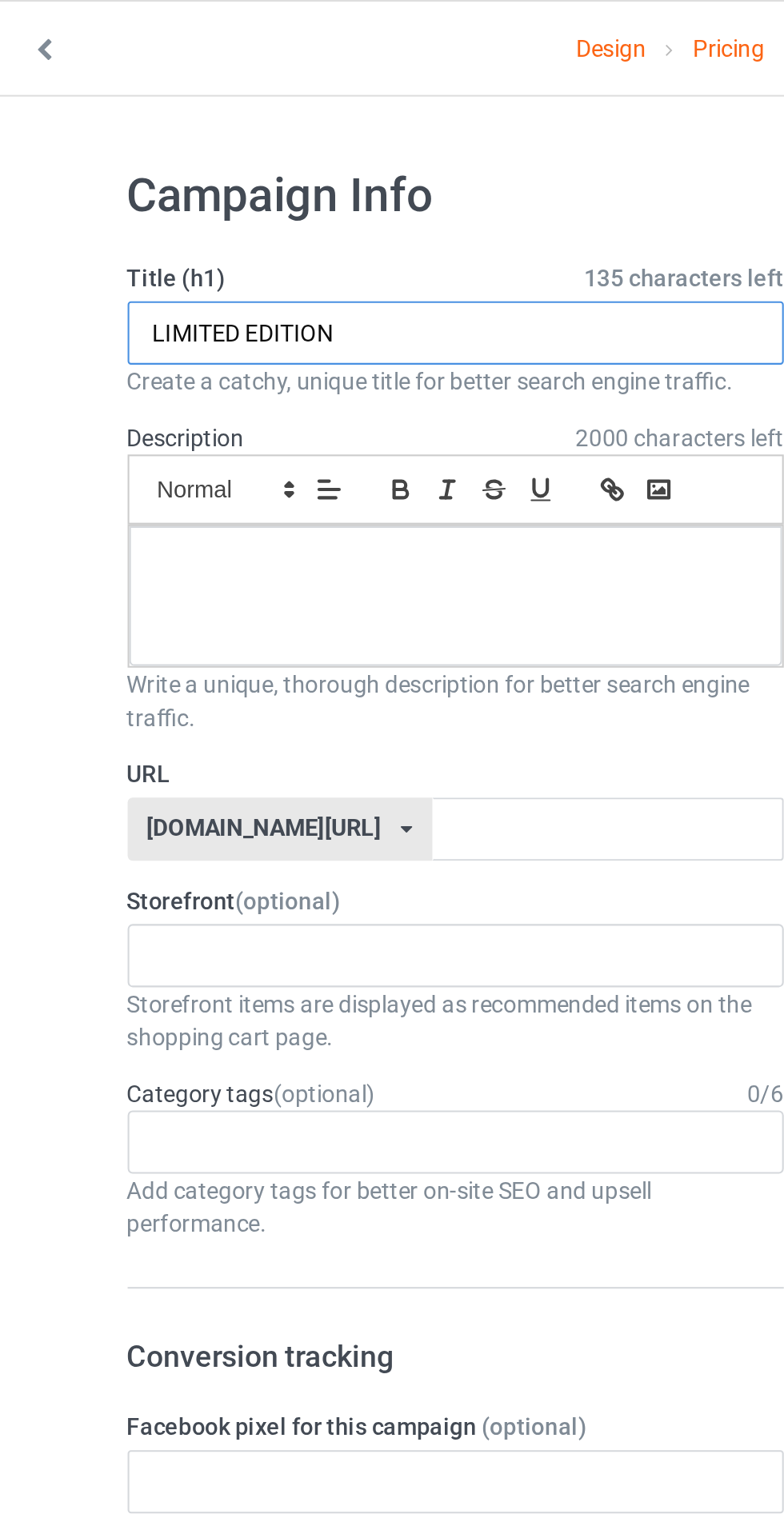
type input "LIMITED EDITION"
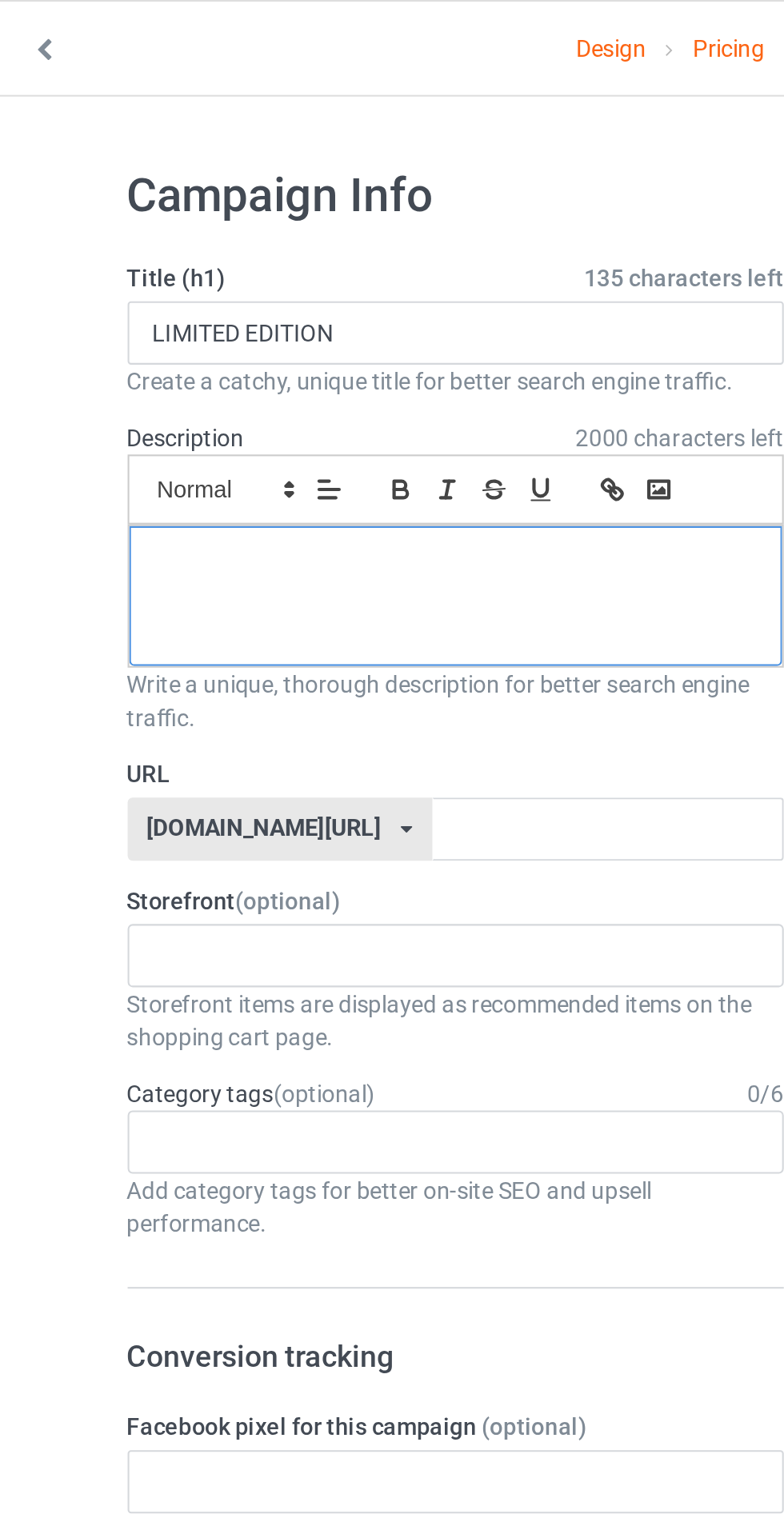
click at [264, 284] on div at bounding box center [260, 286] width 313 height 67
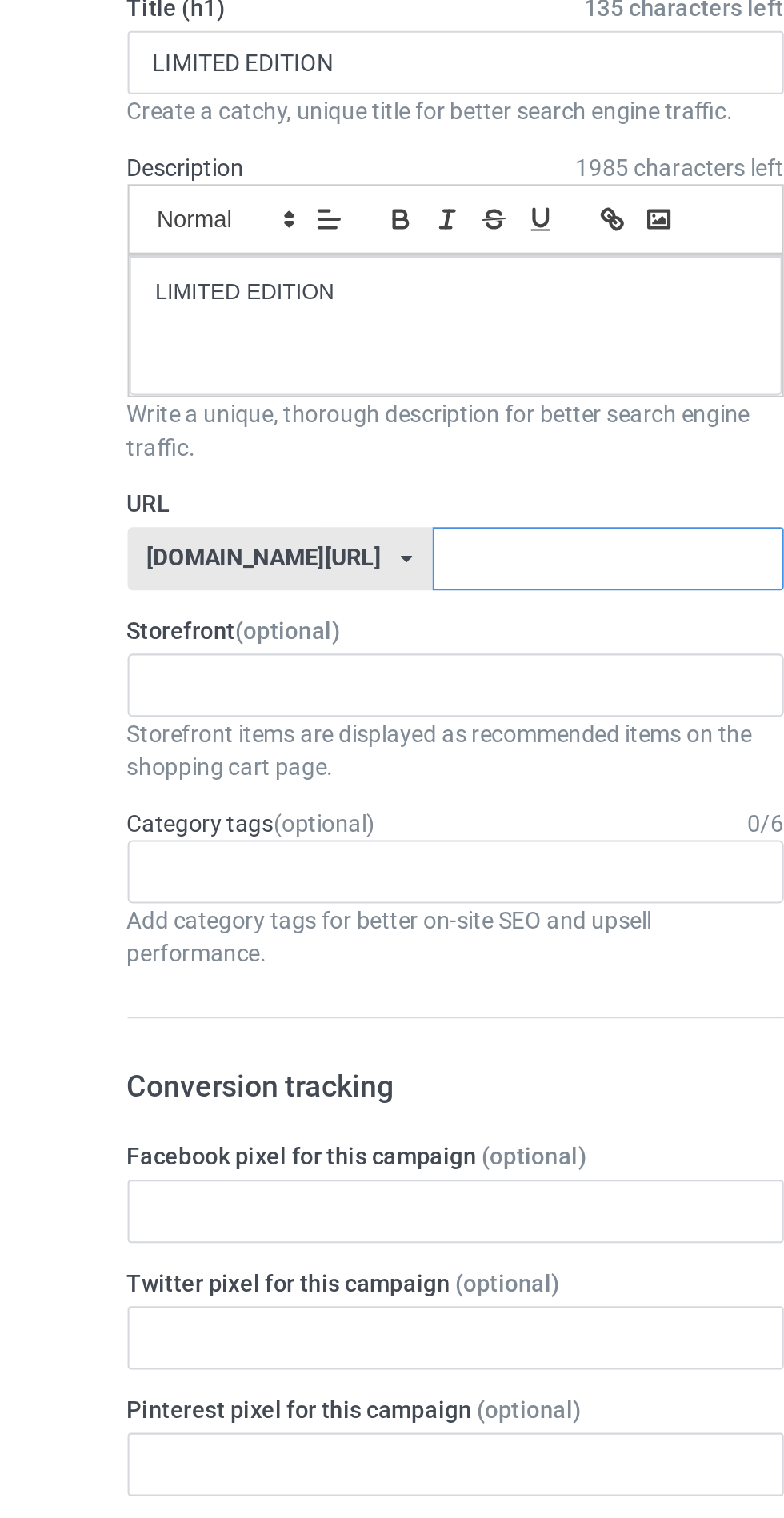
click at [259, 399] on input "text" at bounding box center [334, 398] width 169 height 31
type input "Shirtgoo"
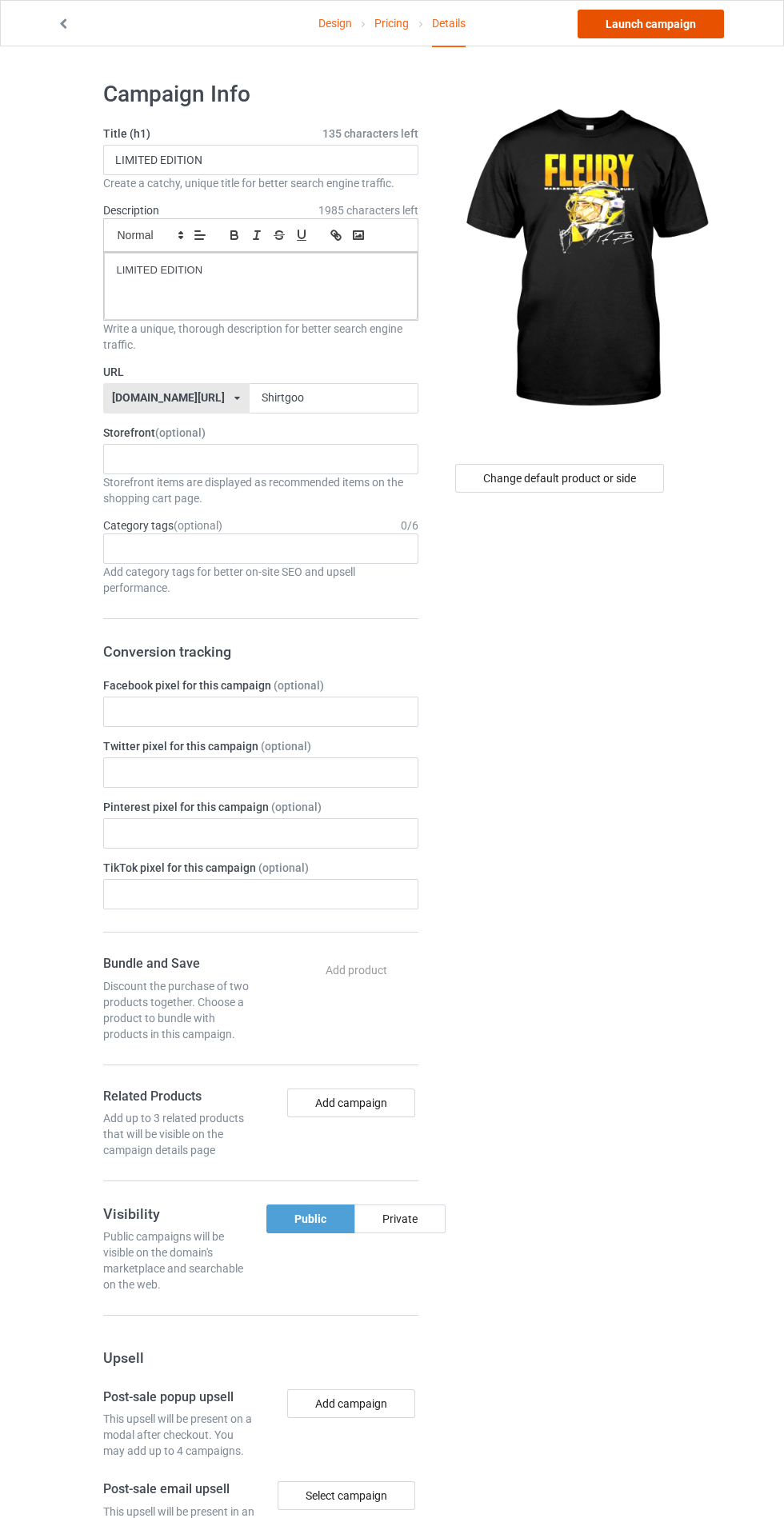
click at [688, 27] on link "Launch campaign" at bounding box center [650, 23] width 147 height 29
